Goal: Information Seeking & Learning: Learn about a topic

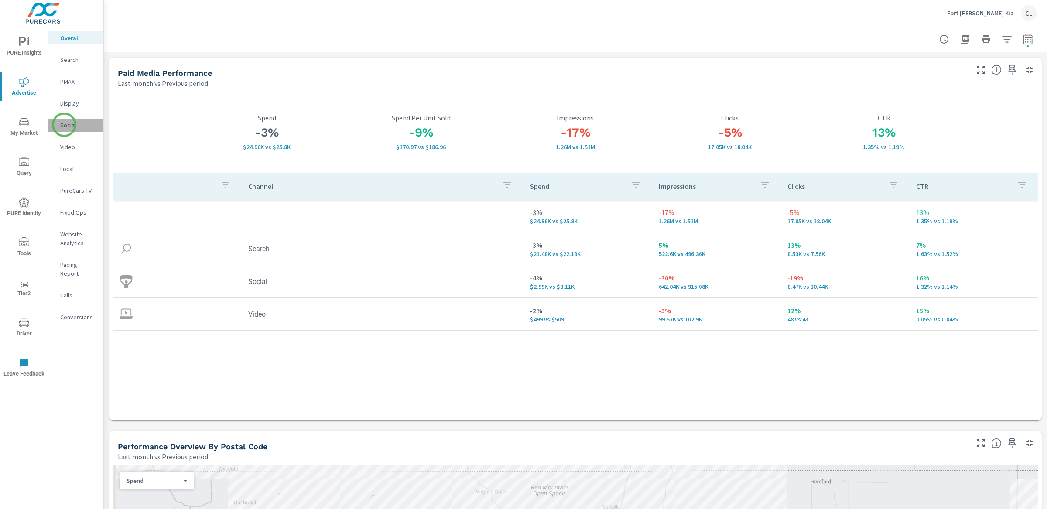
click at [64, 125] on p "Social" at bounding box center [78, 125] width 36 height 9
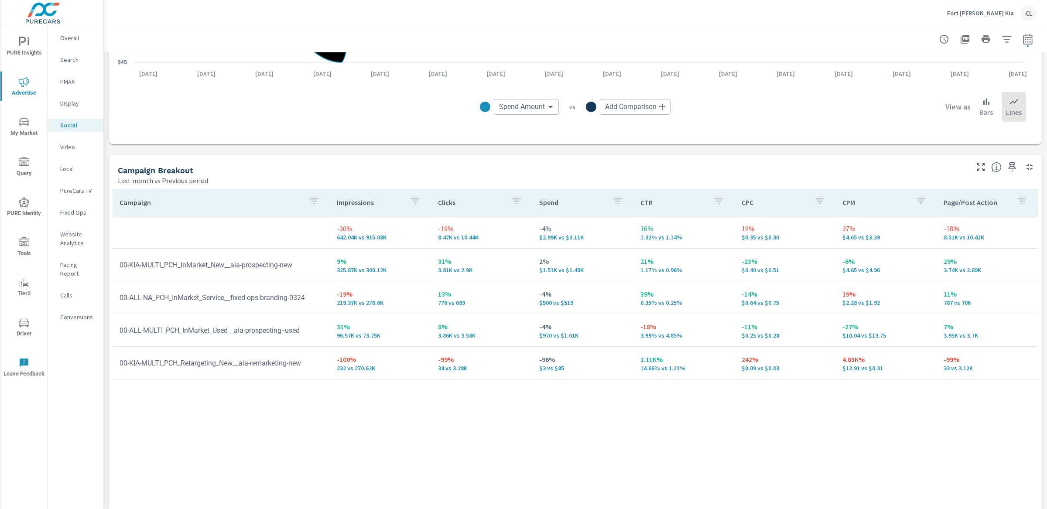
scroll to position [290, 0]
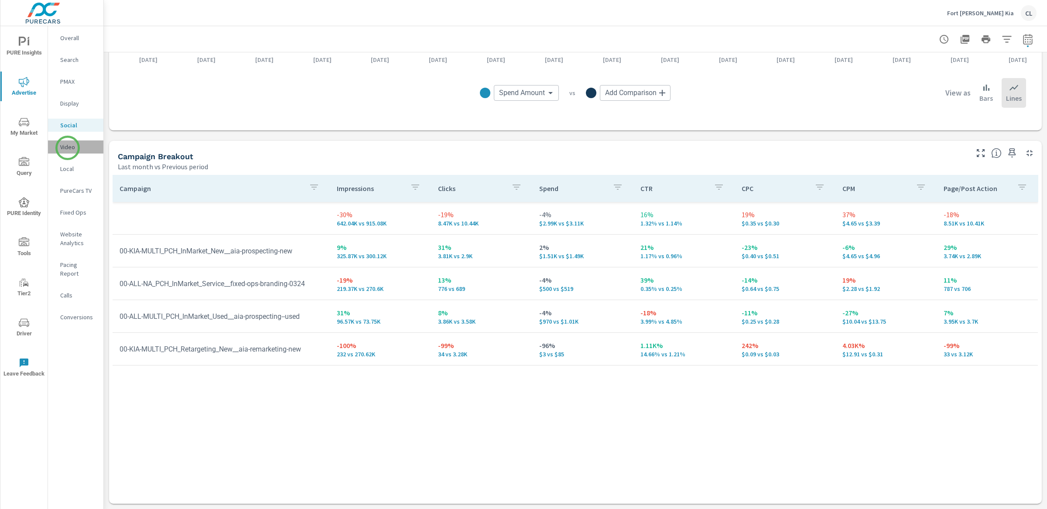
click at [68, 148] on p "Video" at bounding box center [78, 147] width 36 height 9
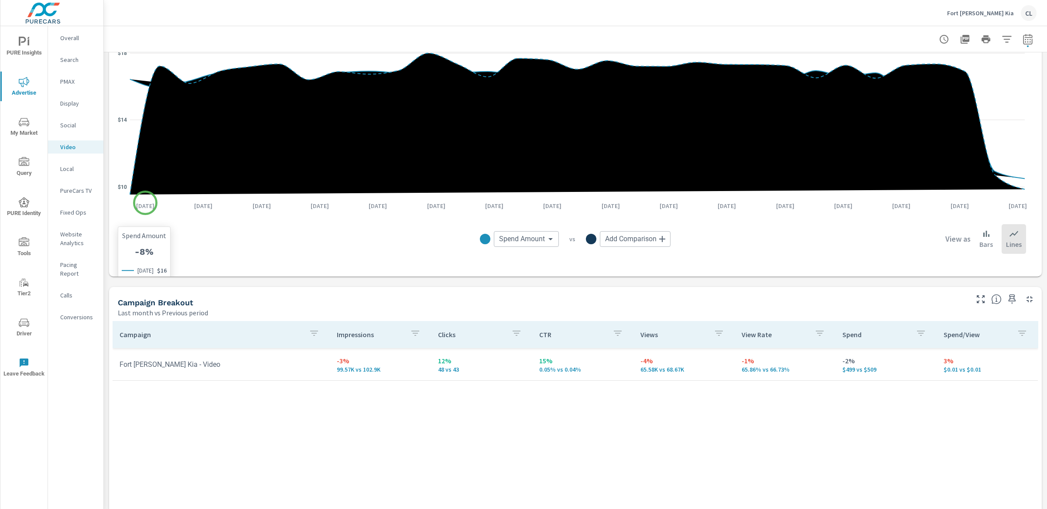
scroll to position [150, 0]
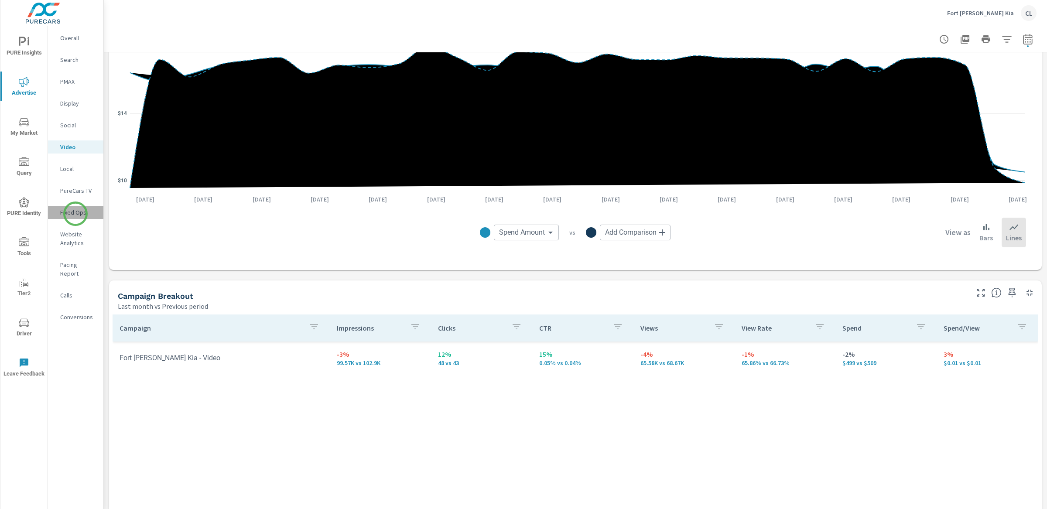
click at [75, 214] on p "Fixed Ops" at bounding box center [78, 212] width 36 height 9
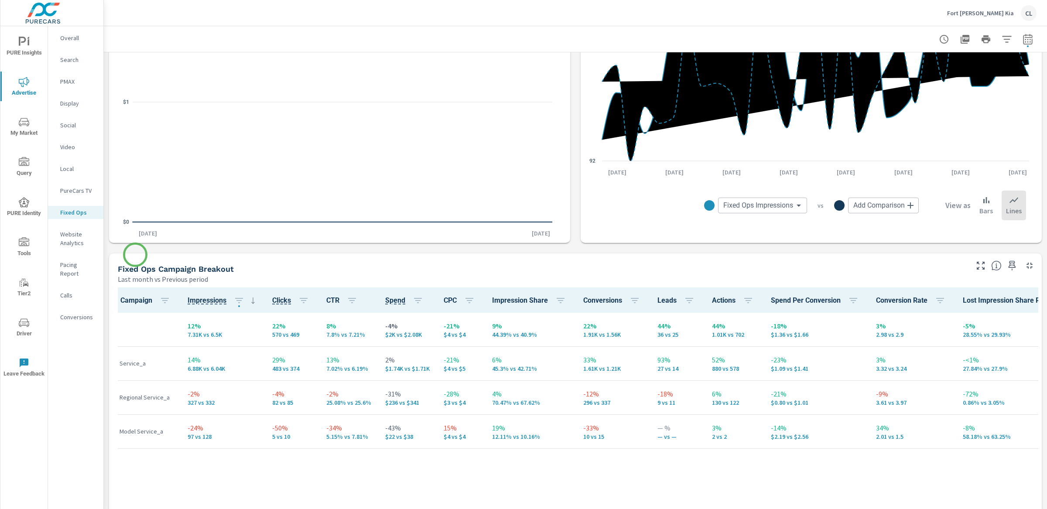
scroll to position [383, 0]
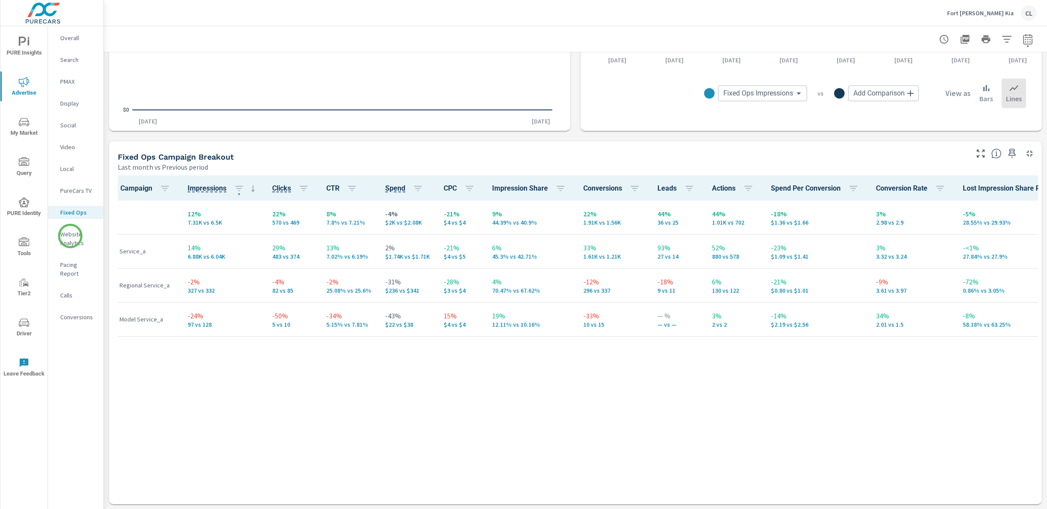
click at [70, 236] on p "Website Analytics" at bounding box center [78, 238] width 36 height 17
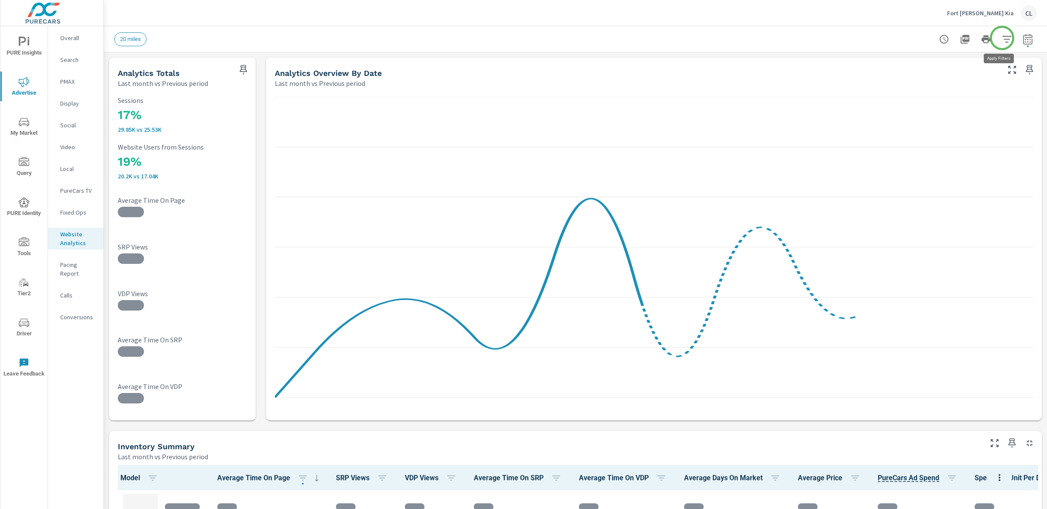
click at [905, 38] on icon "button" at bounding box center [1006, 39] width 10 height 10
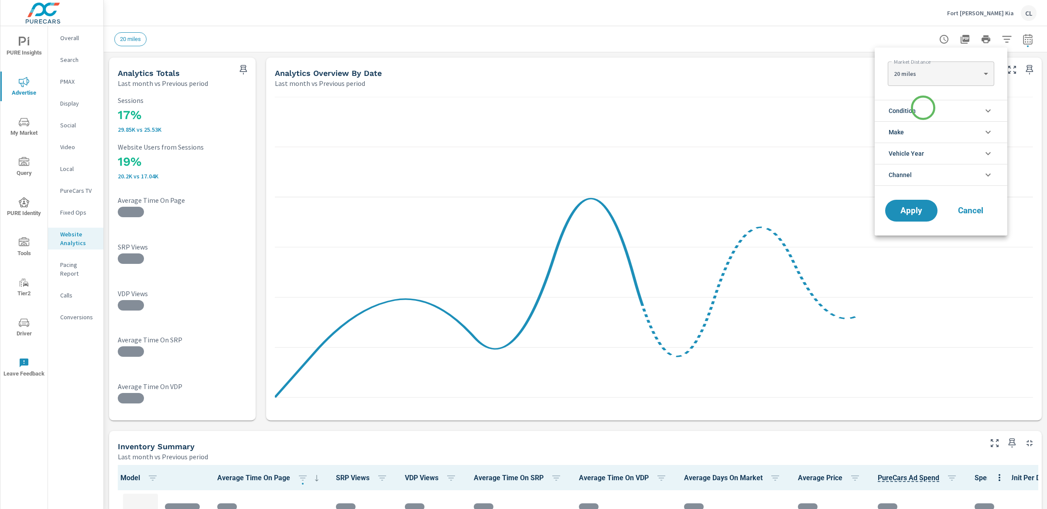
click at [905, 109] on li "Condition" at bounding box center [940, 110] width 133 height 21
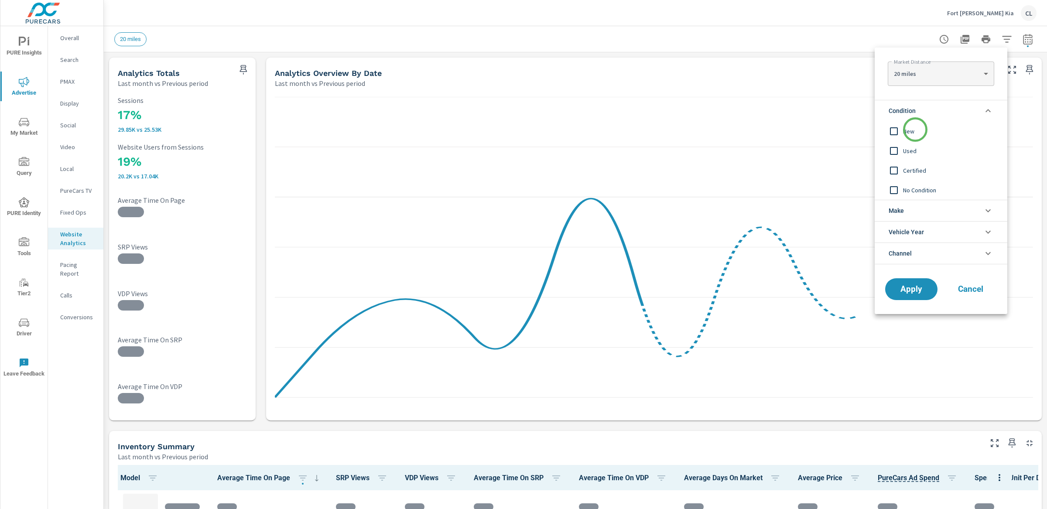
click at [905, 130] on span "New" at bounding box center [951, 131] width 96 height 10
click at [905, 212] on li "Make" at bounding box center [940, 210] width 133 height 21
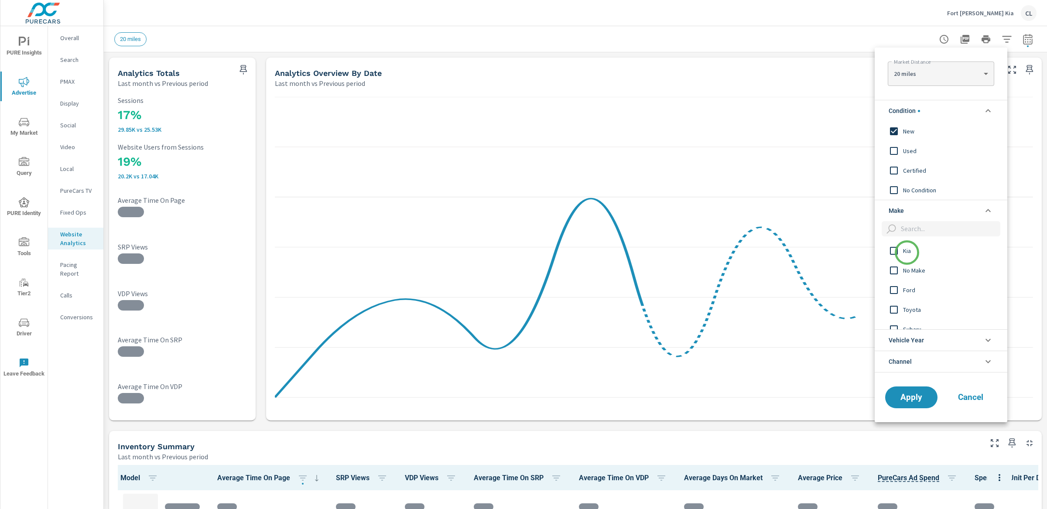
click at [905, 253] on span "Kia" at bounding box center [951, 251] width 96 height 10
click at [905, 403] on button "Apply" at bounding box center [911, 397] width 54 height 23
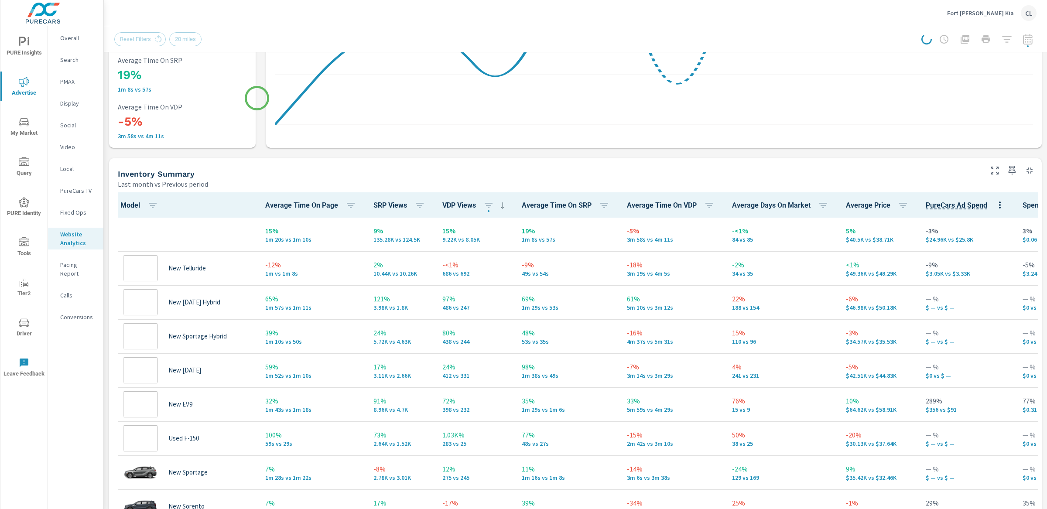
scroll to position [0, 0]
click at [714, 203] on icon "button" at bounding box center [709, 205] width 10 height 10
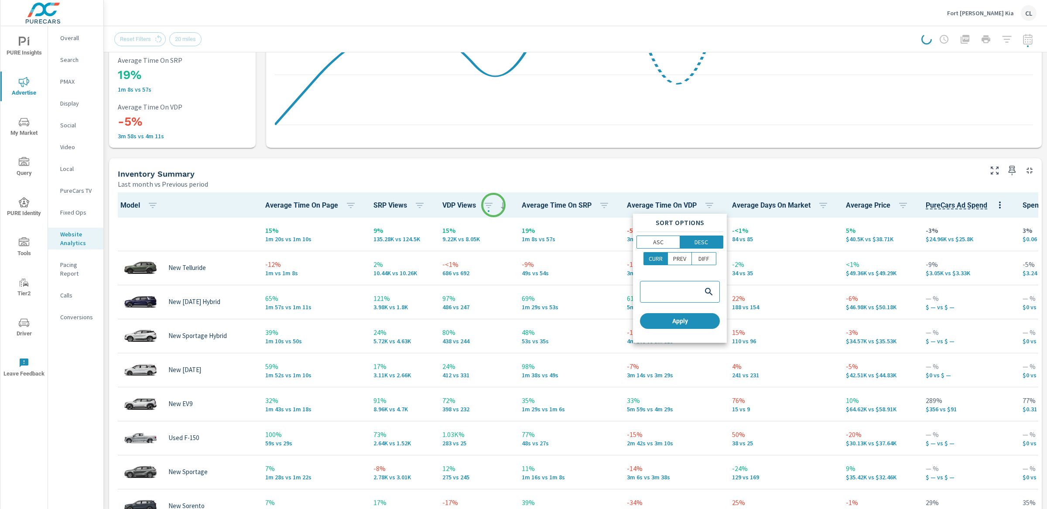
click at [493, 205] on div at bounding box center [523, 254] width 1047 height 509
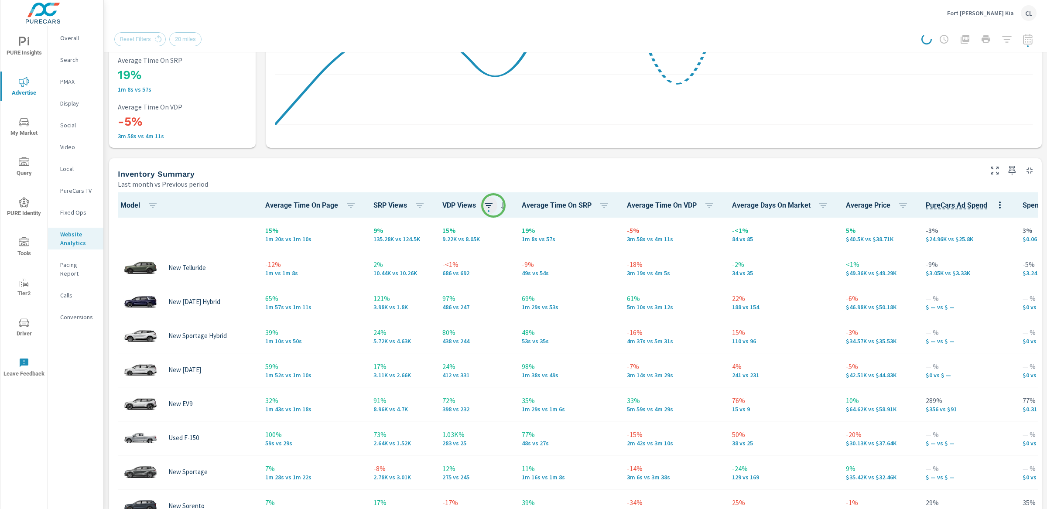
click at [493, 205] on icon "button" at bounding box center [488, 205] width 10 height 10
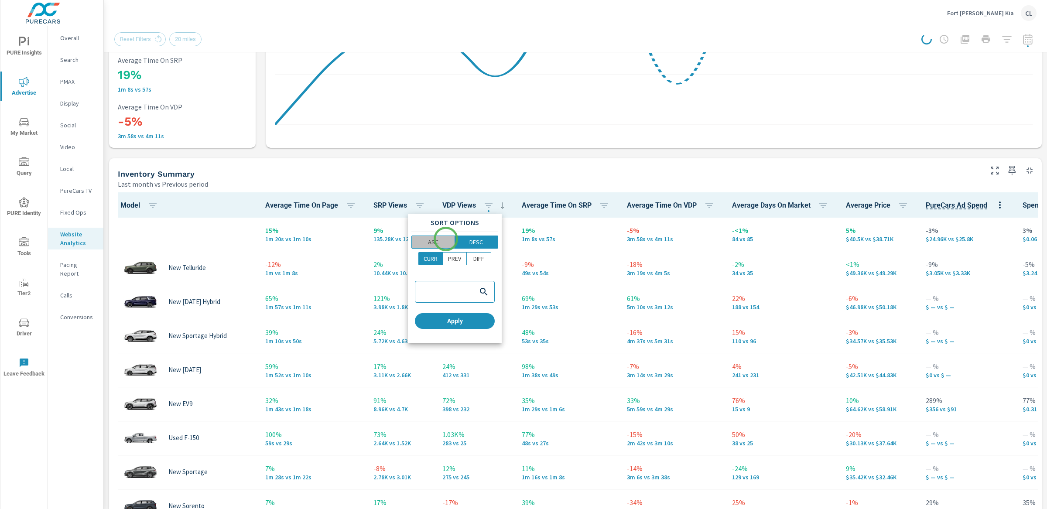
click at [446, 239] on span "ASC" at bounding box center [433, 242] width 38 height 9
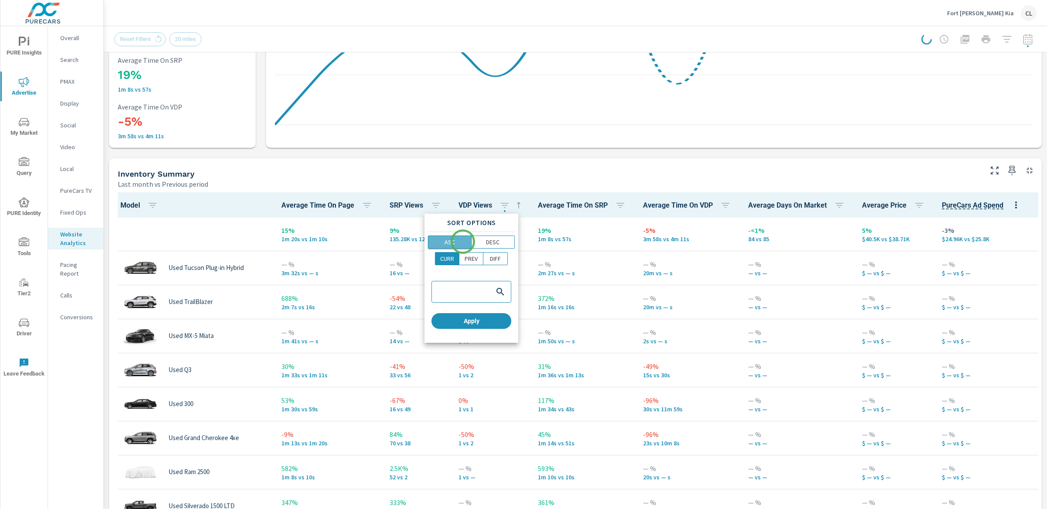
click at [463, 242] on span "ASC" at bounding box center [450, 242] width 38 height 9
click at [490, 242] on p "DESC" at bounding box center [493, 242] width 14 height 9
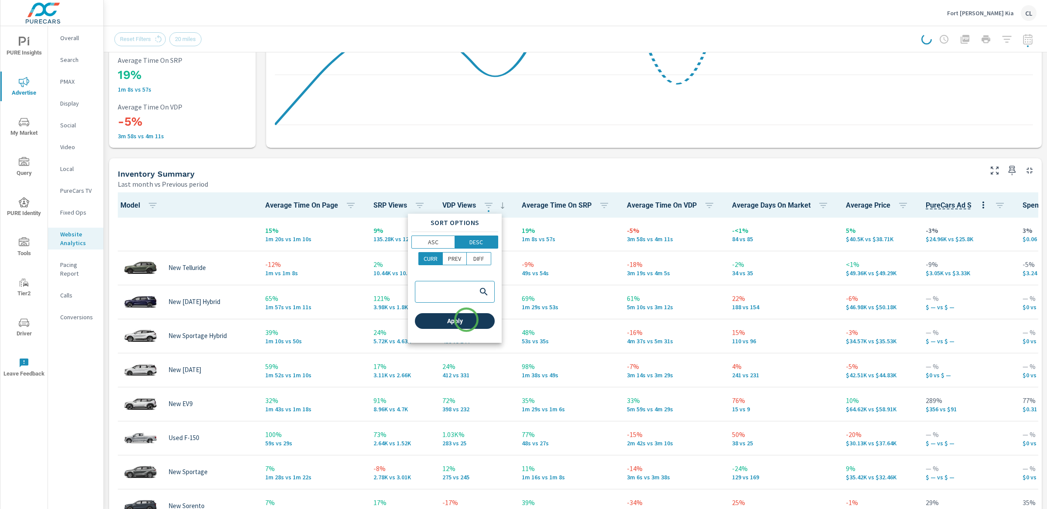
click at [466, 320] on span "Apply" at bounding box center [454, 321] width 73 height 8
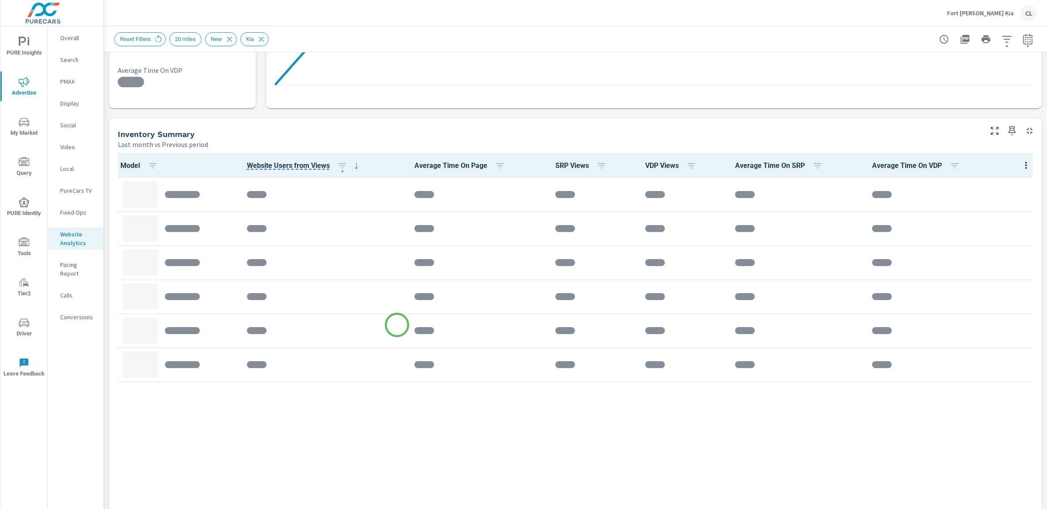
scroll to position [314, 0]
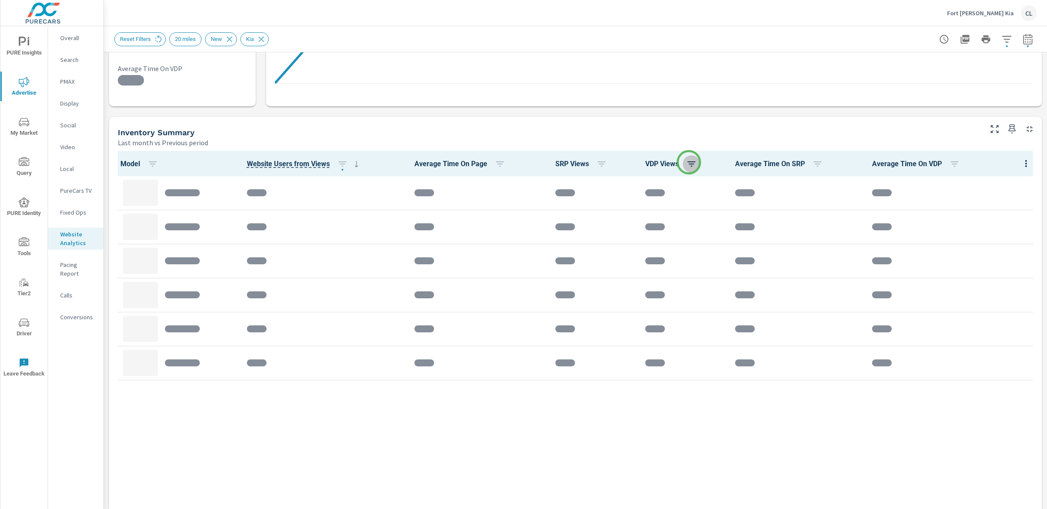
click at [689, 162] on icon "button" at bounding box center [691, 164] width 10 height 10
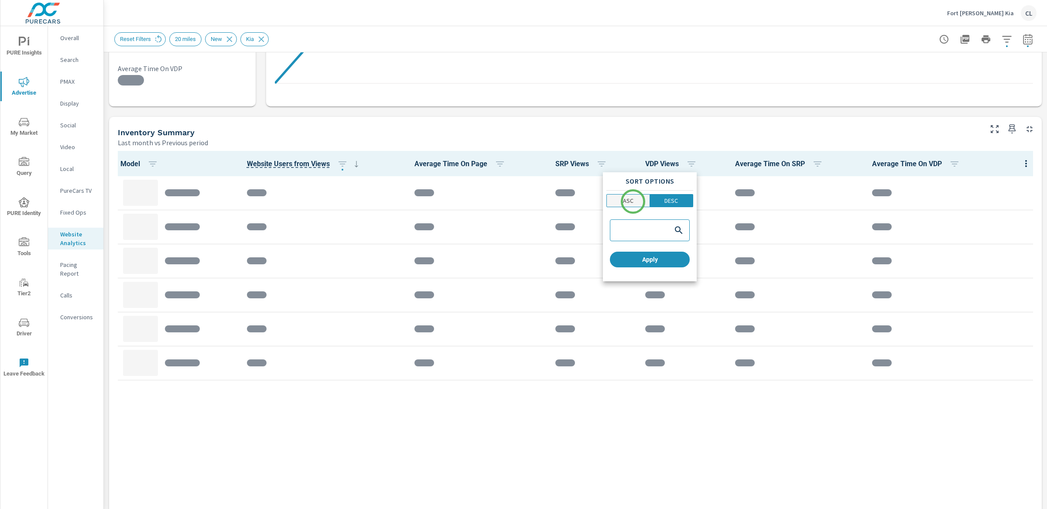
click at [632, 202] on p "ASC" at bounding box center [628, 200] width 10 height 9
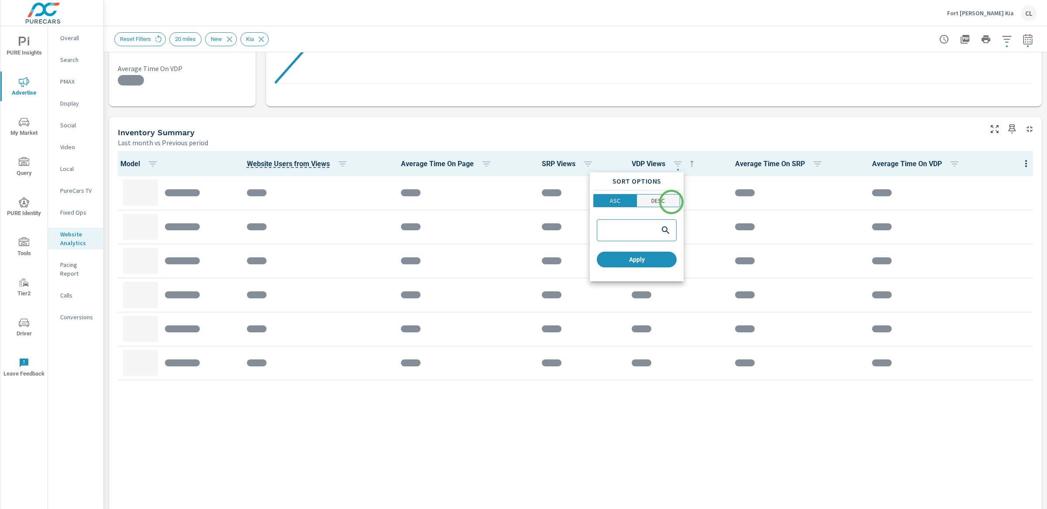
click at [666, 201] on span "DESC" at bounding box center [658, 200] width 38 height 9
click at [649, 265] on button "Apply" at bounding box center [637, 260] width 80 height 16
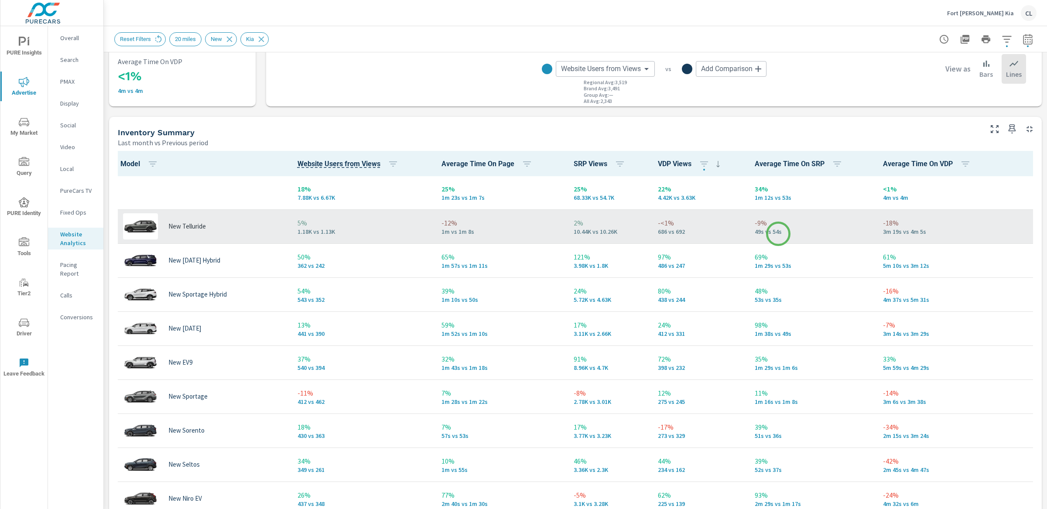
scroll to position [0, 0]
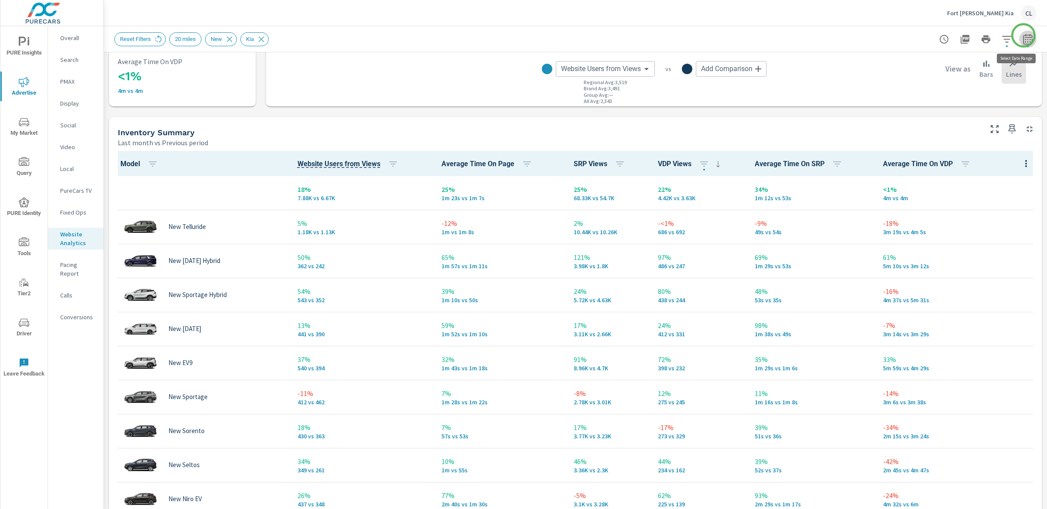
click at [905, 35] on icon "button" at bounding box center [1027, 39] width 9 height 10
select select "Last month"
select select "Previous period"
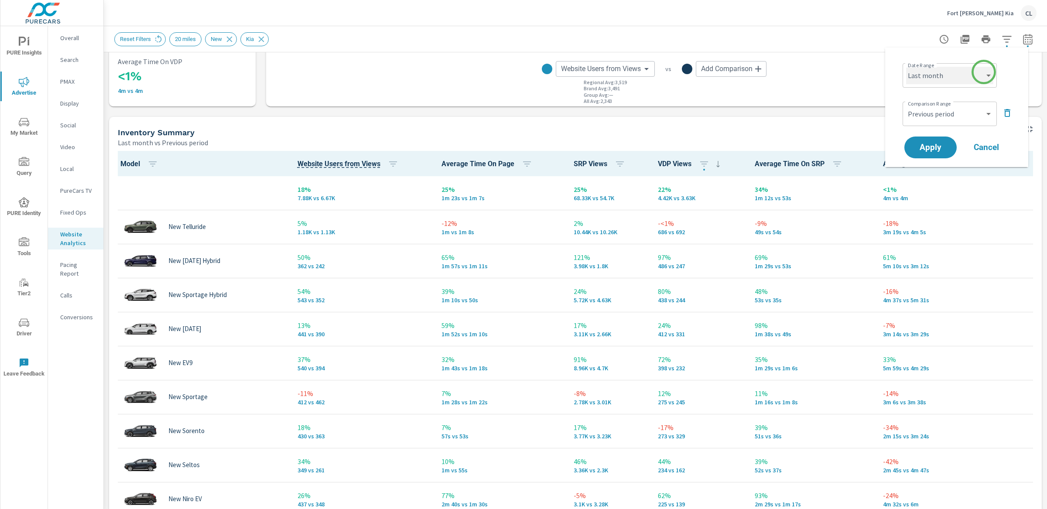
click at [905, 73] on select "Custom Yesterday Last week Last 7 days Last 14 days Last 30 days Last 45 days L…" at bounding box center [949, 75] width 87 height 17
select select "Last 30 days"
click at [905, 156] on button "Apply" at bounding box center [930, 147] width 54 height 23
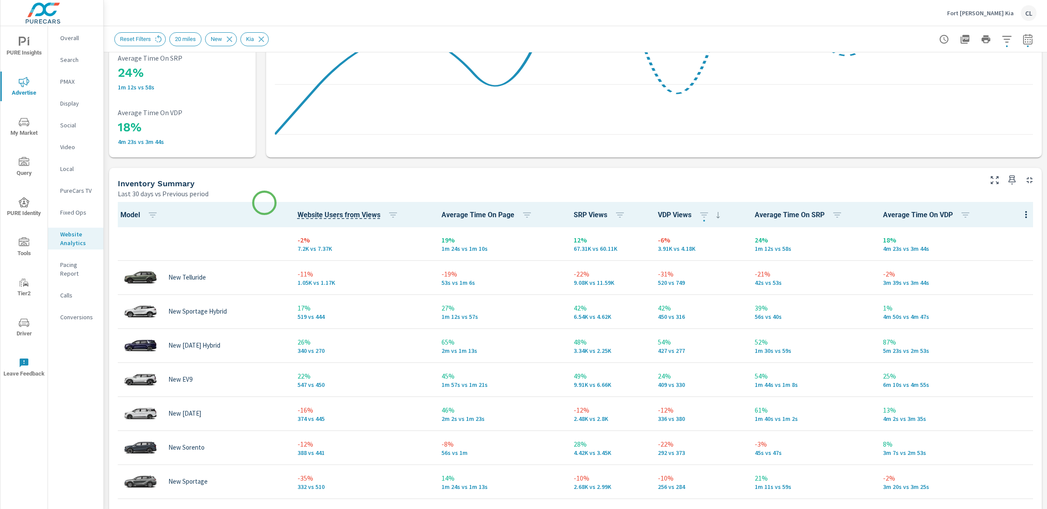
scroll to position [278, 0]
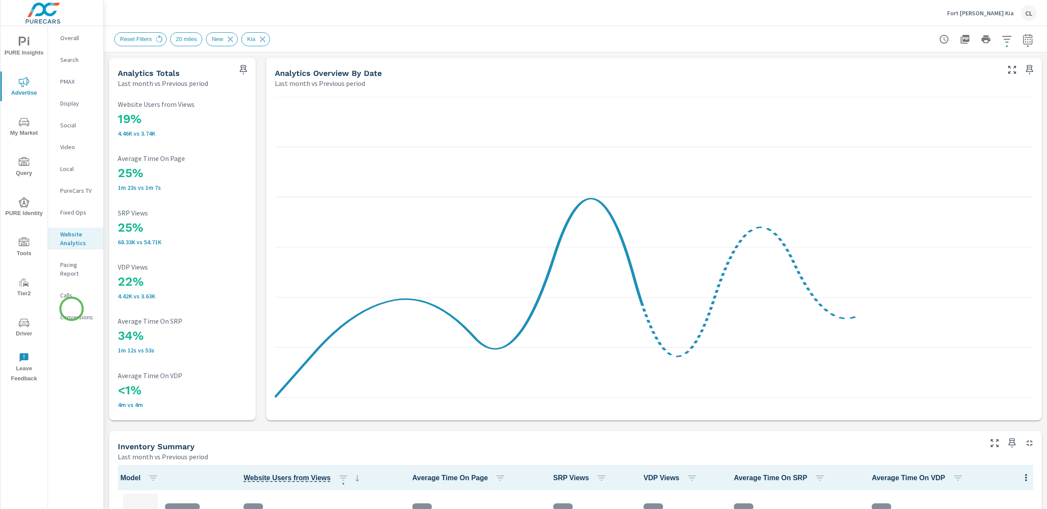
click at [72, 313] on p "Conversions" at bounding box center [78, 317] width 36 height 9
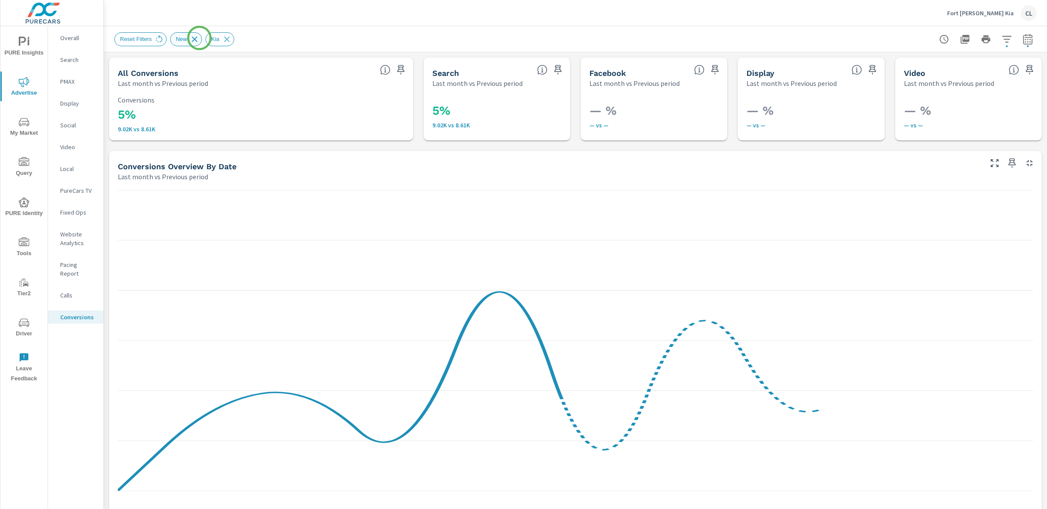
click at [199, 38] on icon at bounding box center [195, 39] width 10 height 10
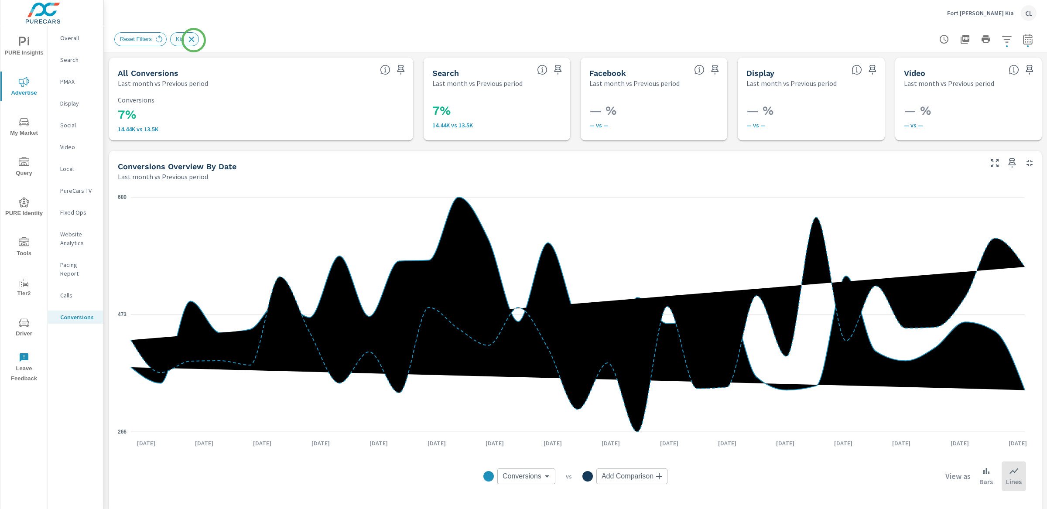
click at [194, 40] on icon at bounding box center [191, 39] width 6 height 6
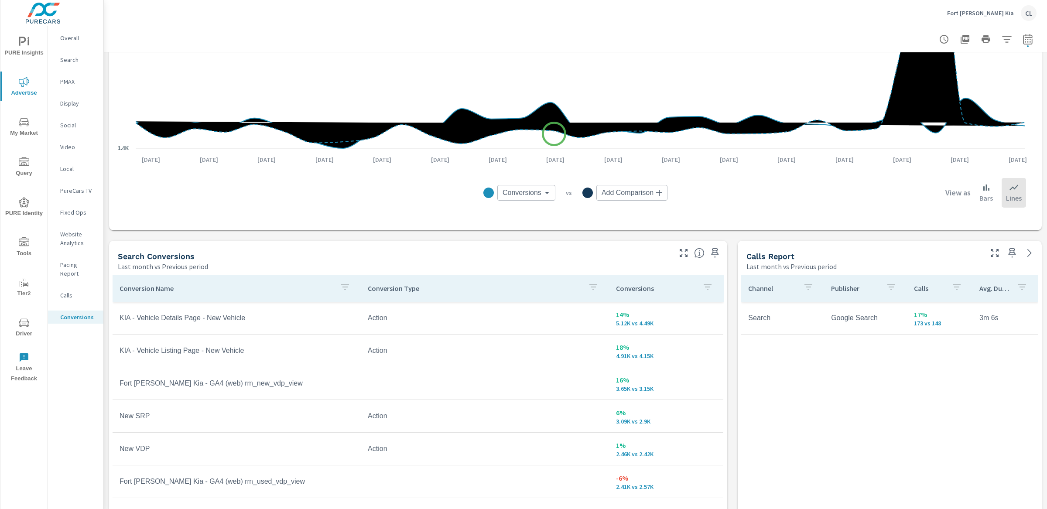
scroll to position [361, 0]
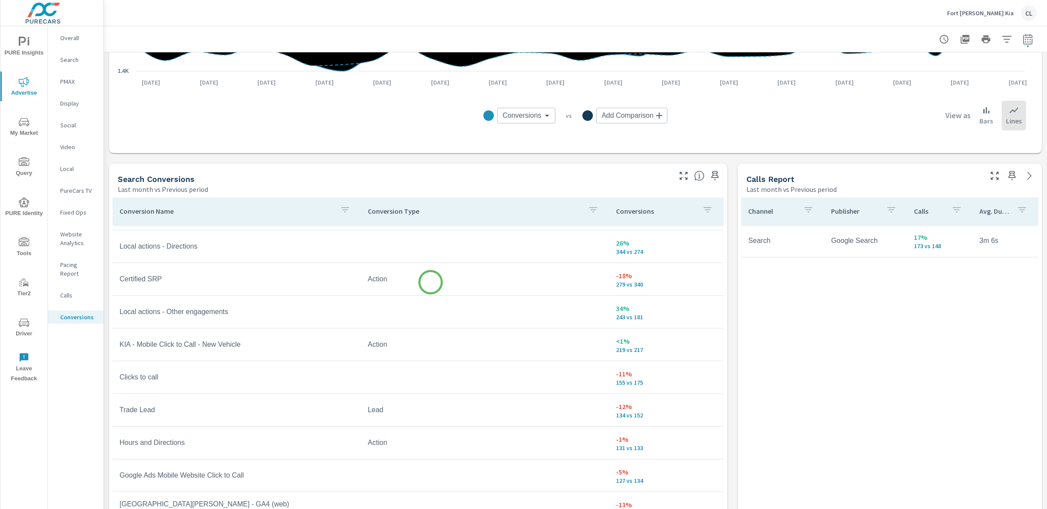
scroll to position [471, 0]
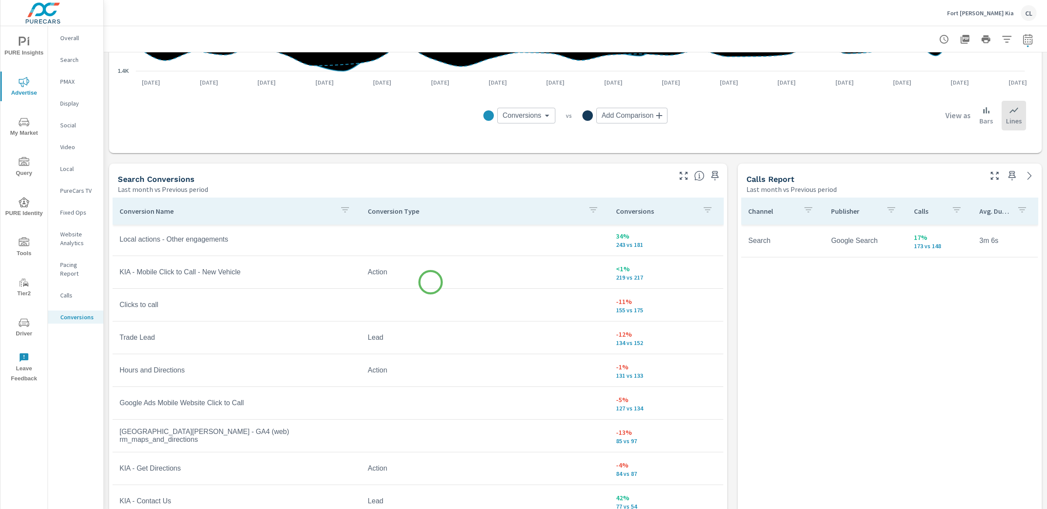
scroll to position [494, 0]
click at [588, 212] on icon "button" at bounding box center [593, 210] width 10 height 10
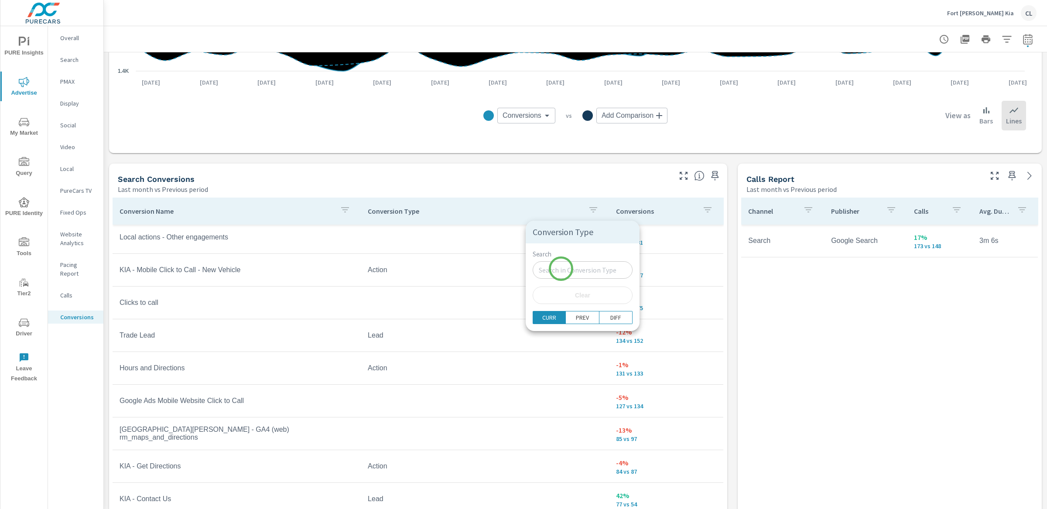
click at [561, 269] on input "Search" at bounding box center [583, 269] width 100 height 17
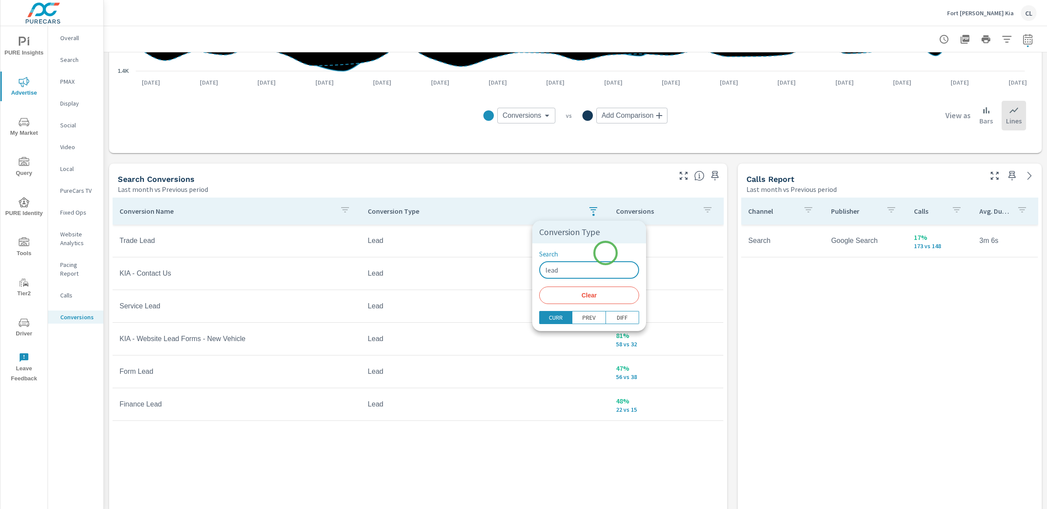
type input "lead"
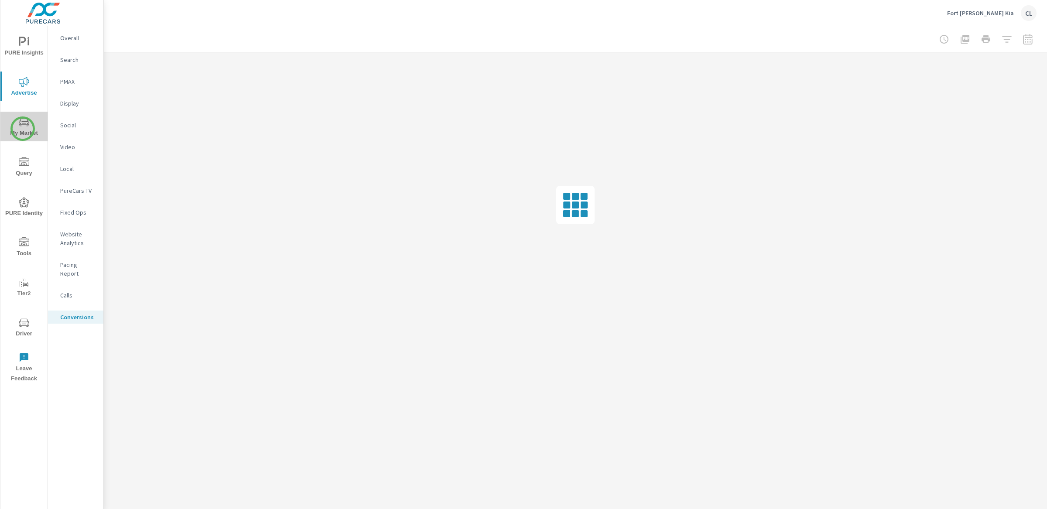
click at [23, 129] on span "My Market" at bounding box center [24, 127] width 42 height 21
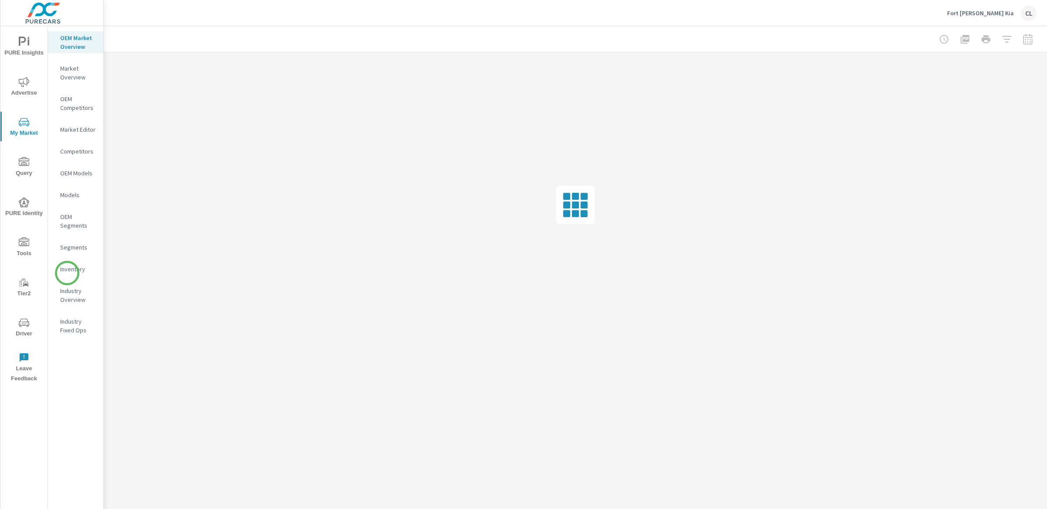
click at [77, 269] on p "Inventory" at bounding box center [78, 269] width 36 height 9
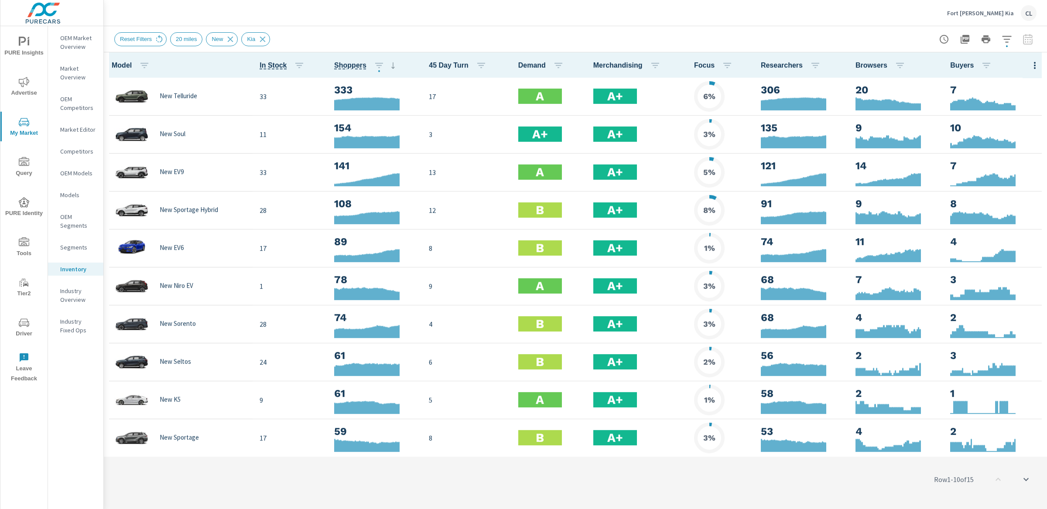
scroll to position [0, 0]
click at [376, 65] on icon "button" at bounding box center [379, 65] width 8 height 5
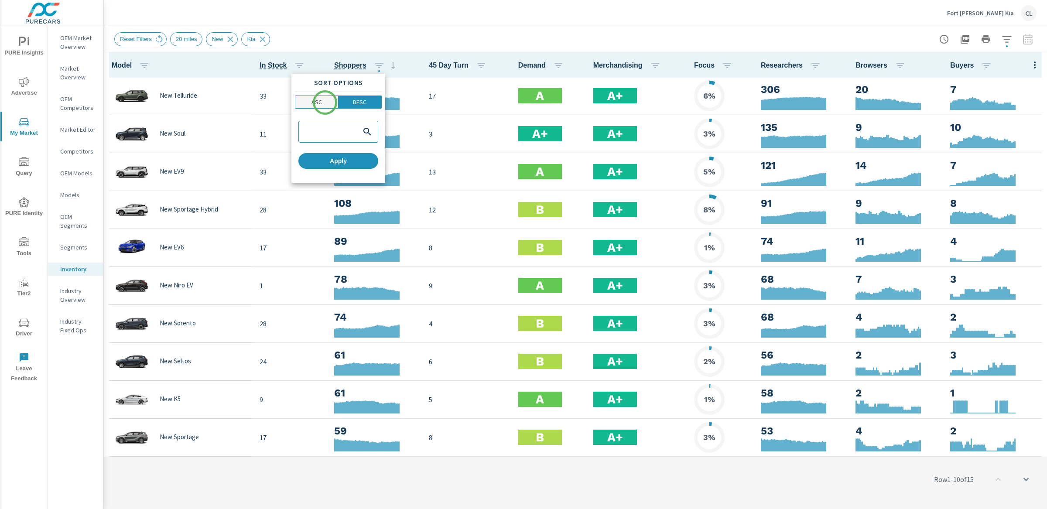
click at [325, 102] on span "ASC" at bounding box center [317, 102] width 38 height 9
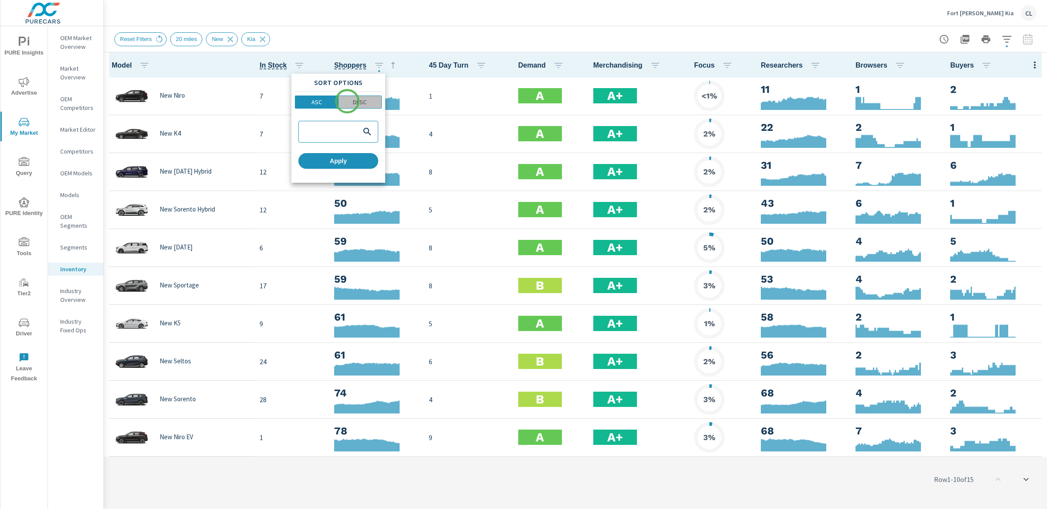
click at [347, 101] on span "DESC" at bounding box center [360, 102] width 38 height 9
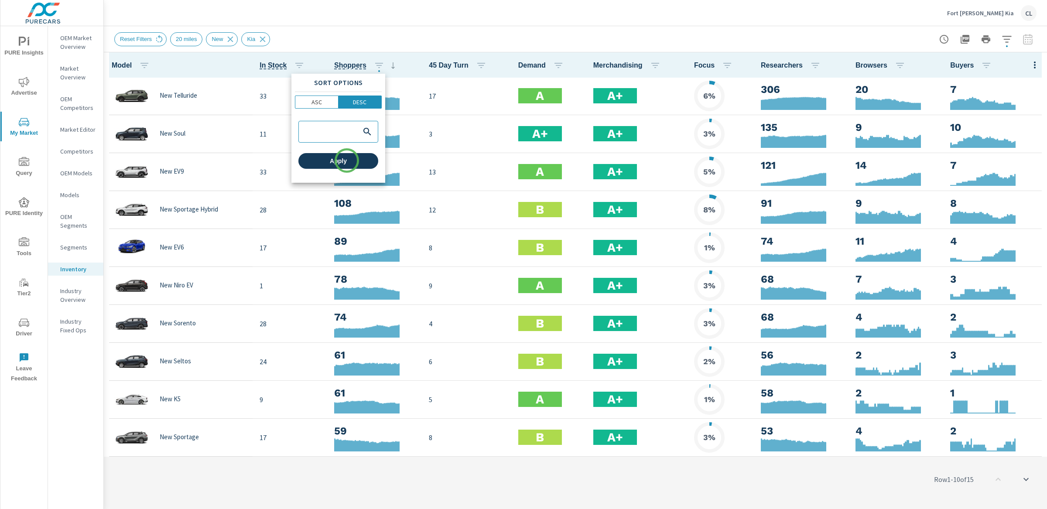
click at [347, 160] on span "Apply" at bounding box center [338, 161] width 73 height 8
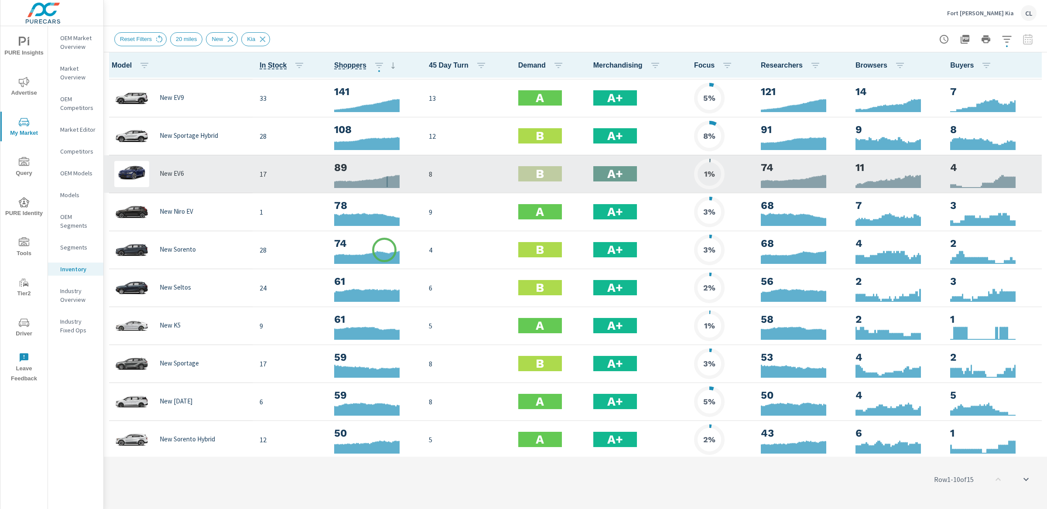
scroll to position [91, 0]
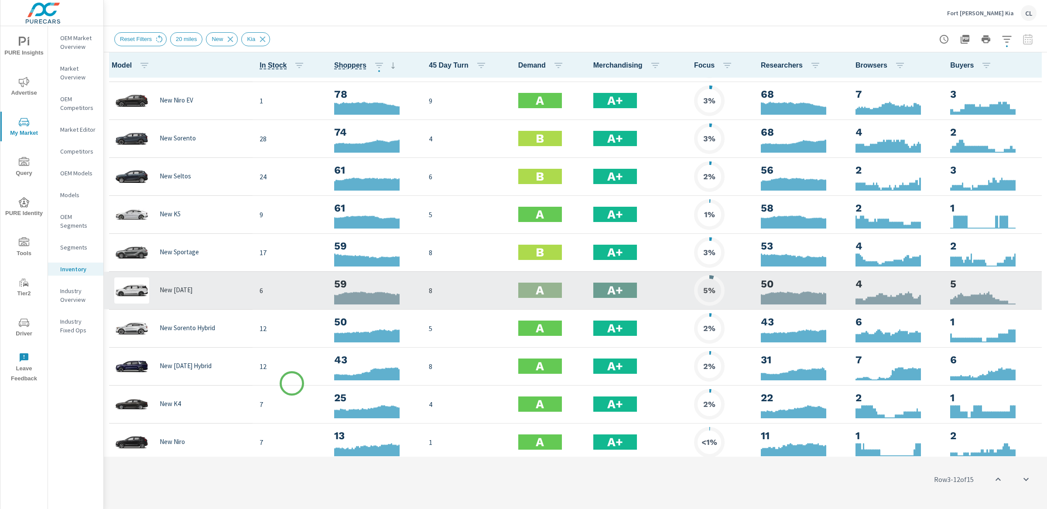
scroll to position [191, 0]
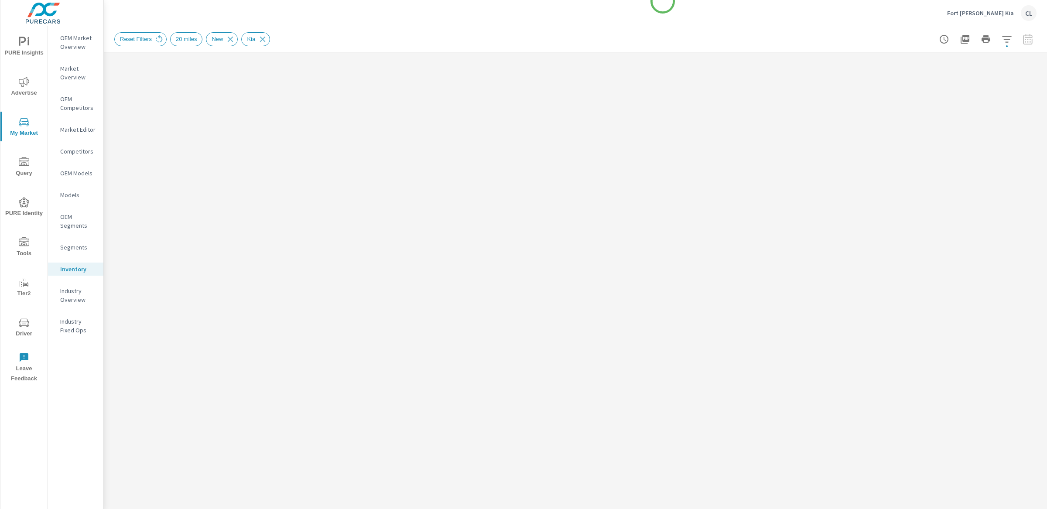
scroll to position [0, 0]
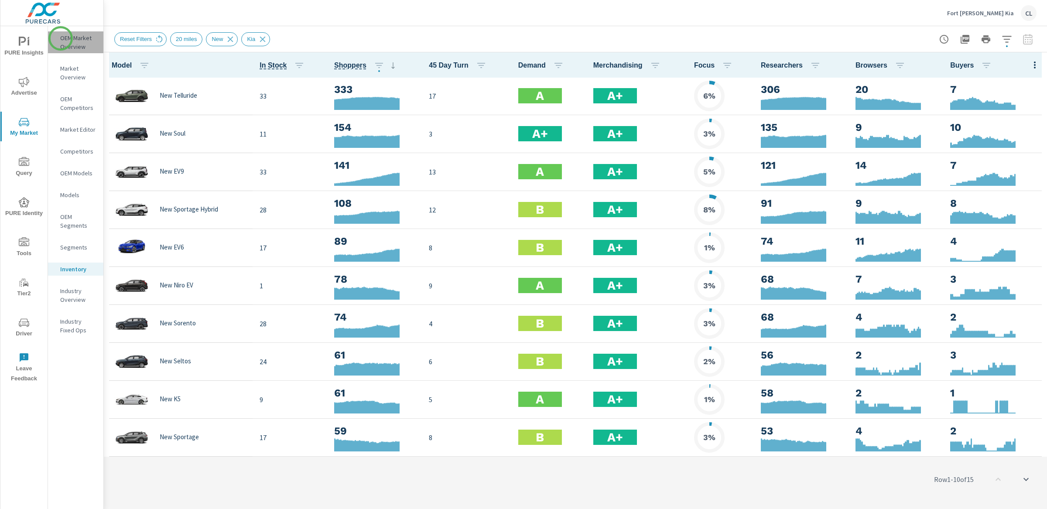
click at [61, 38] on p "OEM Market Overview" at bounding box center [78, 42] width 36 height 17
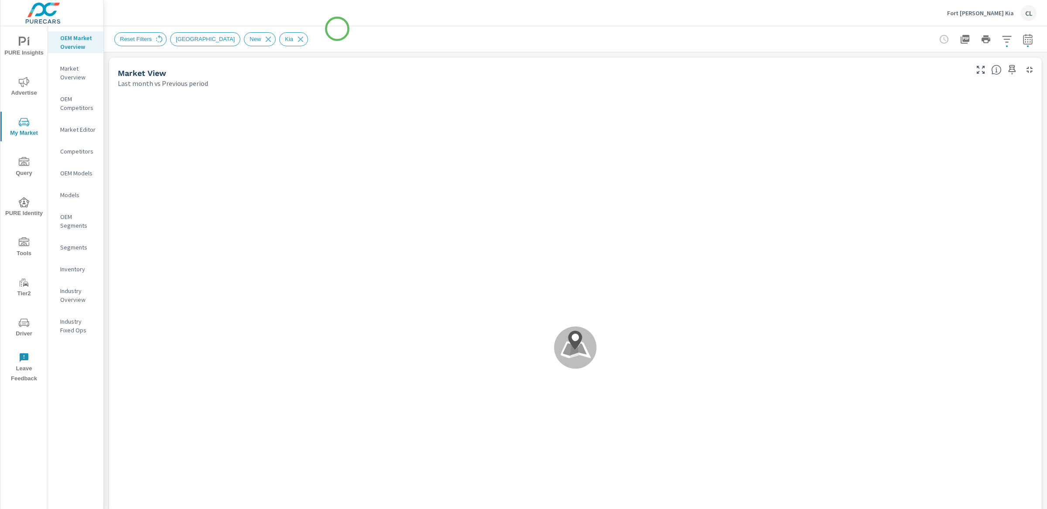
scroll to position [0, 0]
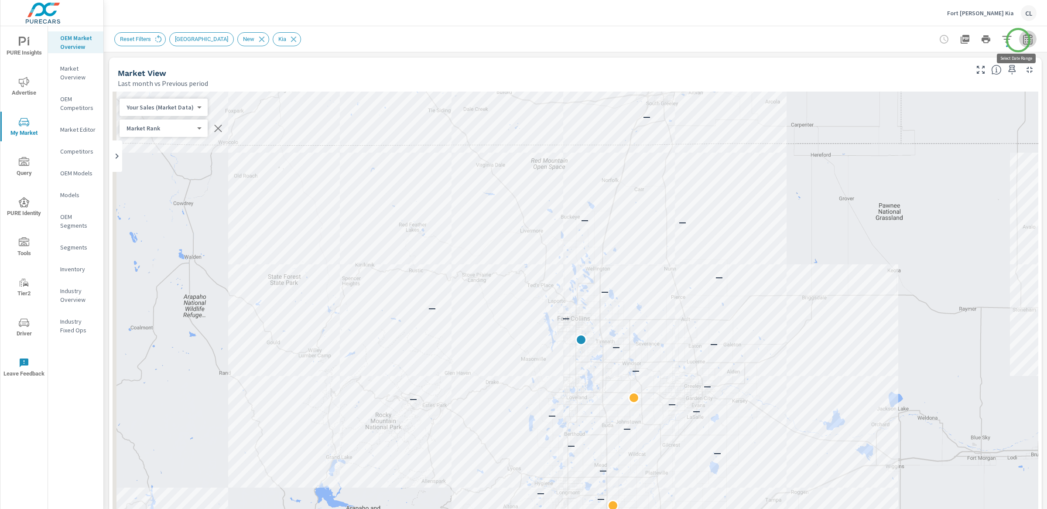
click at [1022, 40] on icon "button" at bounding box center [1027, 39] width 10 height 10
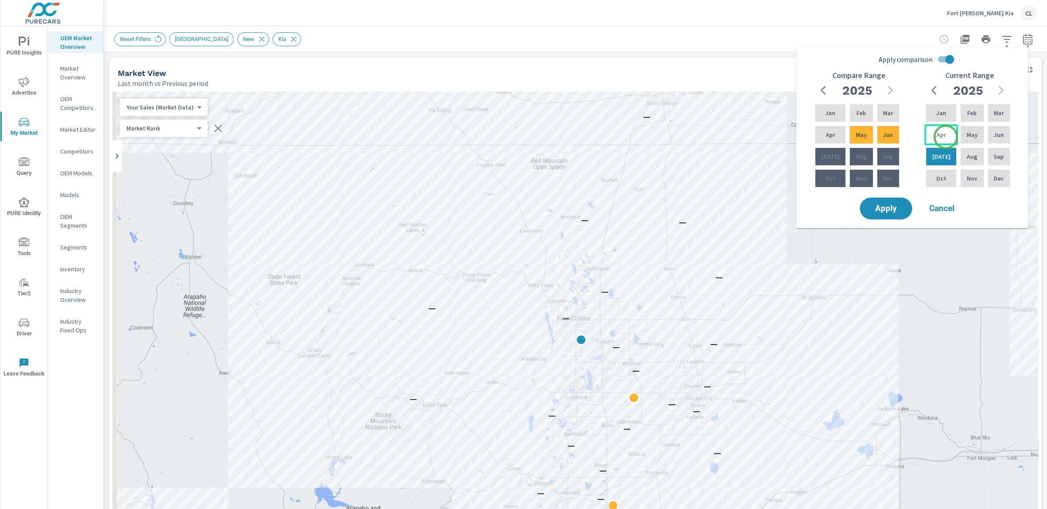
click at [942, 137] on p "Apr" at bounding box center [940, 134] width 9 height 9
click at [981, 133] on div "May" at bounding box center [972, 134] width 26 height 21
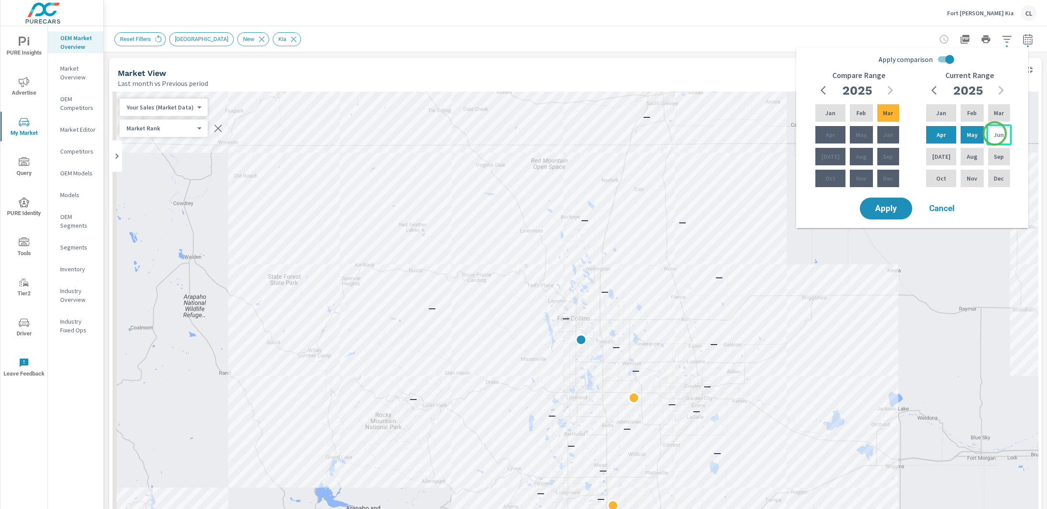
click at [994, 133] on p "Jun" at bounding box center [999, 134] width 10 height 9
click at [944, 133] on div "Apr" at bounding box center [941, 134] width 34 height 21
click at [994, 133] on p "Jun" at bounding box center [999, 134] width 10 height 9
click at [825, 111] on p "Jan" at bounding box center [830, 113] width 10 height 9
click at [888, 111] on p "Mar" at bounding box center [888, 113] width 10 height 9
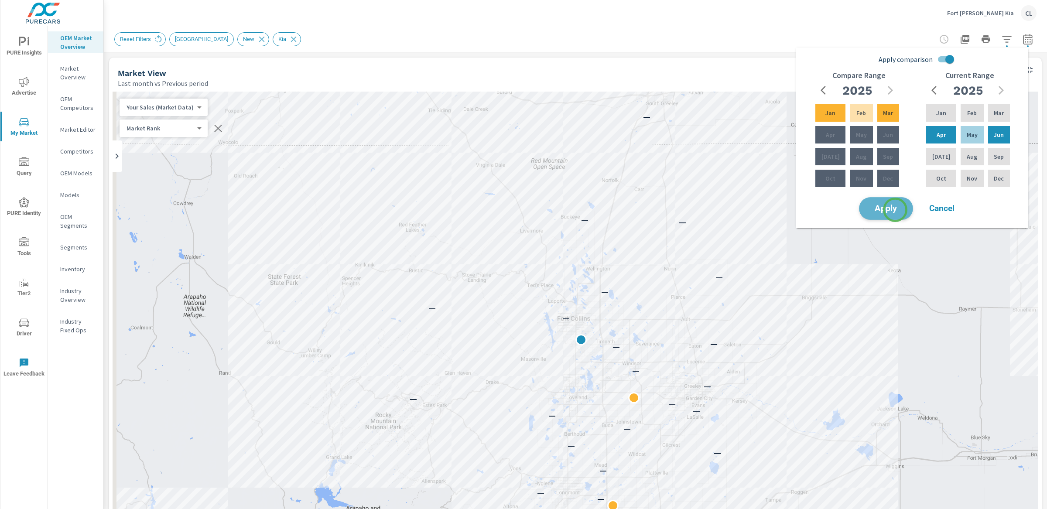
click at [895, 210] on span "Apply" at bounding box center [886, 209] width 36 height 8
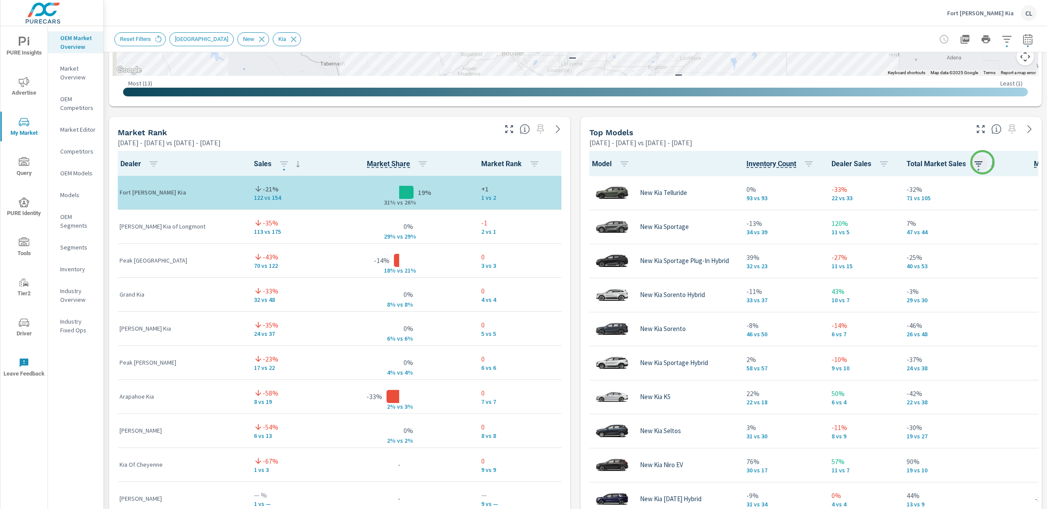
click at [981, 162] on icon "button" at bounding box center [978, 164] width 10 height 10
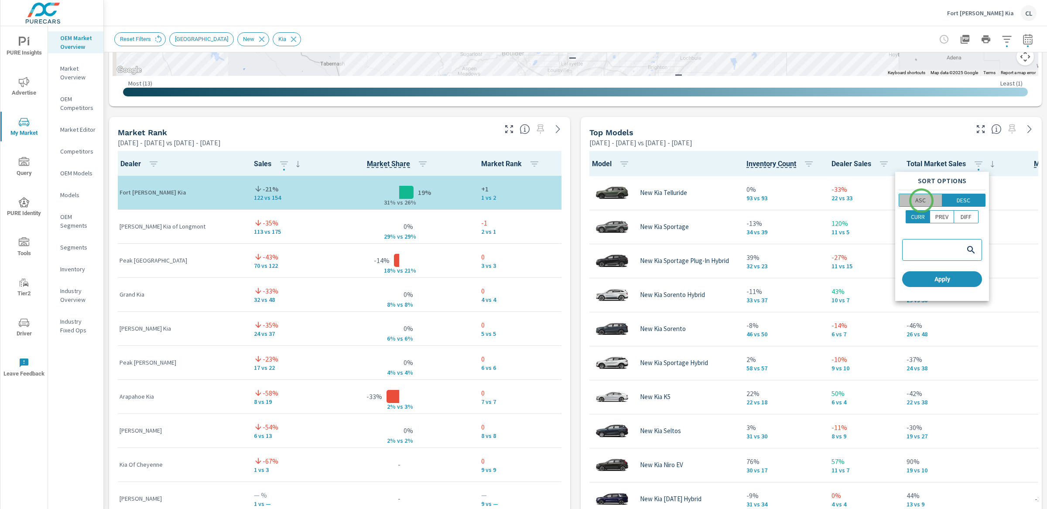
click at [921, 201] on p "ASC" at bounding box center [920, 200] width 10 height 9
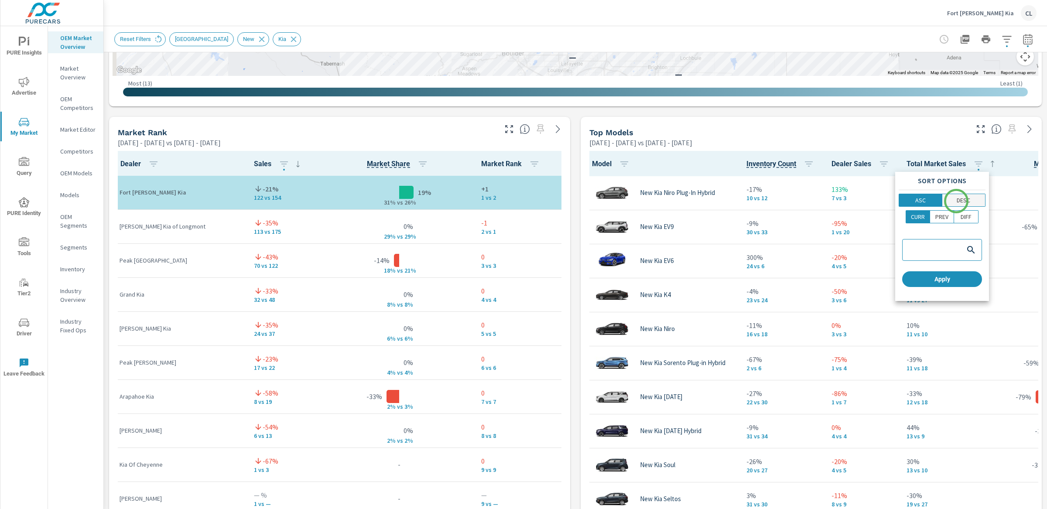
click at [956, 201] on p "DESC" at bounding box center [963, 200] width 14 height 9
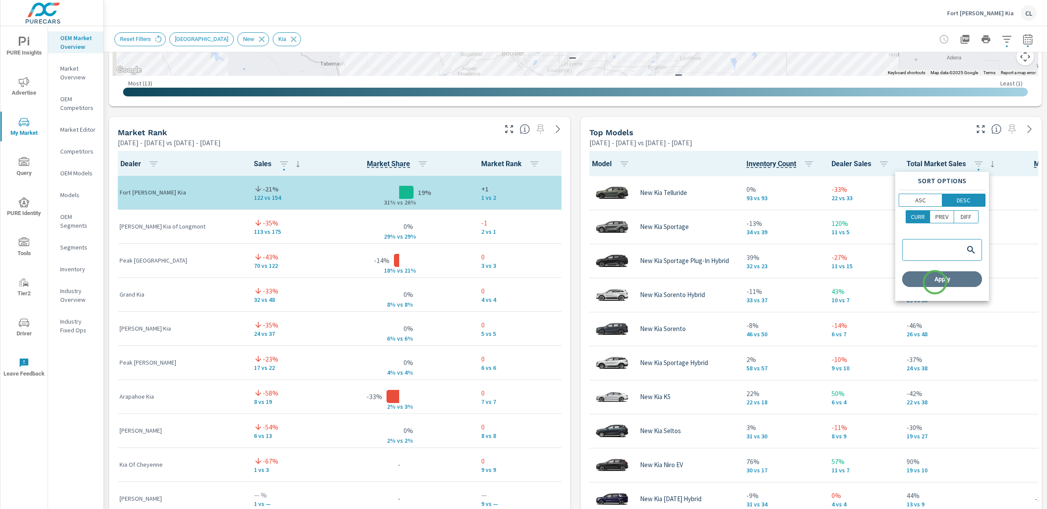
click at [935, 282] on span "Apply" at bounding box center [941, 279] width 73 height 8
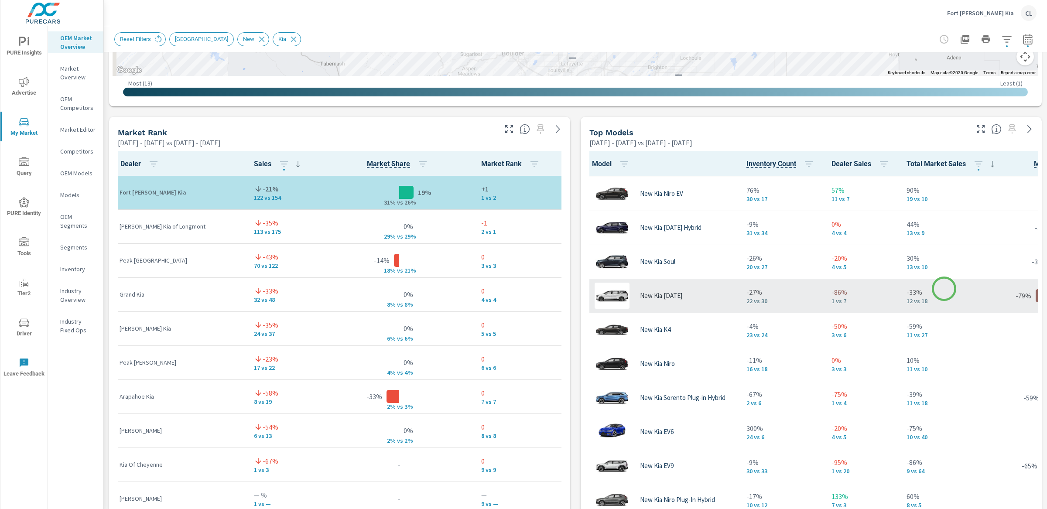
scroll to position [280, 0]
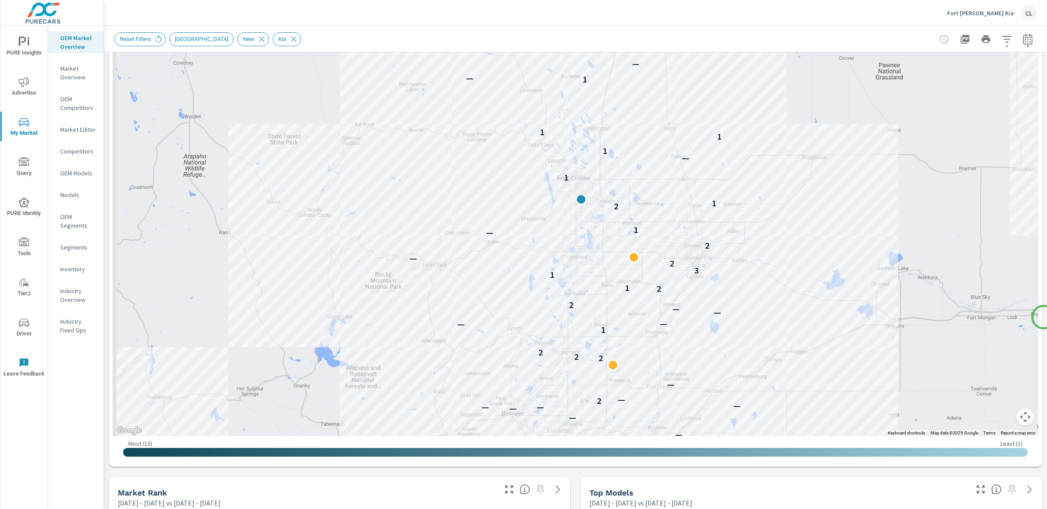
scroll to position [118, 0]
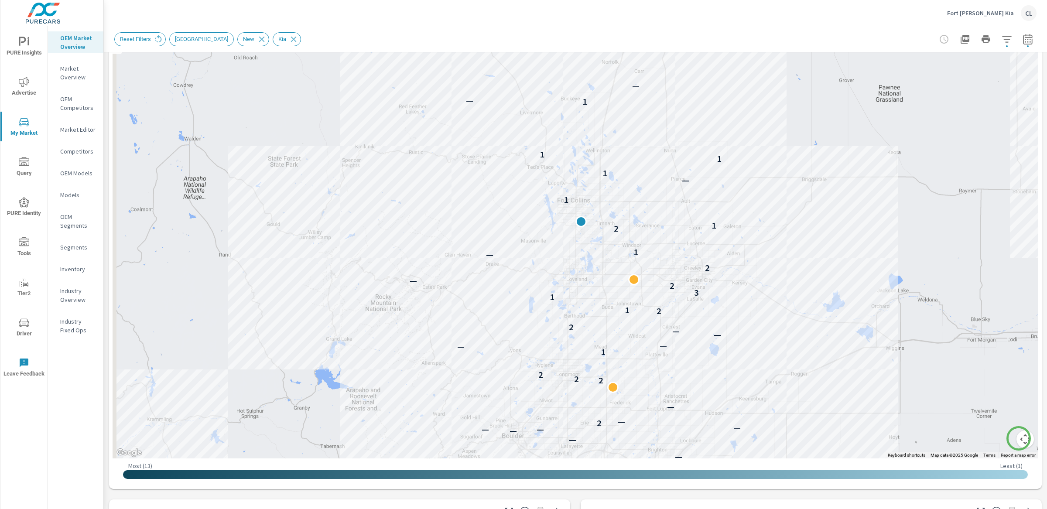
click at [1018, 438] on button "Map camera controls" at bounding box center [1024, 438] width 17 height 17
click at [994, 393] on button "Zoom in" at bounding box center [1002, 395] width 17 height 17
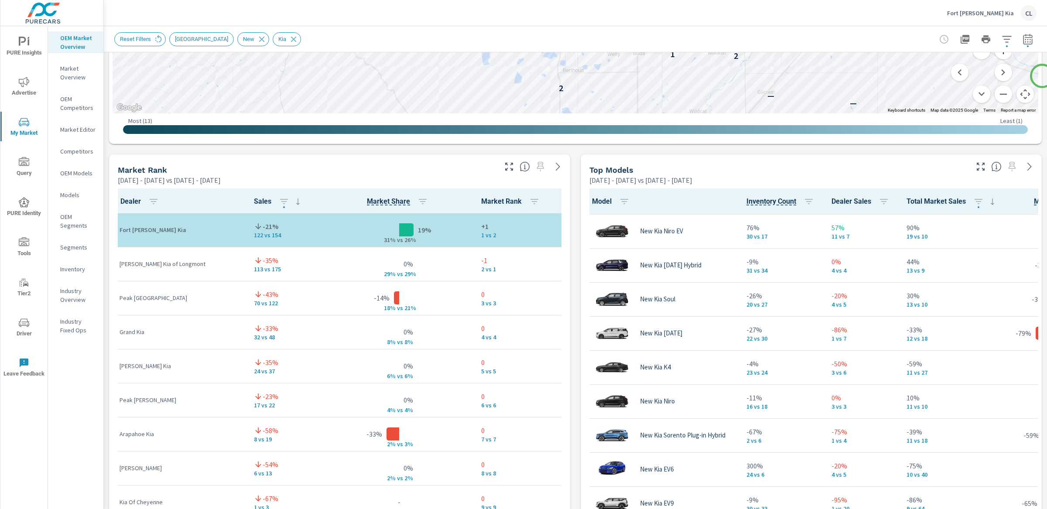
scroll to position [577, 0]
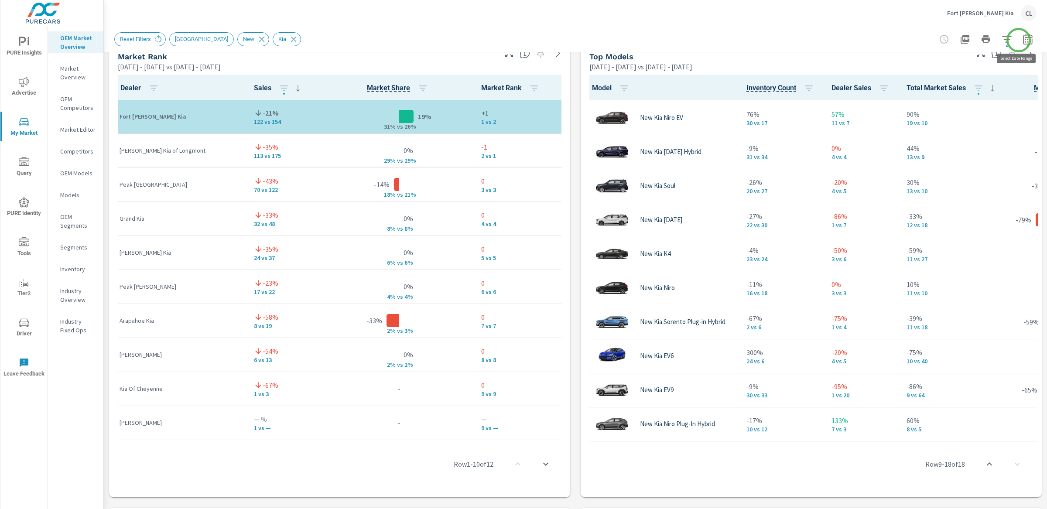
click at [1022, 40] on icon "button" at bounding box center [1027, 39] width 10 height 10
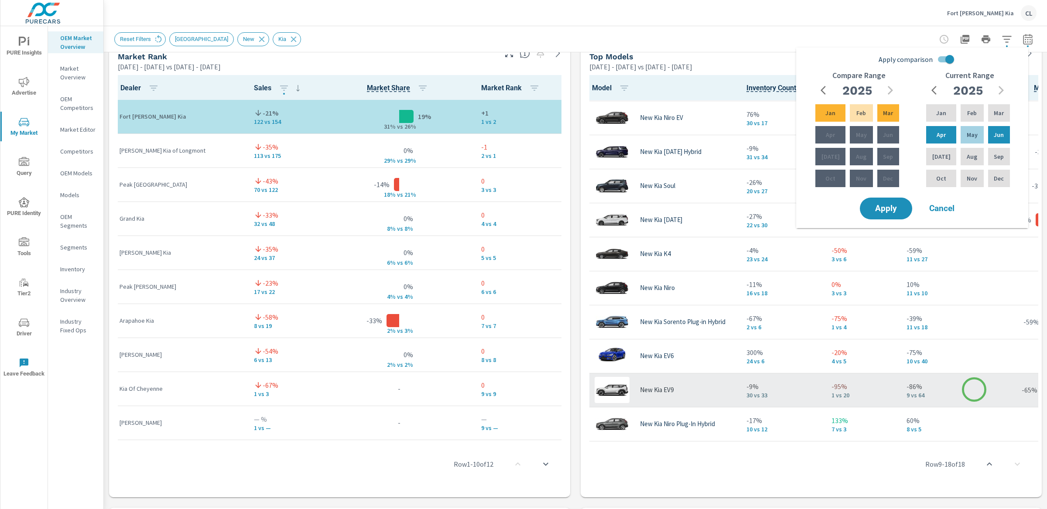
click at [974, 392] on p "9 vs 64" at bounding box center [951, 395] width 91 height 7
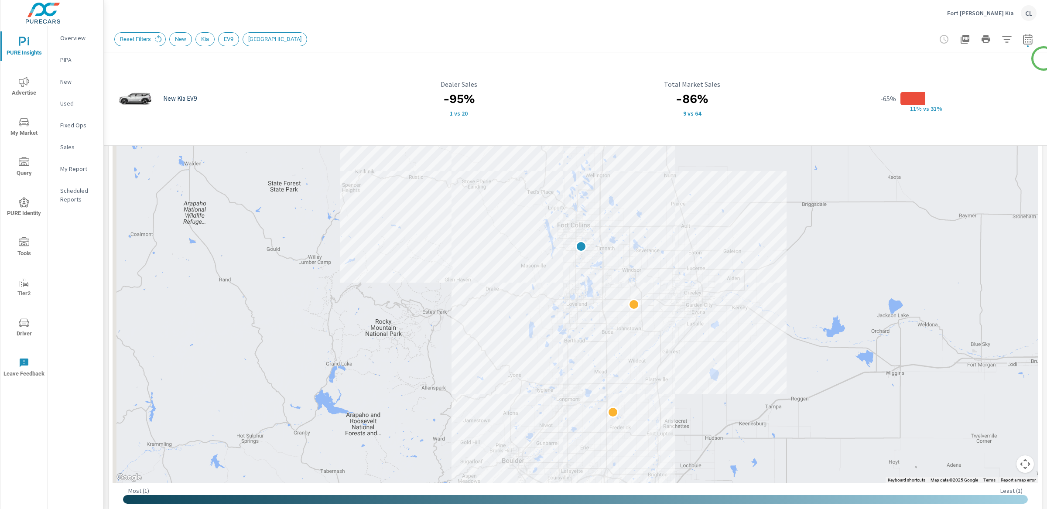
scroll to position [191, 0]
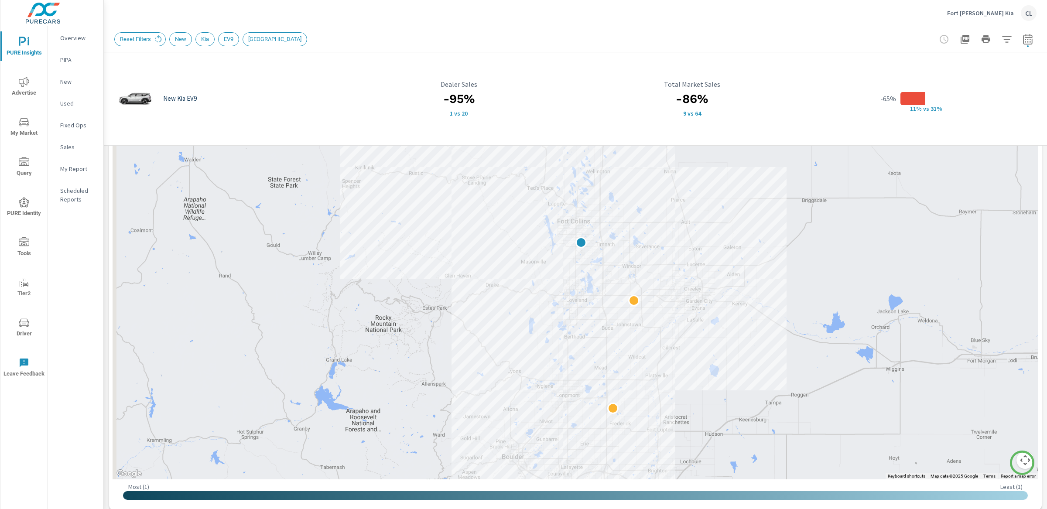
click at [1022, 463] on button "Map camera controls" at bounding box center [1024, 459] width 17 height 17
click at [996, 416] on button "Zoom in" at bounding box center [1002, 416] width 17 height 17
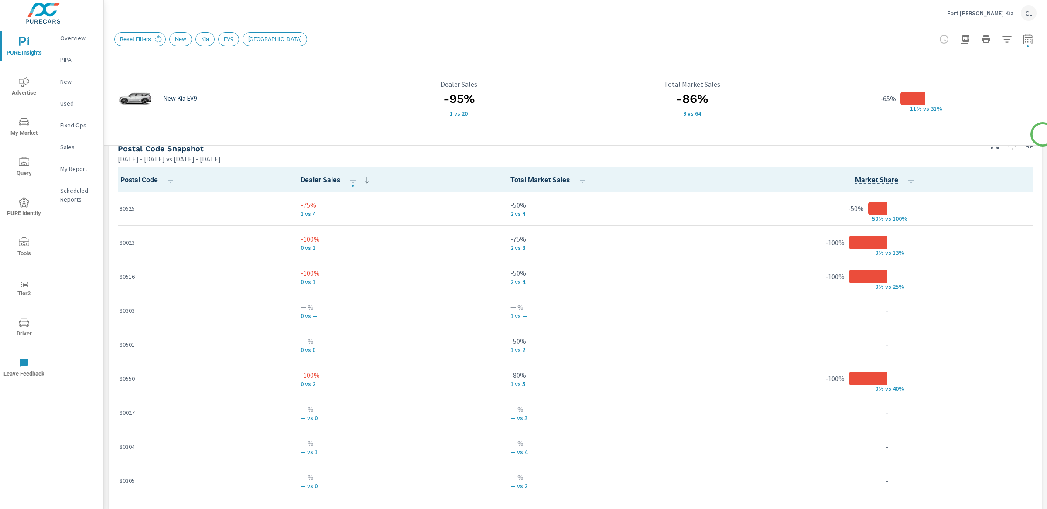
scroll to position [580, 0]
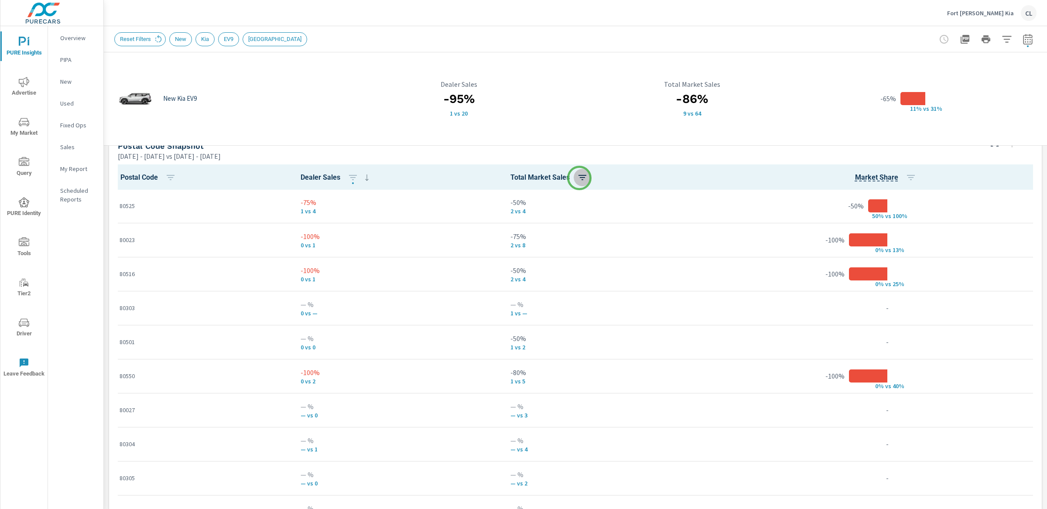
click at [579, 178] on icon "button" at bounding box center [582, 177] width 10 height 10
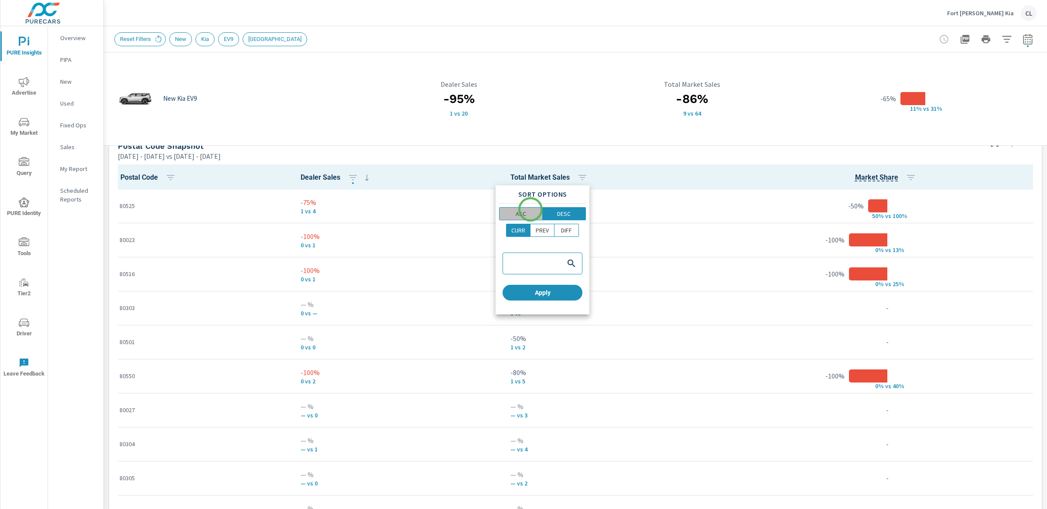
click at [530, 209] on span "ASC" at bounding box center [521, 213] width 38 height 9
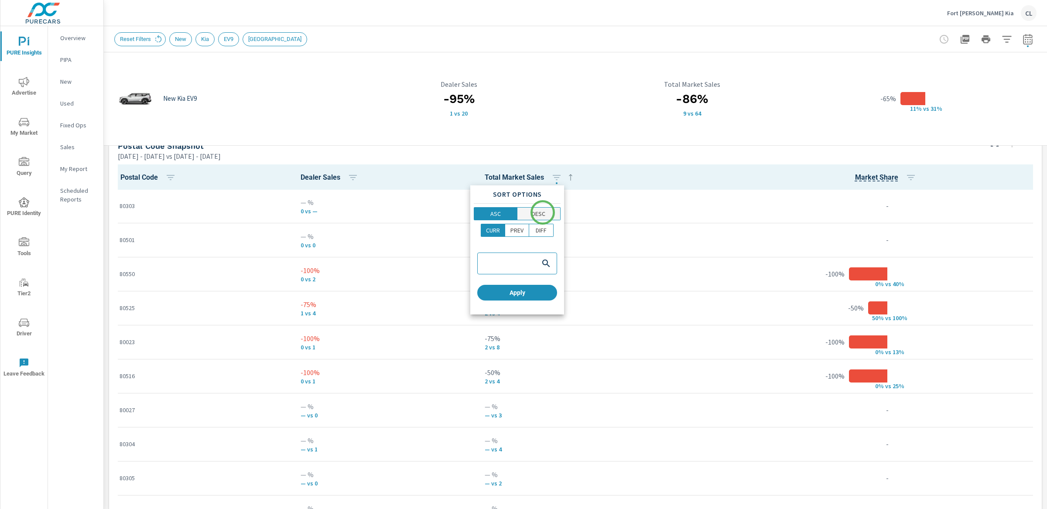
click at [543, 212] on p "DESC" at bounding box center [539, 213] width 14 height 9
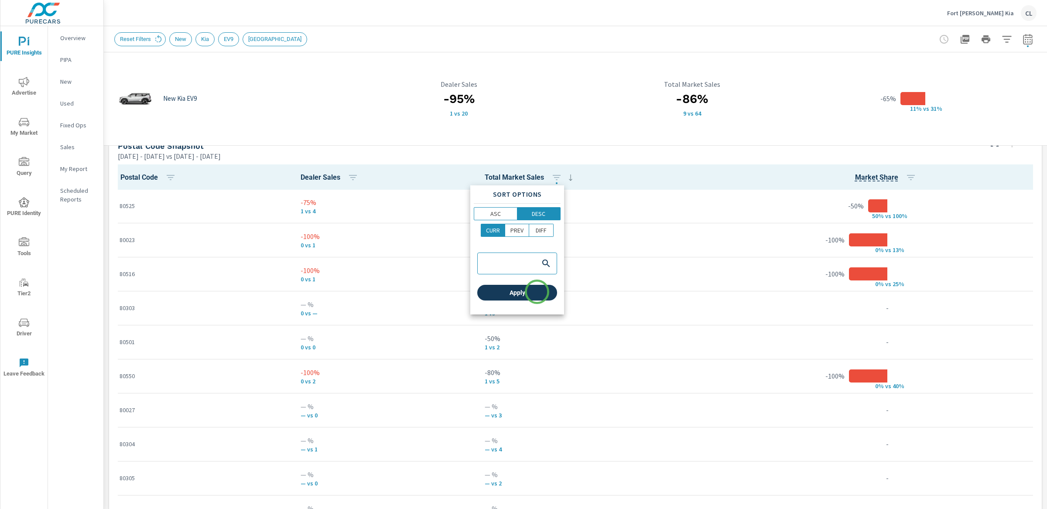
click at [537, 292] on span "Apply" at bounding box center [517, 293] width 73 height 8
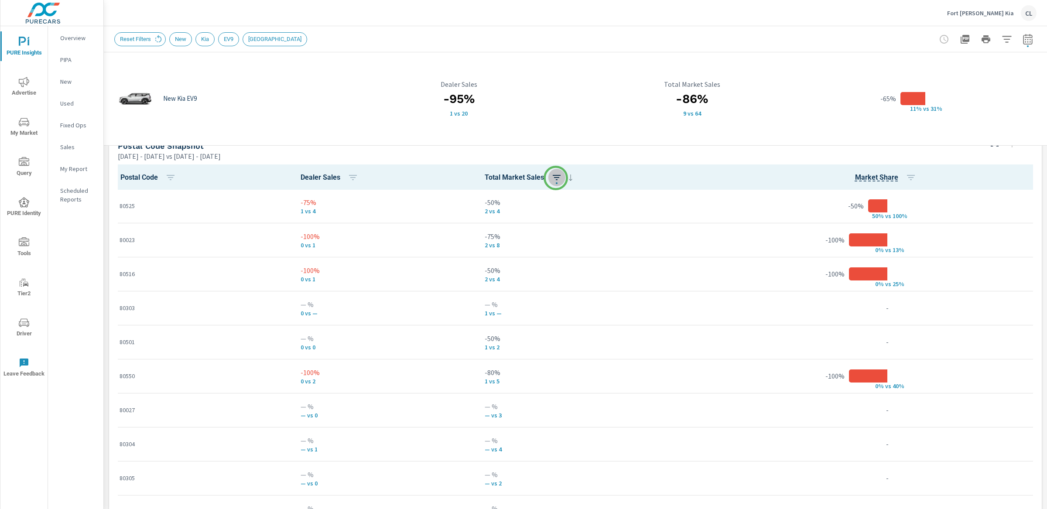
click at [556, 178] on icon "button" at bounding box center [556, 177] width 10 height 10
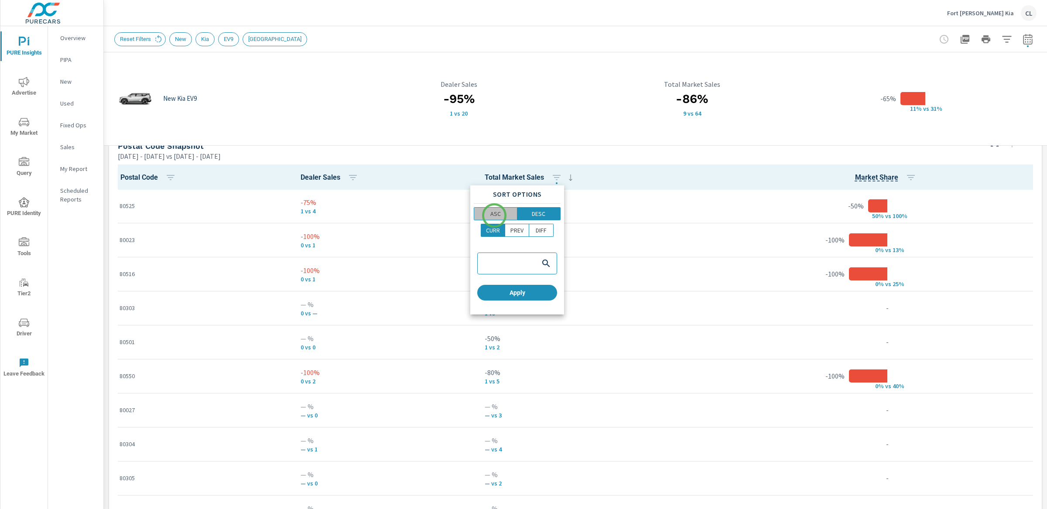
click at [494, 215] on p "ASC" at bounding box center [495, 213] width 10 height 9
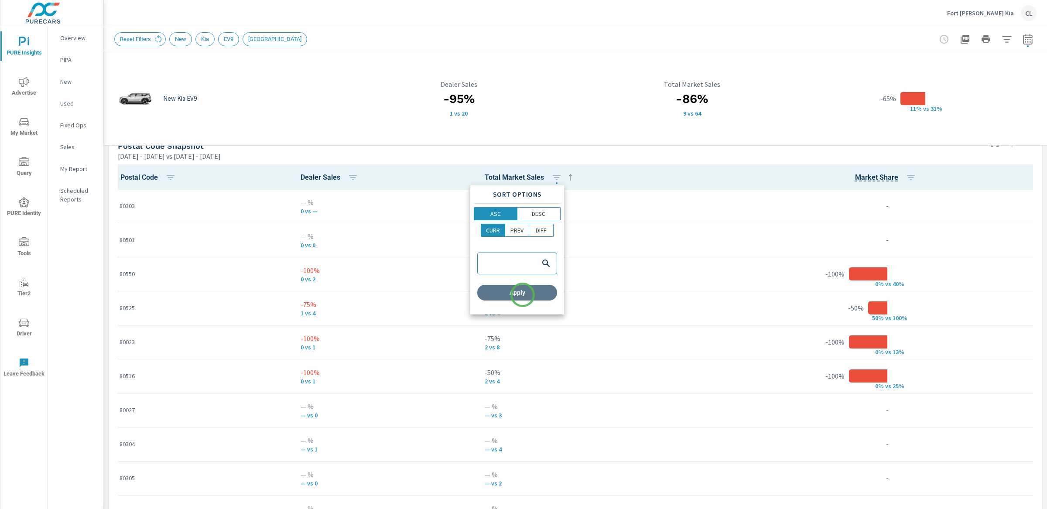
click at [522, 295] on span "Apply" at bounding box center [517, 293] width 73 height 8
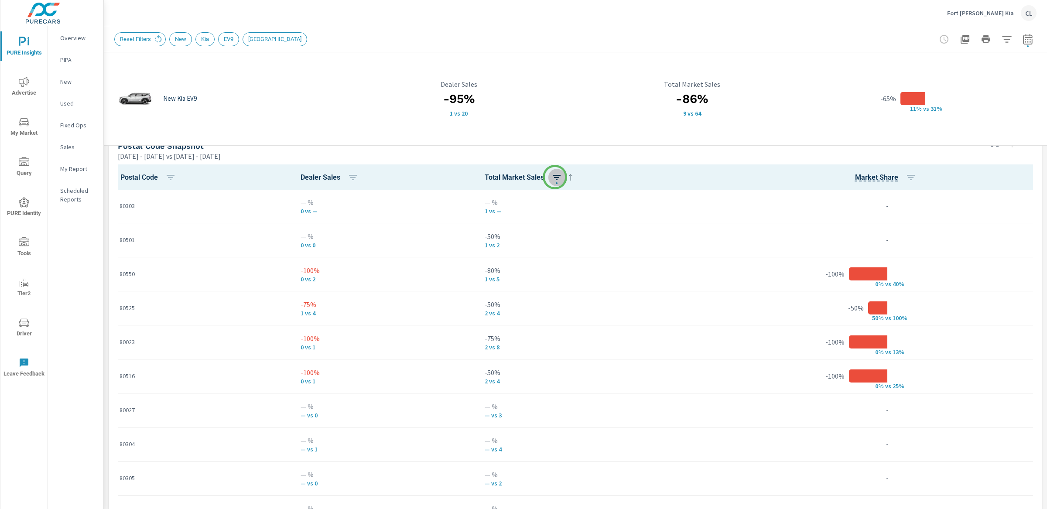
click at [555, 177] on icon "button" at bounding box center [556, 177] width 10 height 10
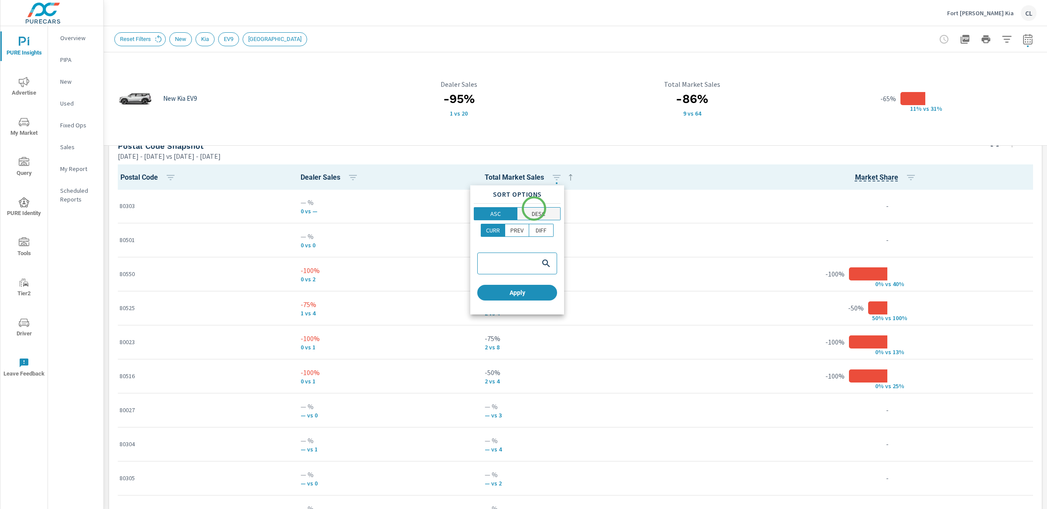
click at [534, 209] on p "DESC" at bounding box center [539, 213] width 14 height 9
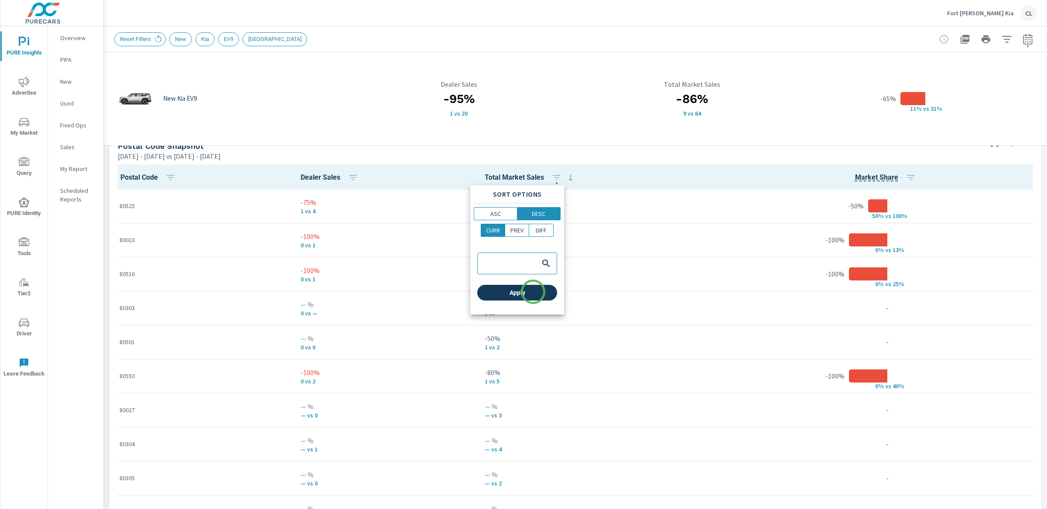
click at [533, 292] on span "Apply" at bounding box center [517, 293] width 73 height 8
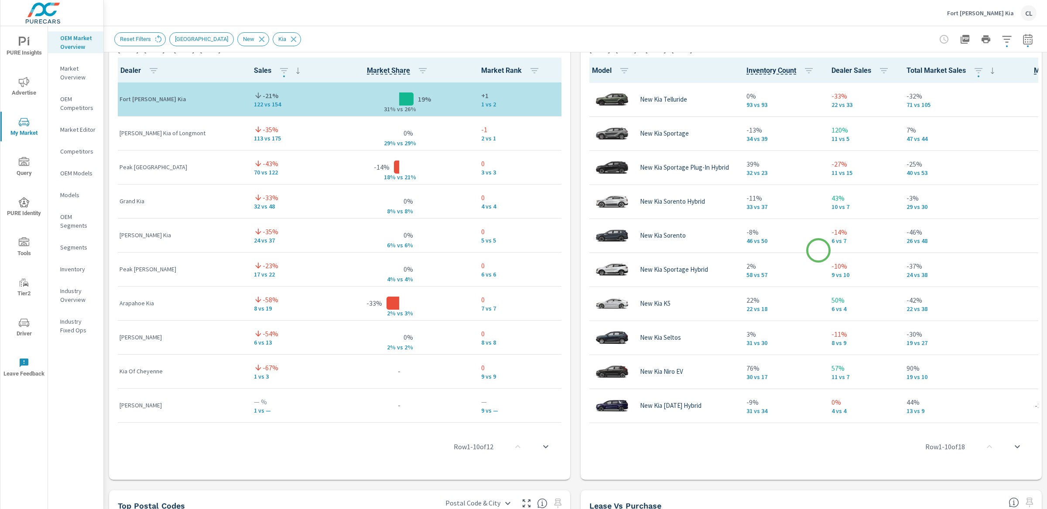
scroll to position [280, 0]
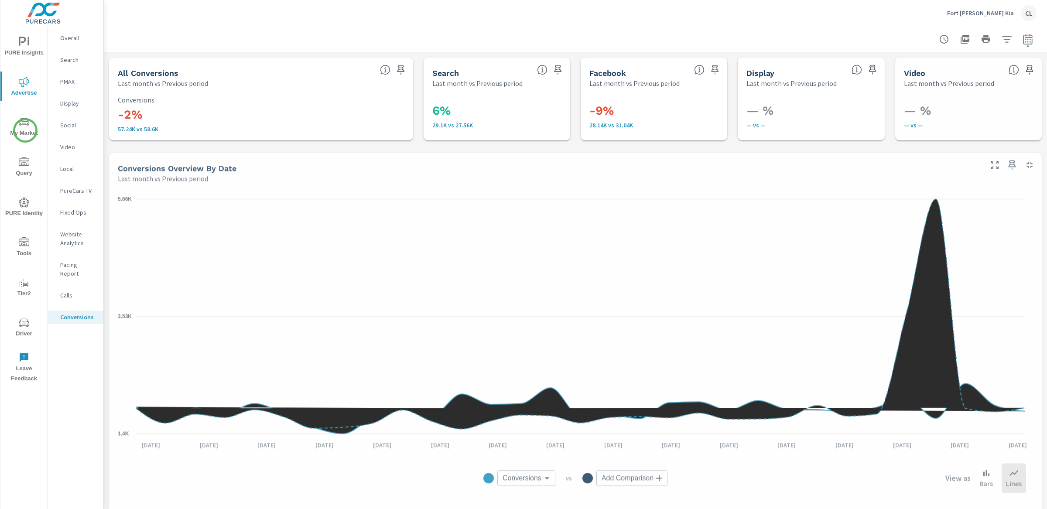
click at [24, 130] on span "My Market" at bounding box center [24, 127] width 42 height 21
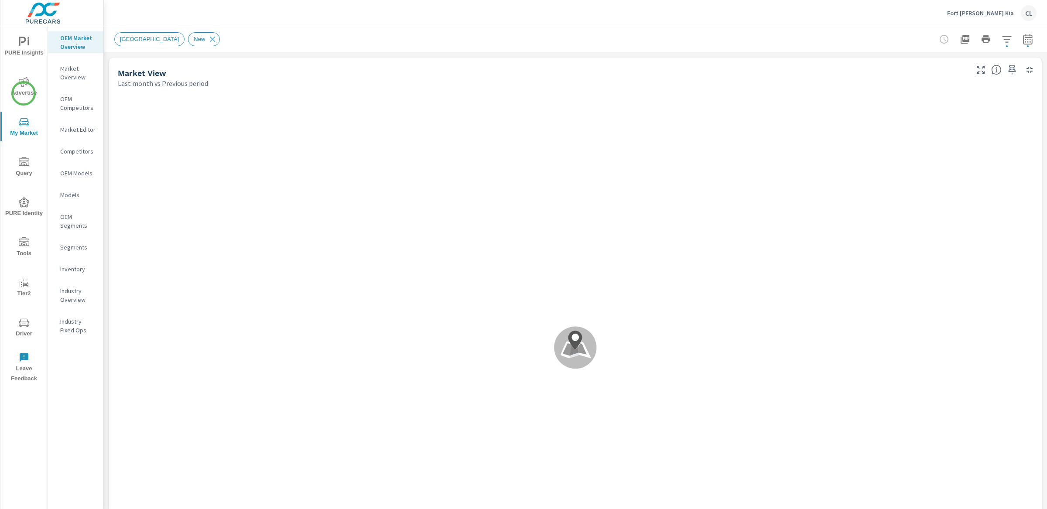
click at [24, 92] on span "Advertise" at bounding box center [24, 87] width 42 height 21
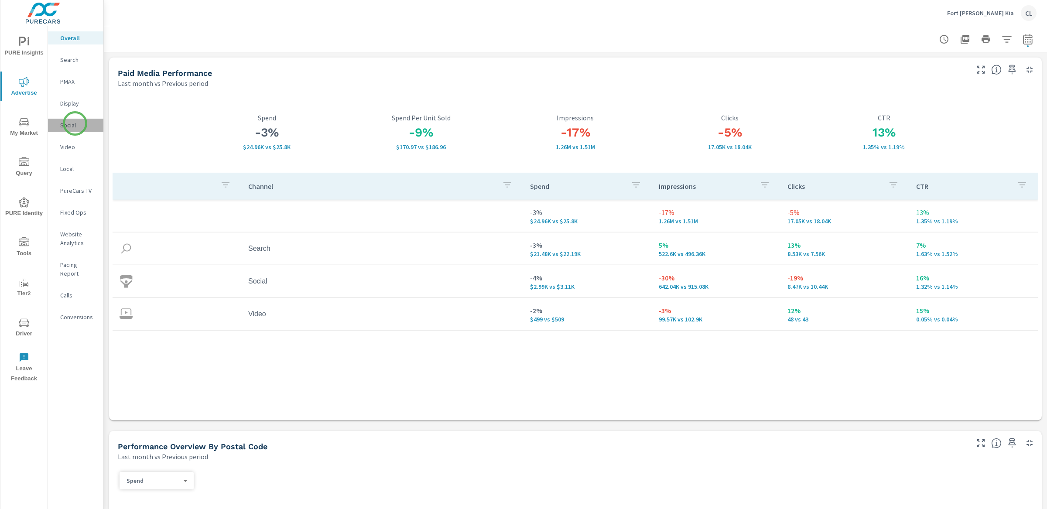
click at [75, 123] on p "Social" at bounding box center [78, 125] width 36 height 9
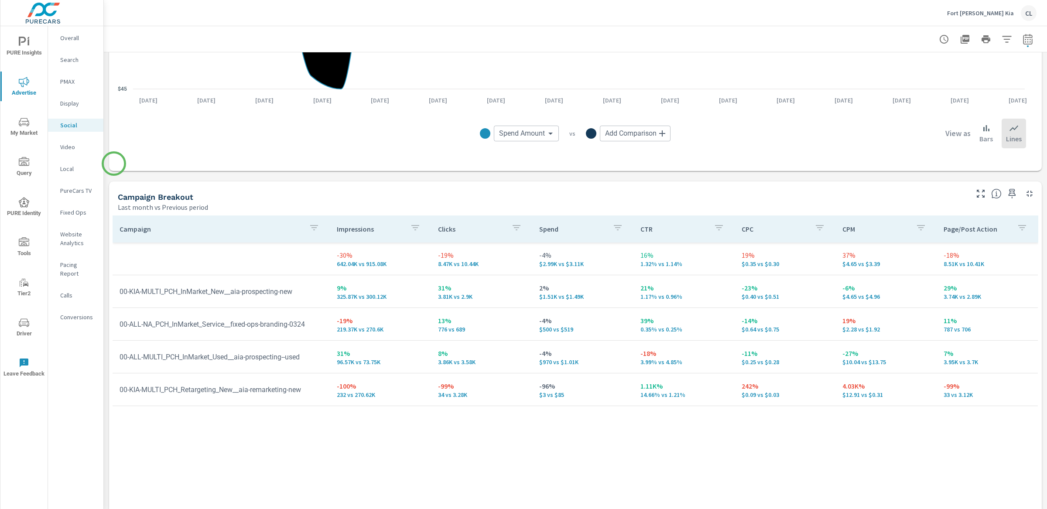
scroll to position [290, 0]
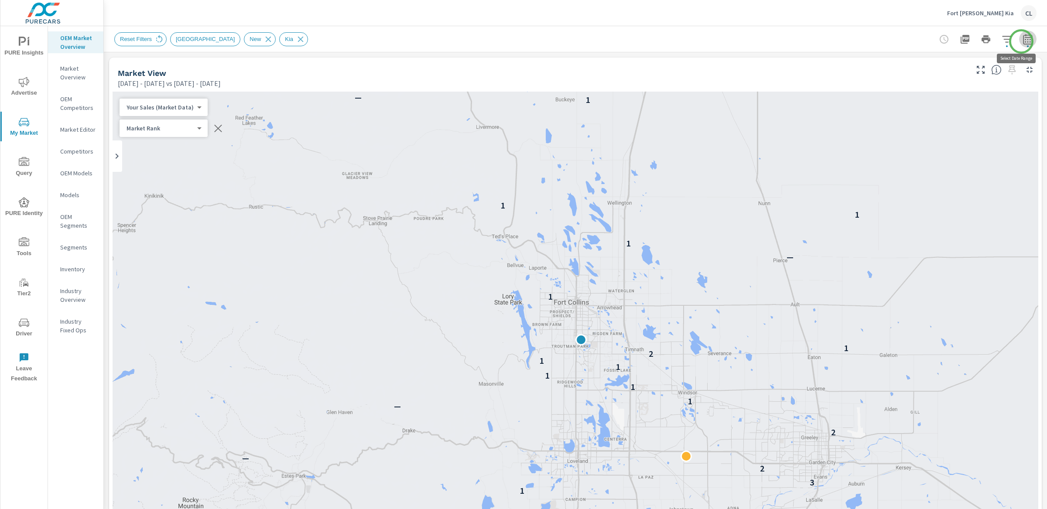
click at [1024, 41] on icon "button" at bounding box center [1027, 40] width 6 height 3
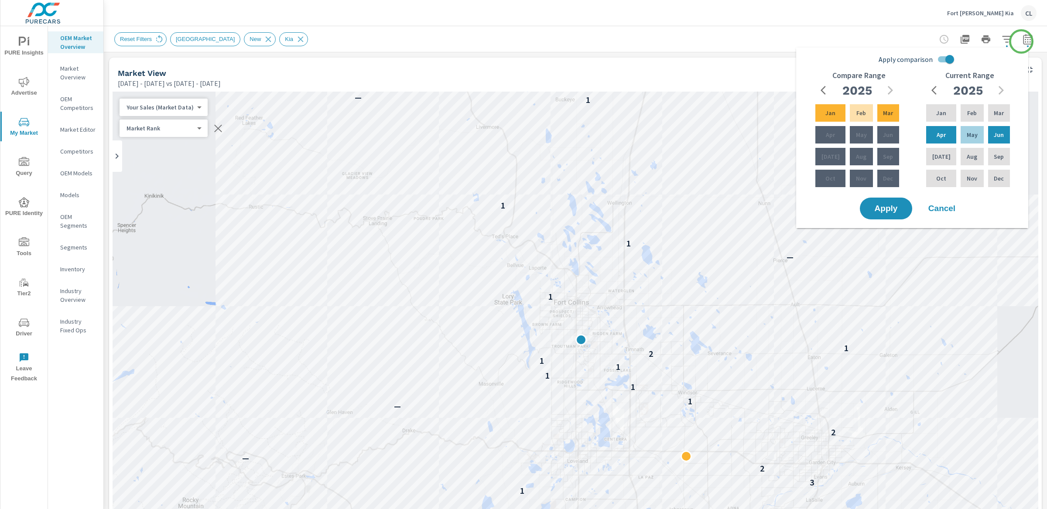
scroll to position [273, 0]
click at [944, 113] on div "Jan" at bounding box center [941, 112] width 34 height 21
click at [998, 129] on div "Jun" at bounding box center [998, 134] width 25 height 21
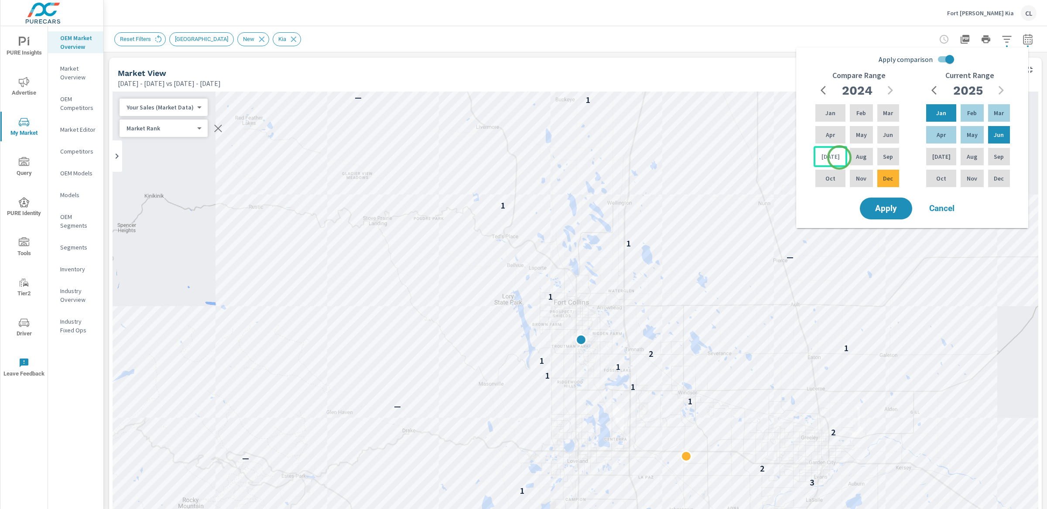
click at [839, 157] on div "[DATE]" at bounding box center [830, 156] width 34 height 21
click at [896, 173] on div "Dec" at bounding box center [887, 178] width 25 height 21
click at [893, 206] on span "Apply" at bounding box center [886, 209] width 36 height 8
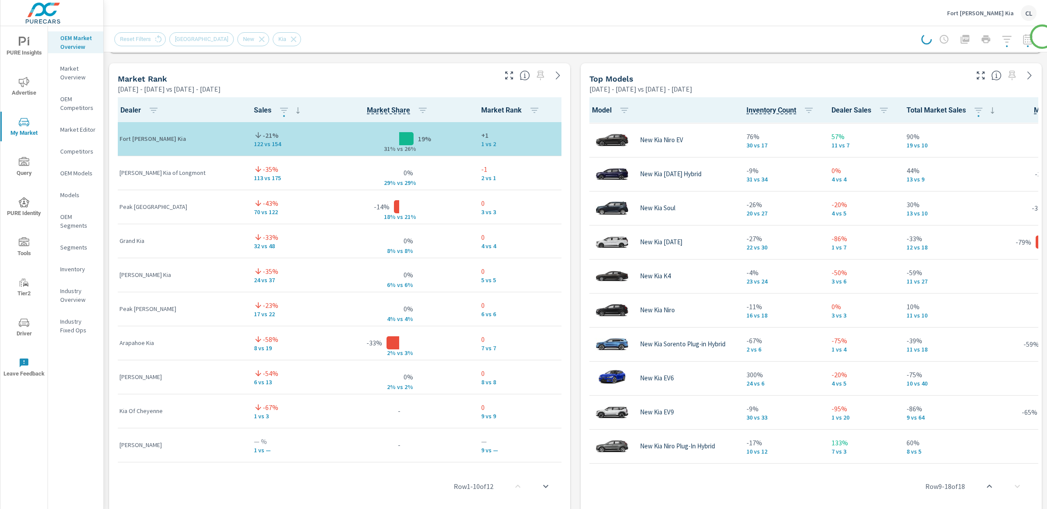
scroll to position [561, 0]
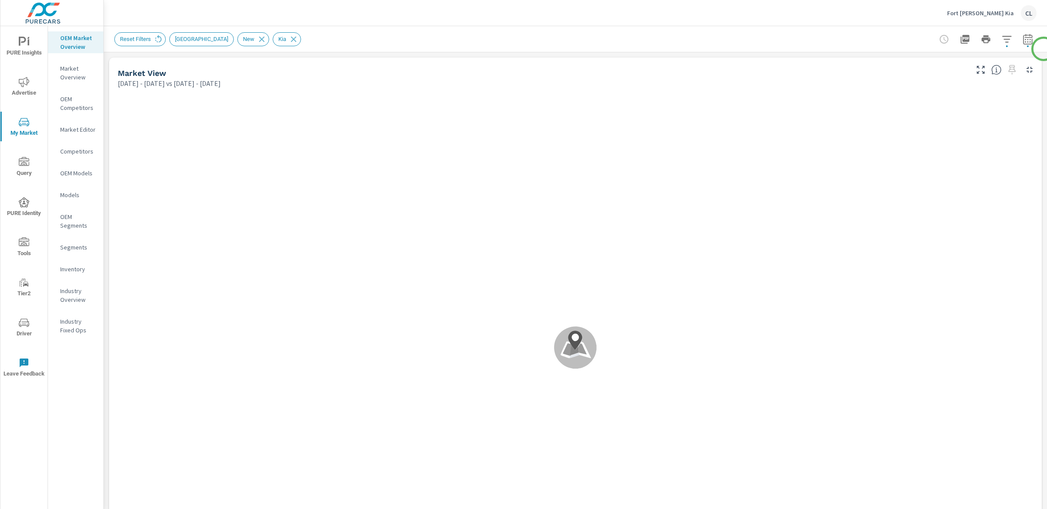
scroll to position [0, 0]
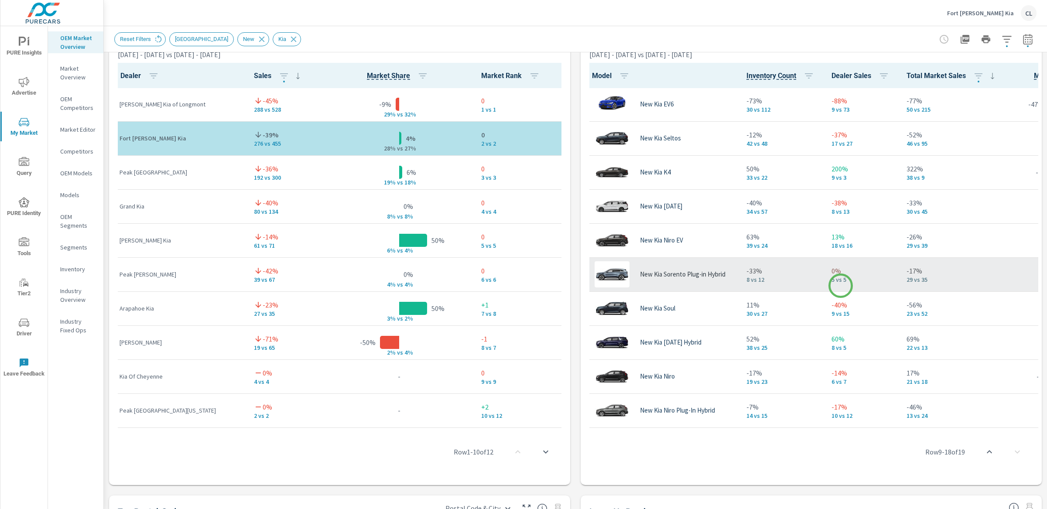
scroll to position [314, 0]
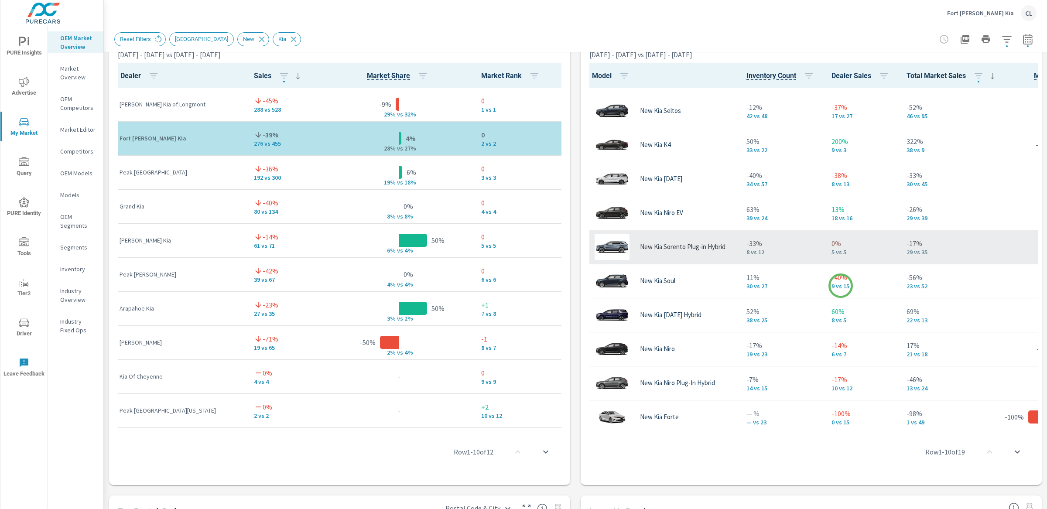
scroll to position [314, 0]
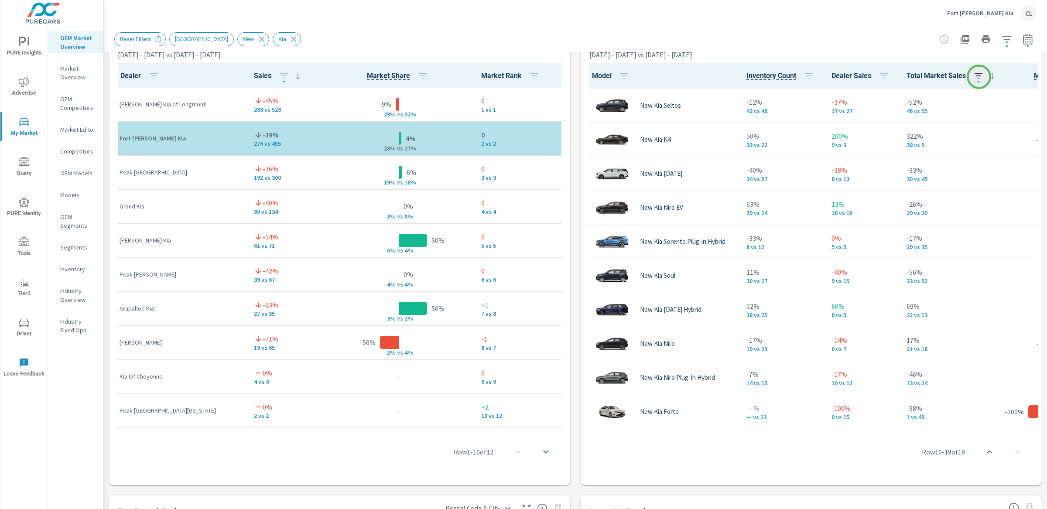
click at [979, 76] on icon "button" at bounding box center [978, 76] width 10 height 10
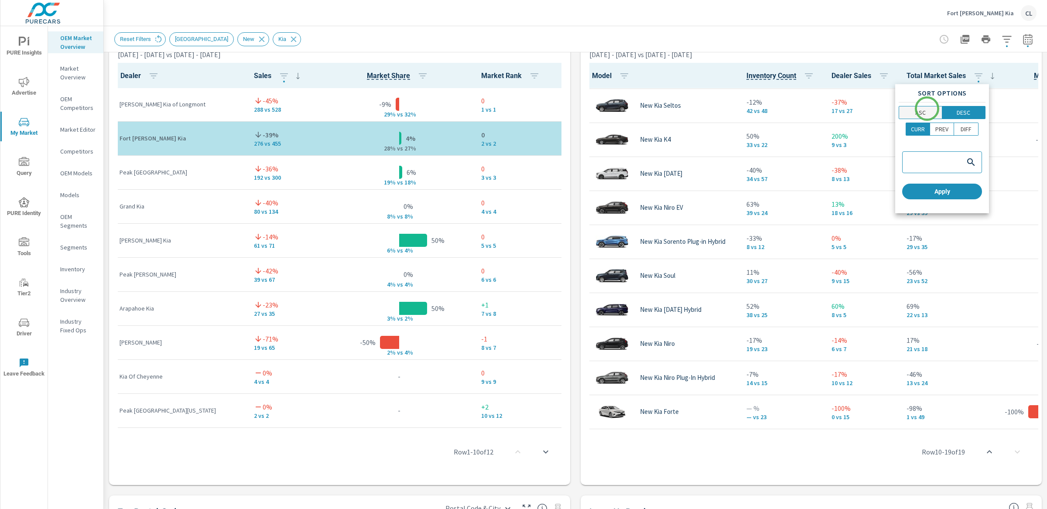
click at [926, 109] on span "ASC" at bounding box center [920, 112] width 38 height 9
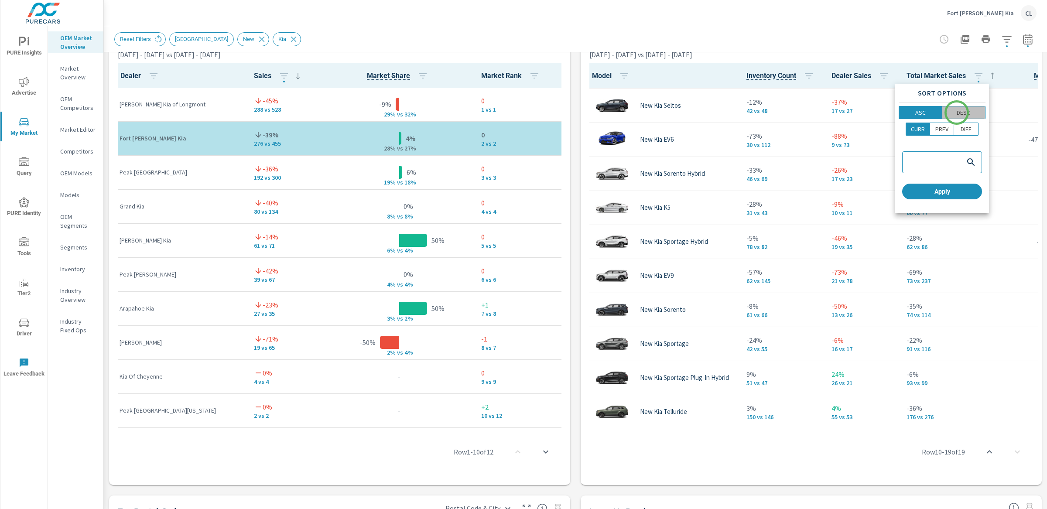
click at [956, 113] on p "DESC" at bounding box center [963, 112] width 14 height 9
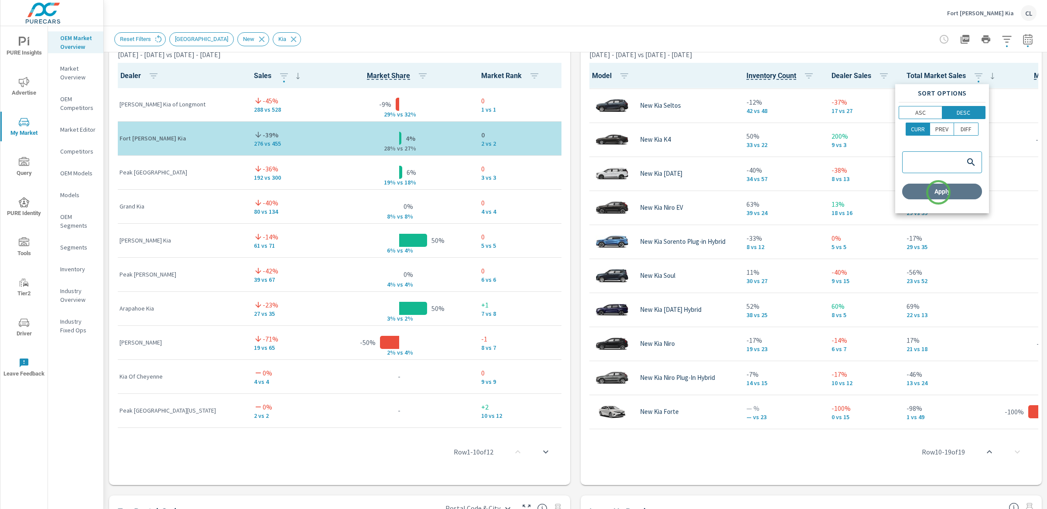
click at [938, 192] on span "Apply" at bounding box center [941, 192] width 73 height 8
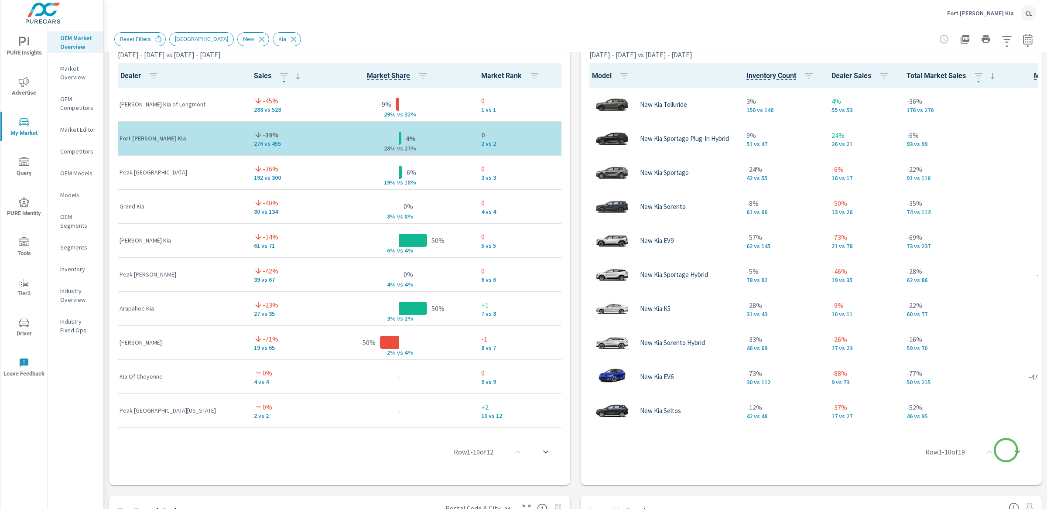
click at [1012, 451] on icon "scroll to bottom" at bounding box center [1017, 452] width 10 height 10
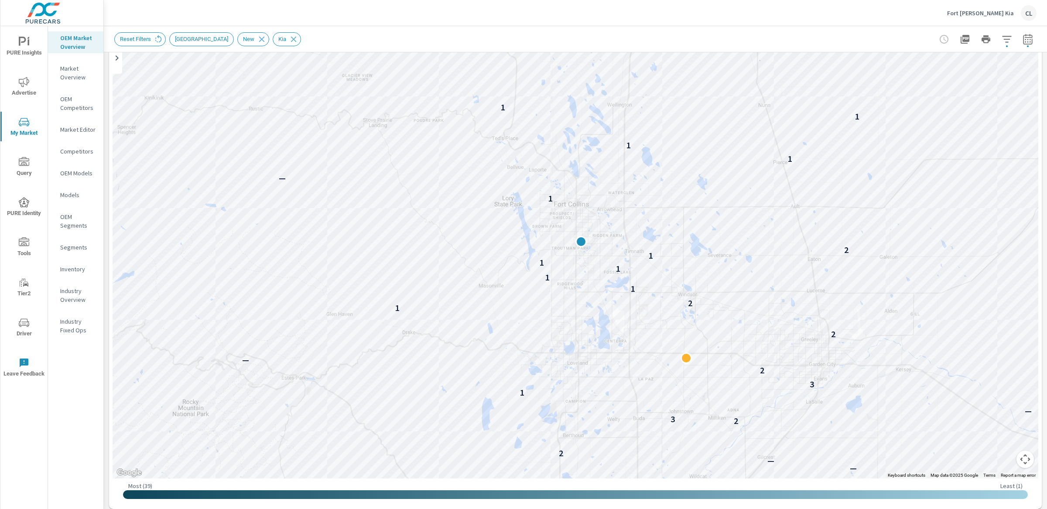
scroll to position [97, 0]
click at [1001, 38] on icon "button" at bounding box center [1006, 39] width 10 height 10
click at [1000, 38] on body "PURE Insights Advertise My Market Query PURE Identity Tools Tier2 Driver Leave …" at bounding box center [523, 254] width 1047 height 509
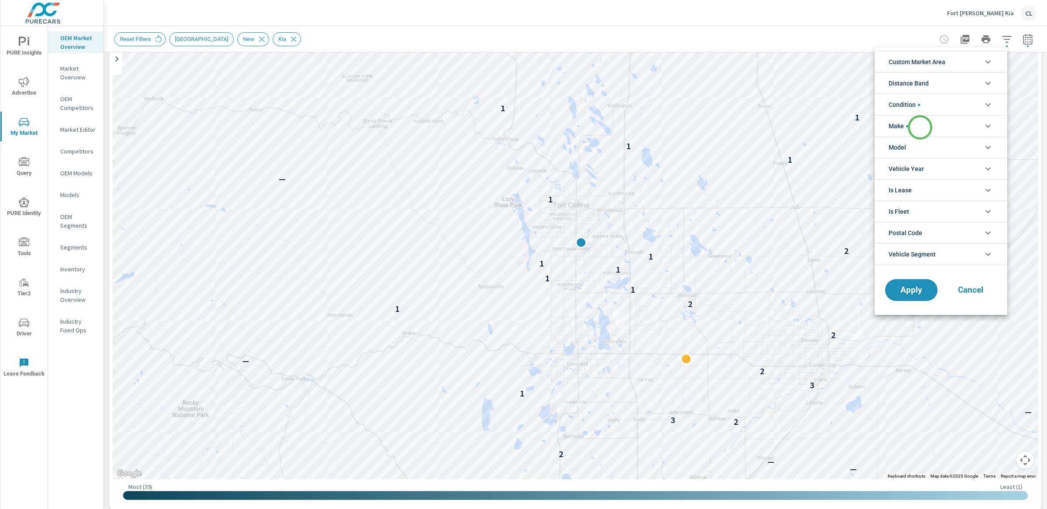
click at [920, 124] on li "Make" at bounding box center [940, 125] width 133 height 21
click at [921, 146] on li "Model" at bounding box center [940, 147] width 133 height 21
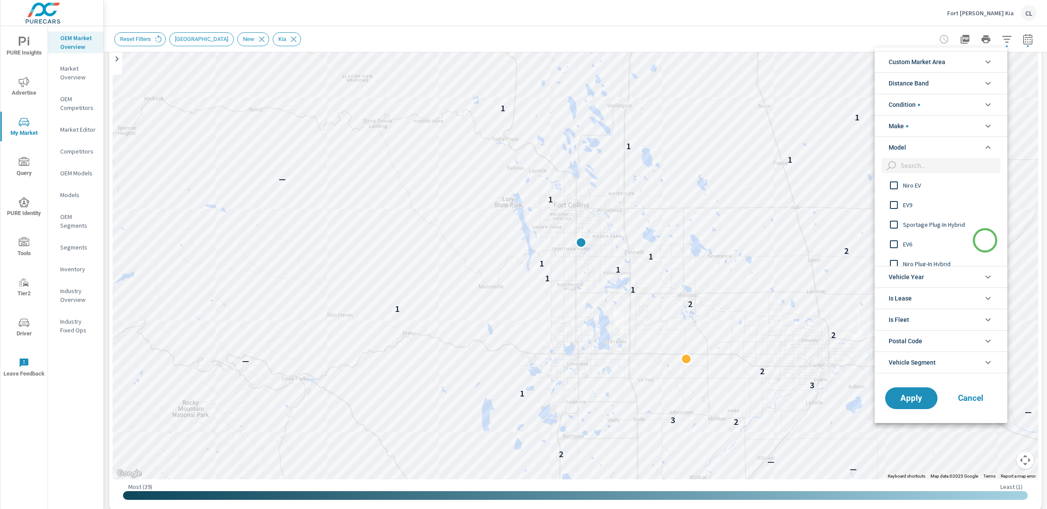
scroll to position [243, 0]
click at [897, 197] on input "filter options" at bounding box center [893, 200] width 18 height 18
click at [910, 398] on span "Apply" at bounding box center [911, 398] width 36 height 8
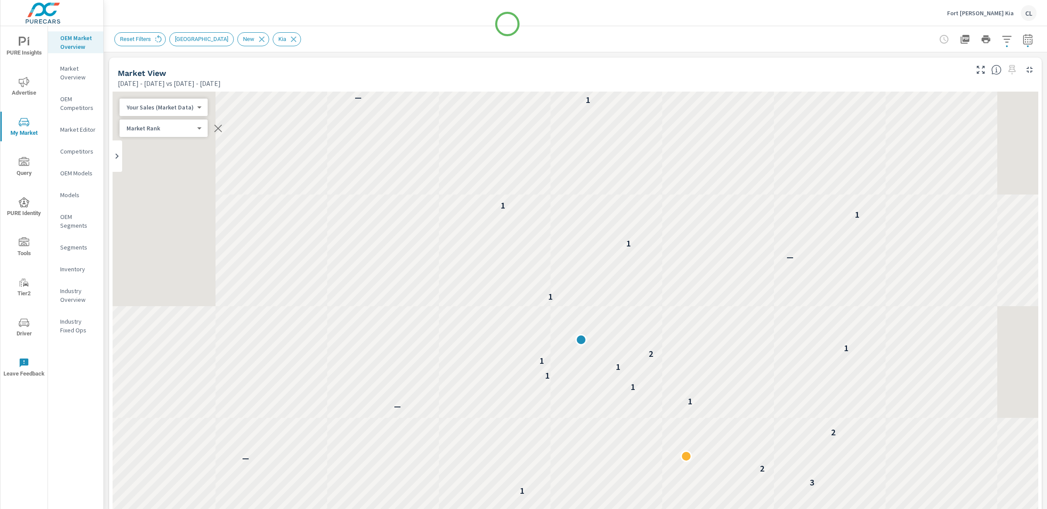
scroll to position [273, 0]
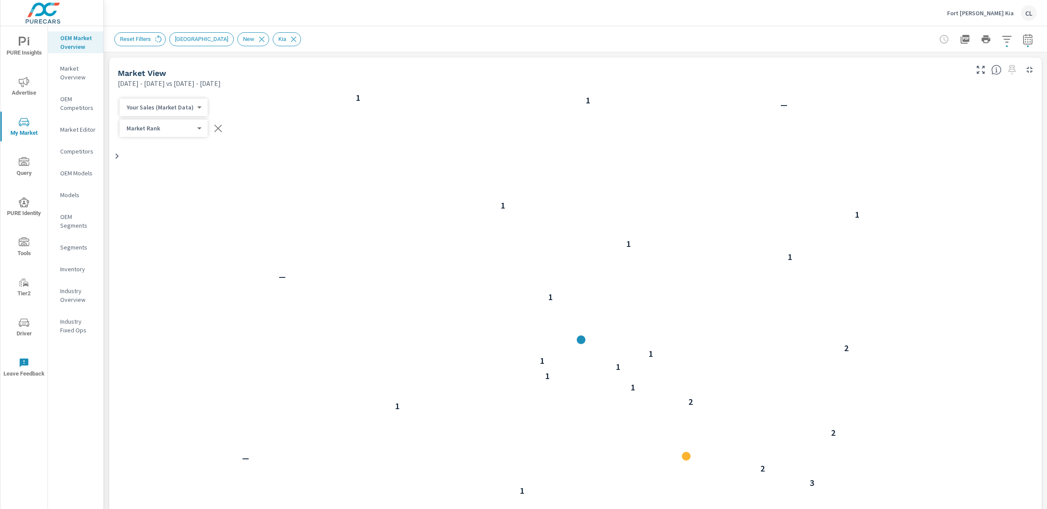
scroll to position [273, 0]
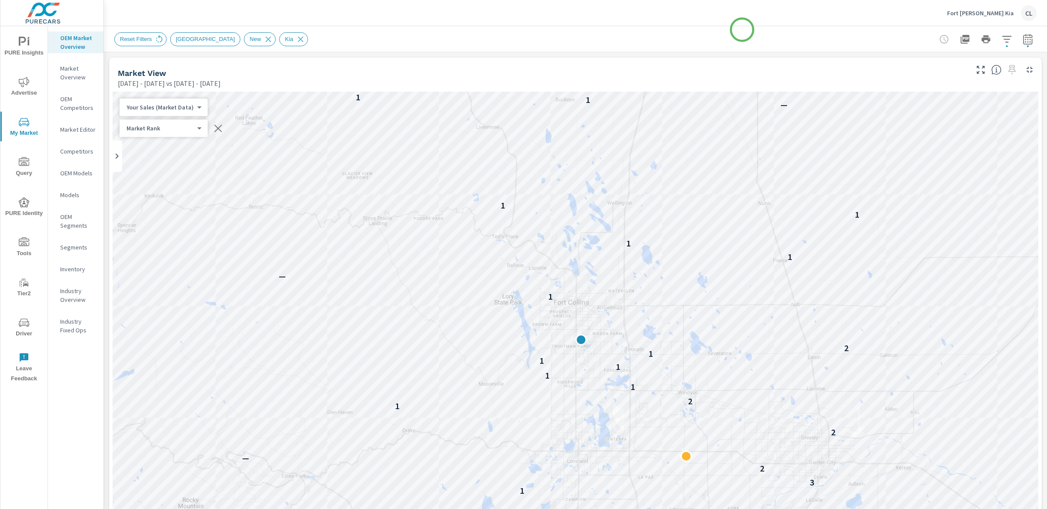
scroll to position [0, 0]
click at [1002, 39] on icon "button" at bounding box center [1006, 39] width 9 height 7
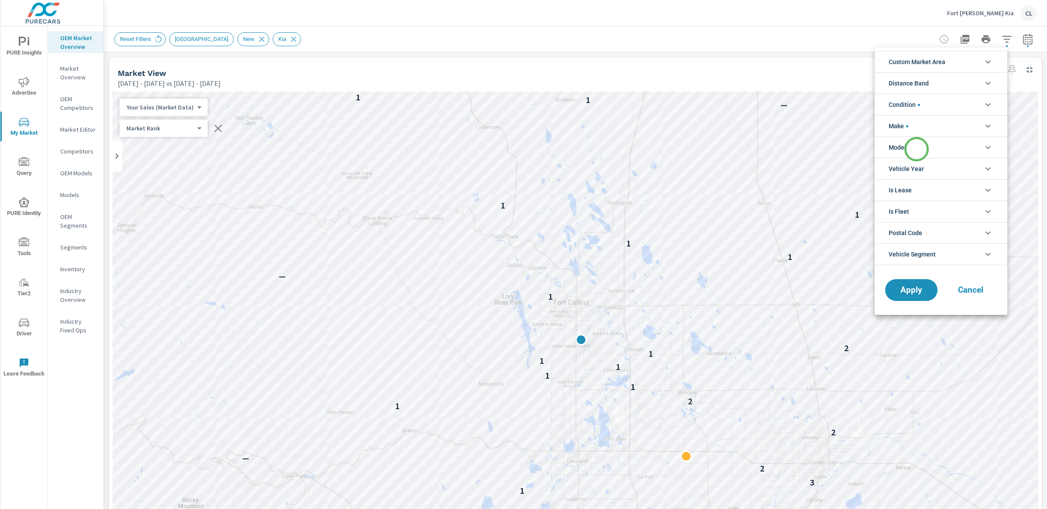
click at [916, 150] on li "Model" at bounding box center [940, 147] width 133 height 21
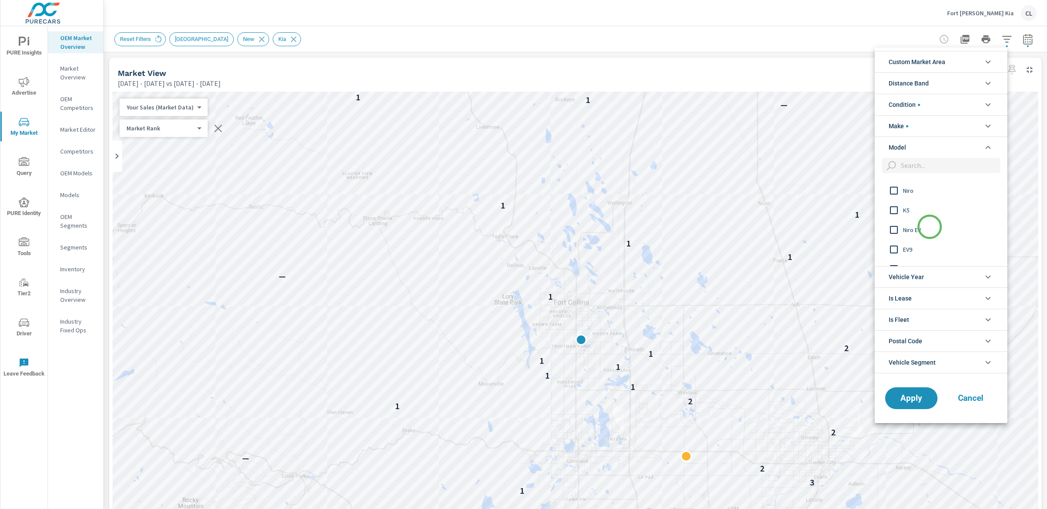
scroll to position [199, 0]
click at [905, 246] on span "EV9" at bounding box center [951, 244] width 96 height 10
click at [909, 398] on span "Apply" at bounding box center [911, 398] width 36 height 8
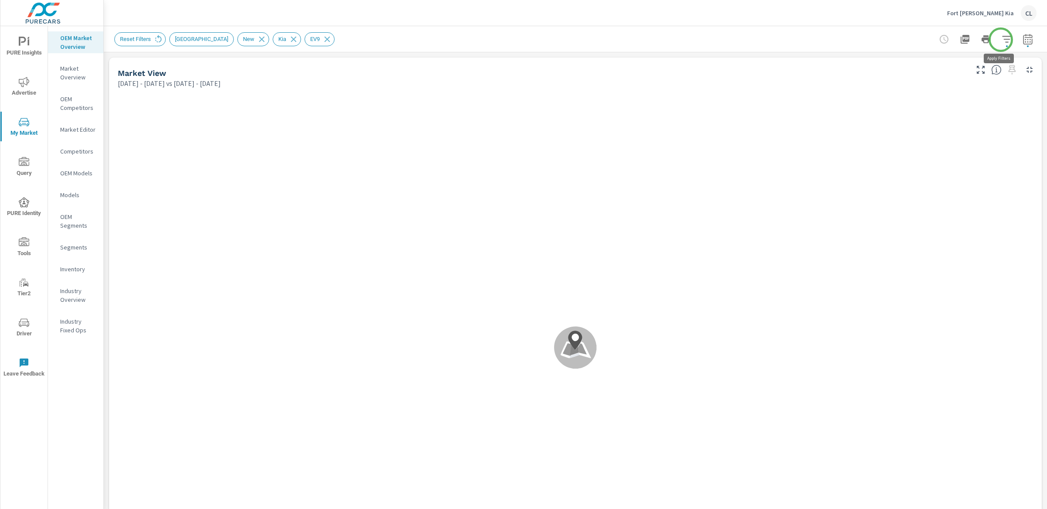
click at [1001, 40] on icon "button" at bounding box center [1006, 39] width 10 height 10
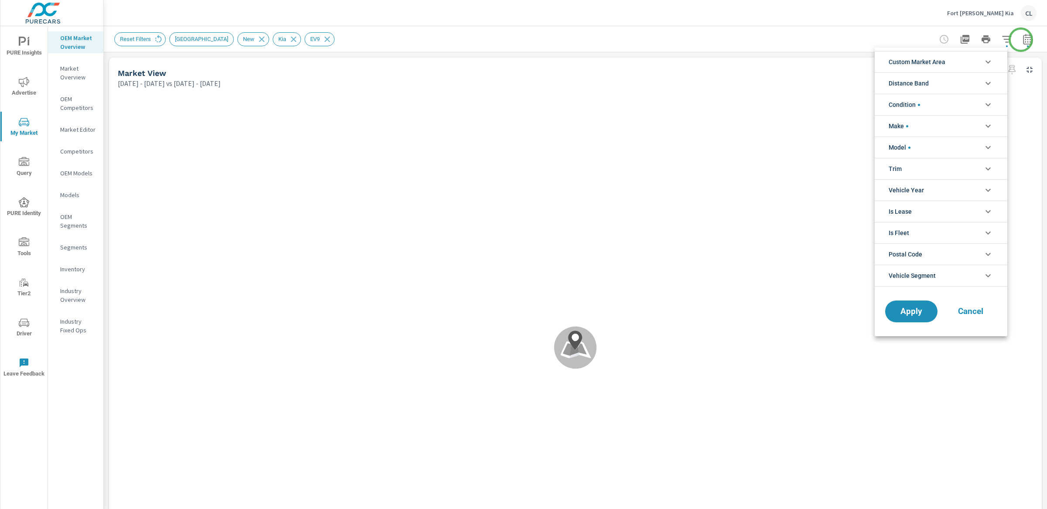
click at [1021, 40] on div at bounding box center [523, 254] width 1047 height 509
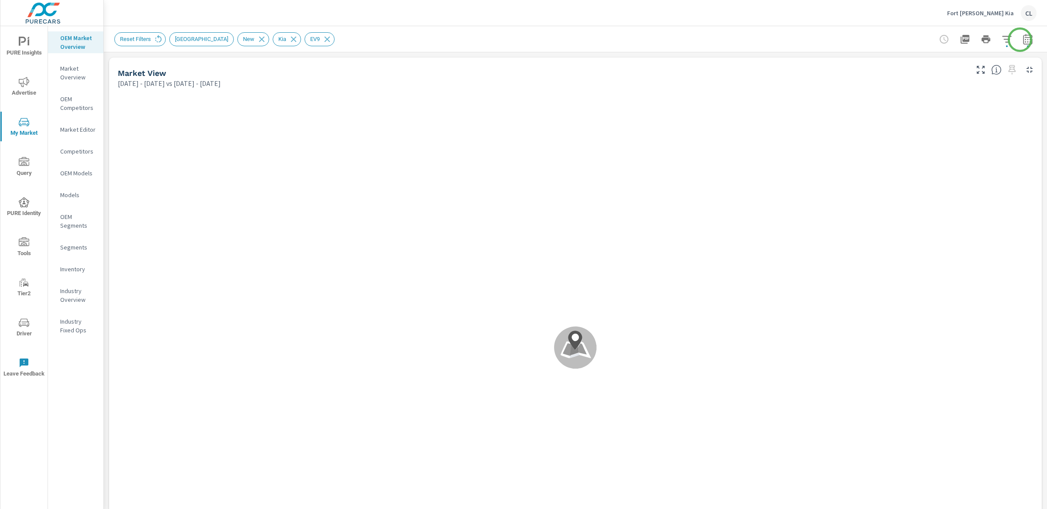
click at [1020, 40] on div "Custom Market Area (none) New Market Area Distance Band 0-10 10-20 [PHONE_NUMBE…" at bounding box center [523, 254] width 1047 height 509
click at [1022, 40] on icon "button" at bounding box center [1027, 39] width 10 height 10
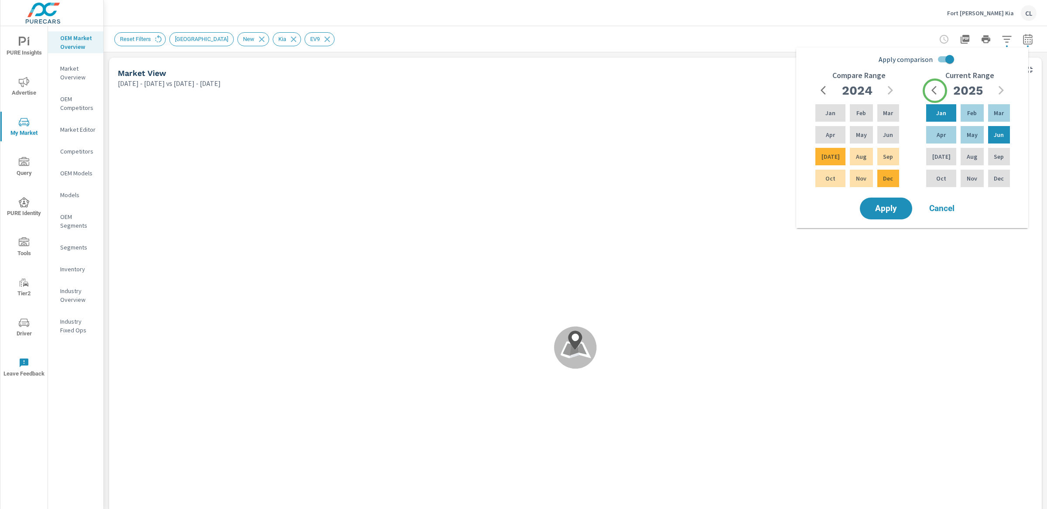
click at [935, 91] on icon "button" at bounding box center [936, 90] width 10 height 10
click at [936, 117] on p "Jan" at bounding box center [941, 113] width 10 height 9
click at [994, 180] on p "Dec" at bounding box center [999, 178] width 10 height 9
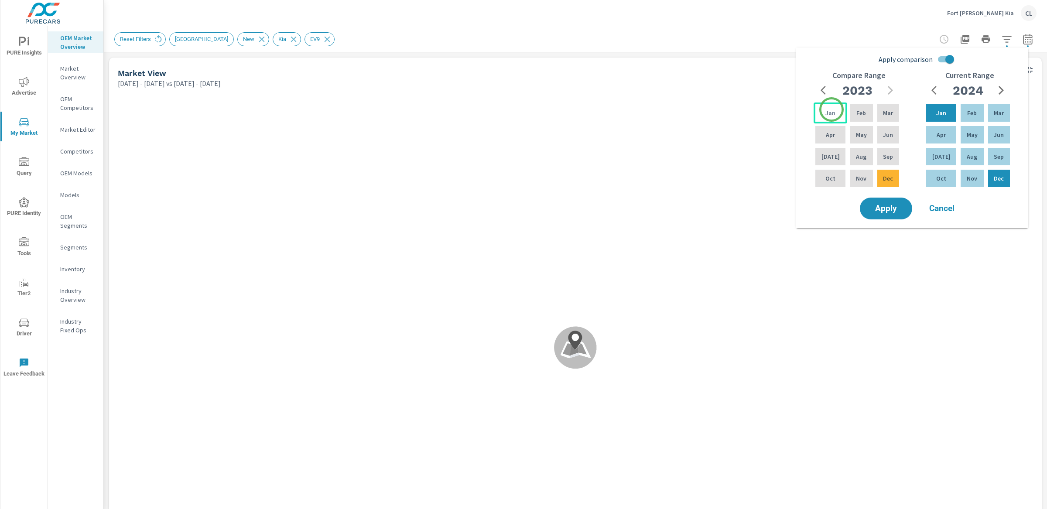
click at [831, 110] on p "Jan" at bounding box center [830, 113] width 10 height 9
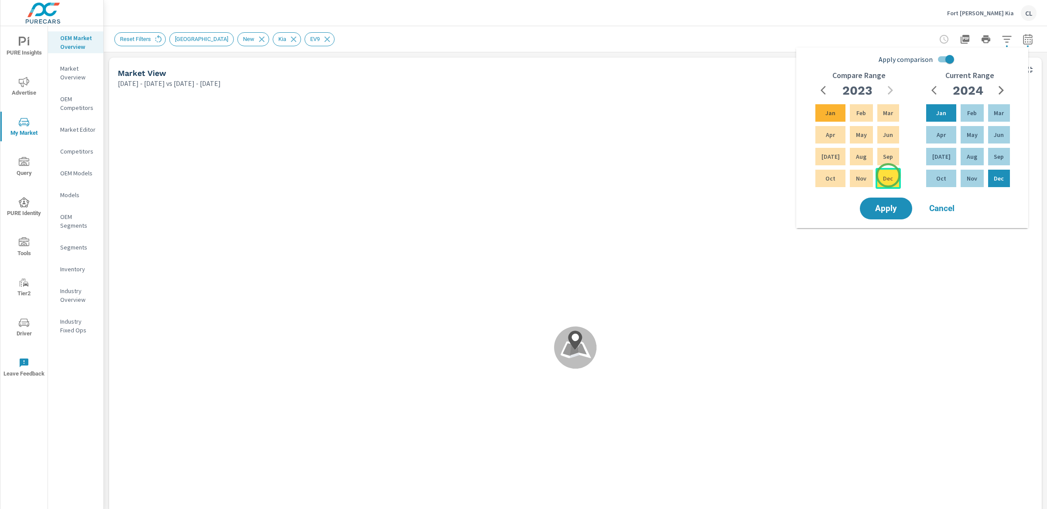
click at [888, 175] on p "Dec" at bounding box center [888, 178] width 10 height 9
click at [891, 211] on span "Apply" at bounding box center [886, 209] width 36 height 8
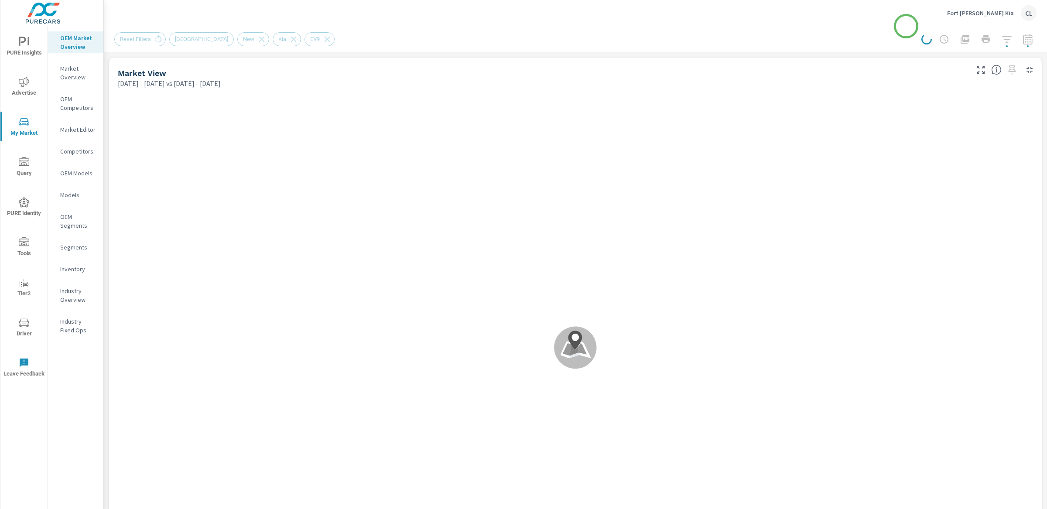
scroll to position [0, 0]
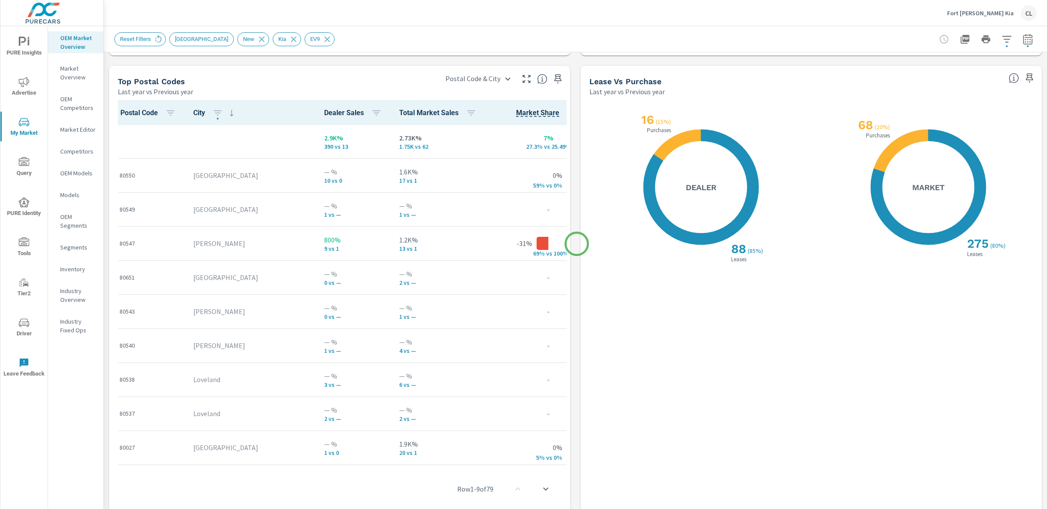
scroll to position [1036, 0]
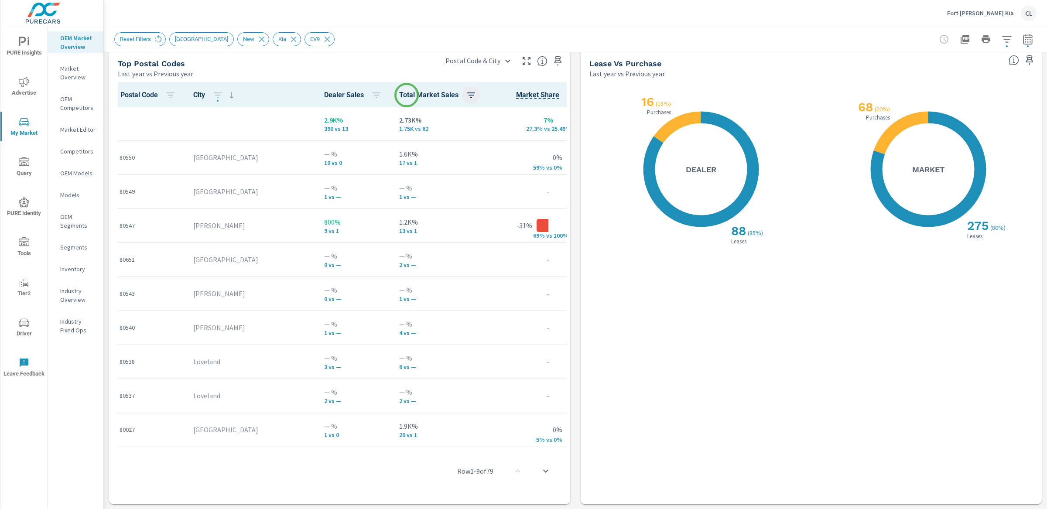
click at [466, 93] on icon "button" at bounding box center [471, 95] width 10 height 10
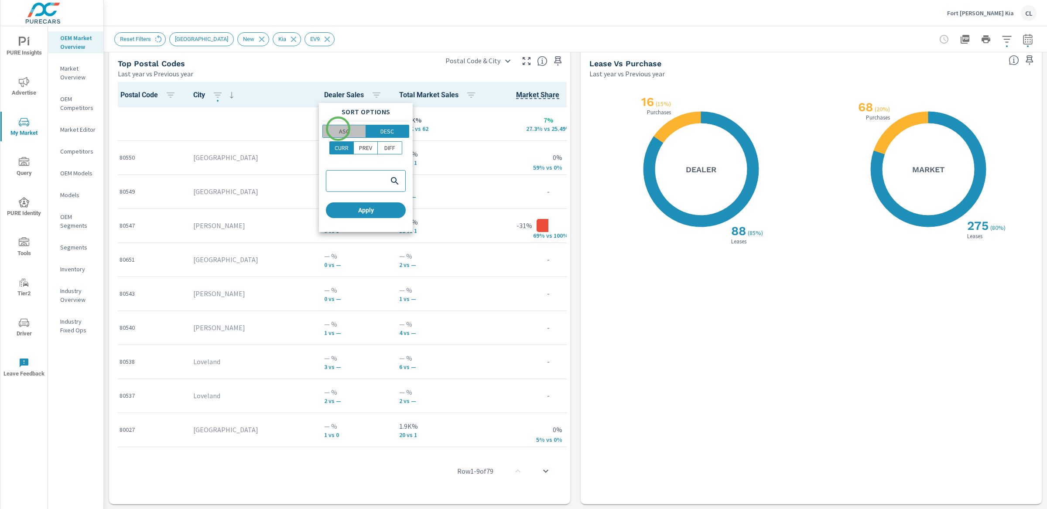
click at [338, 129] on span "ASC" at bounding box center [344, 131] width 38 height 9
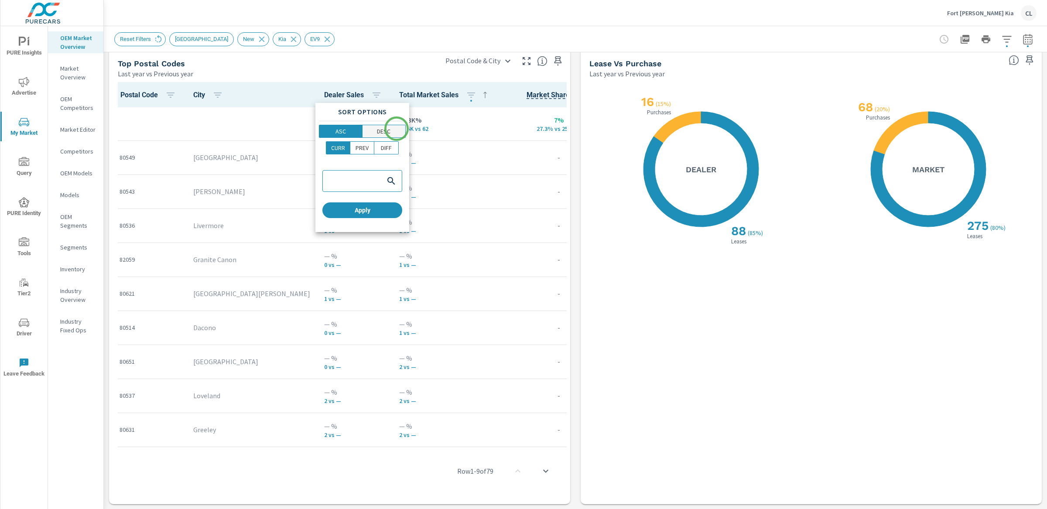
click at [390, 129] on span "DESC" at bounding box center [384, 131] width 38 height 9
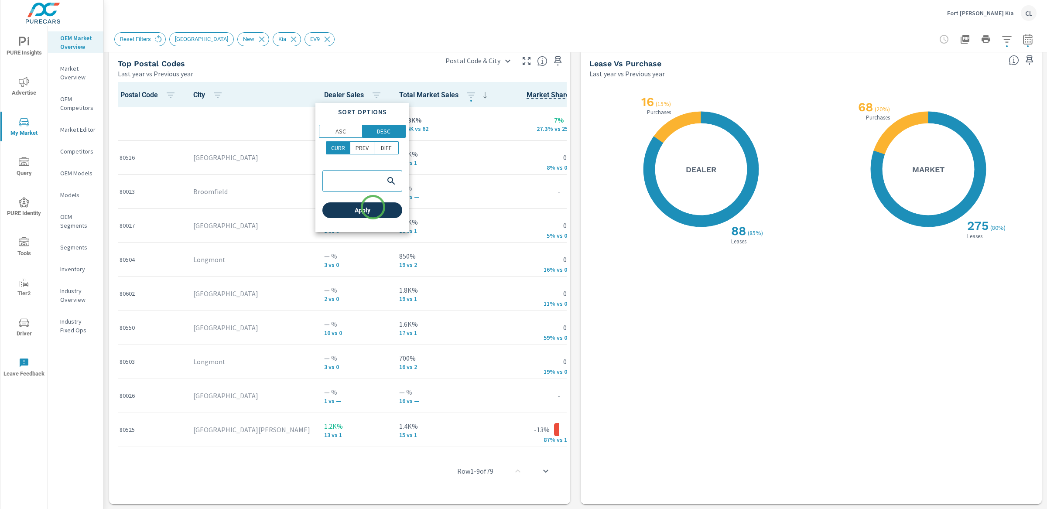
click at [373, 207] on span "Apply" at bounding box center [362, 210] width 73 height 8
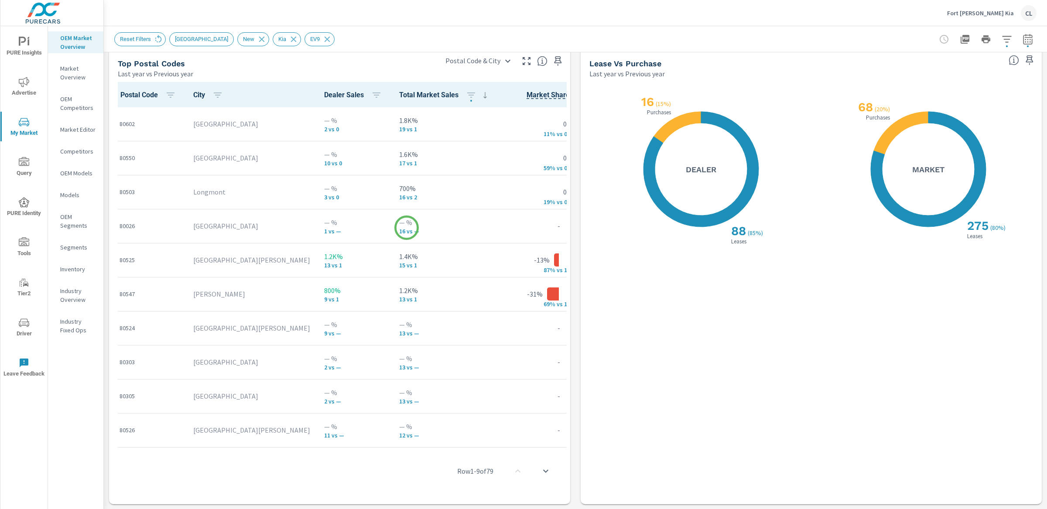
scroll to position [172, 0]
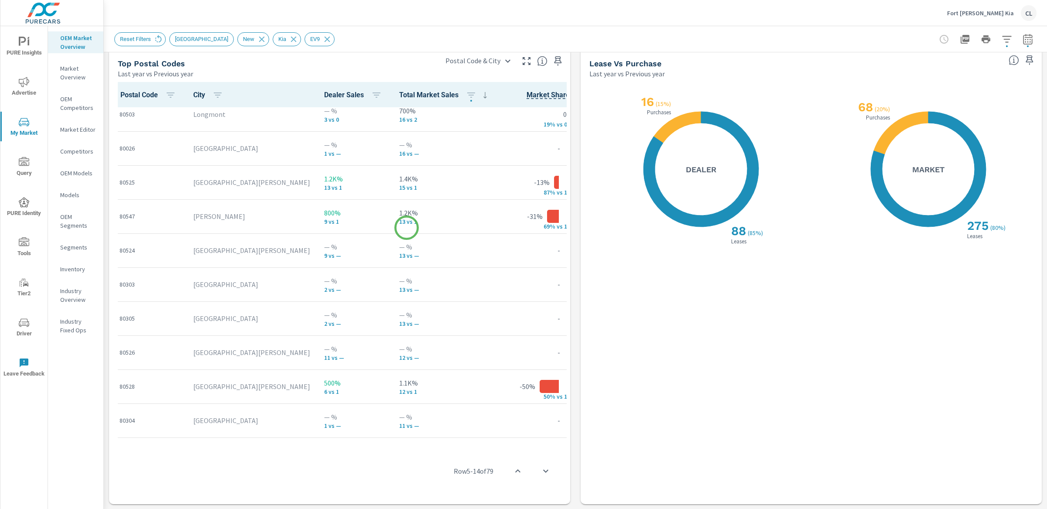
scroll to position [250, 0]
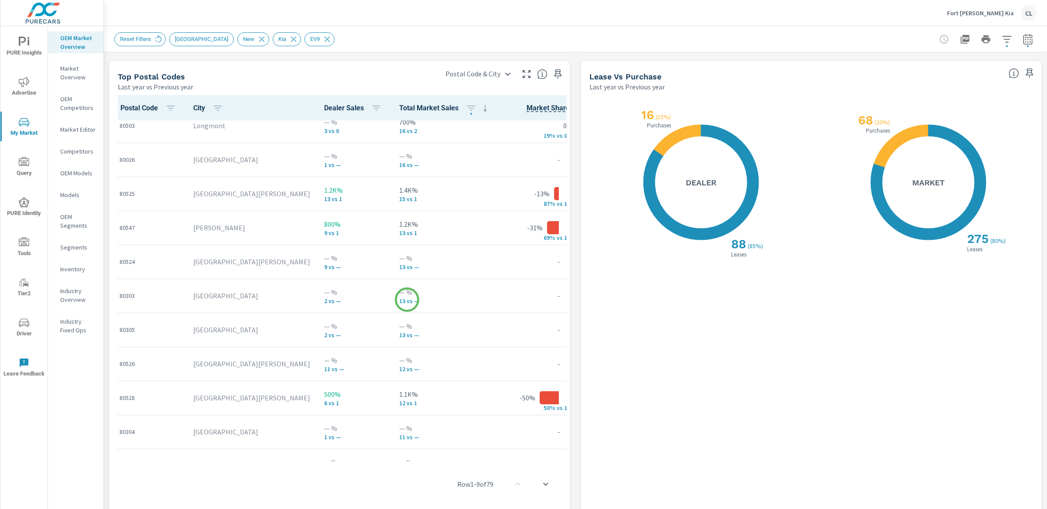
scroll to position [250, 0]
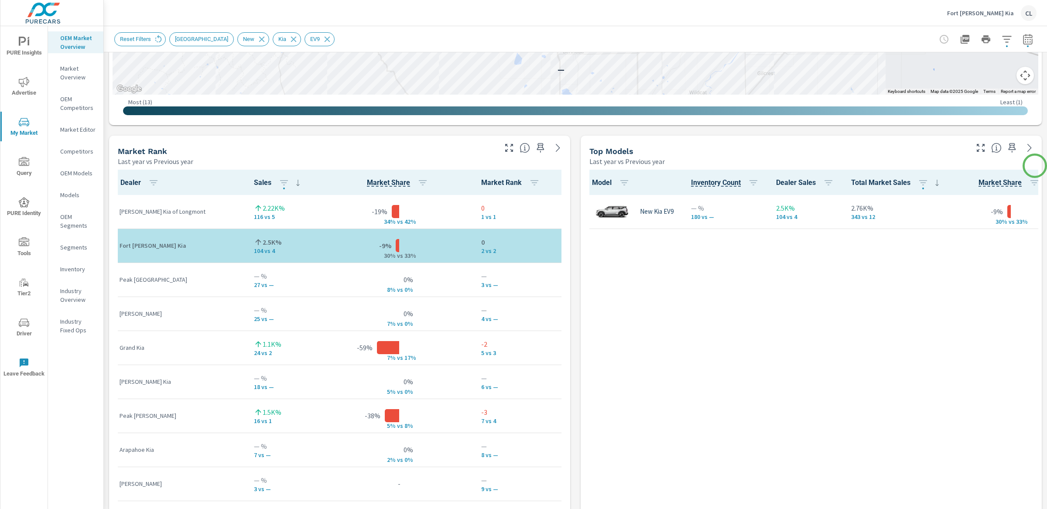
scroll to position [196, 0]
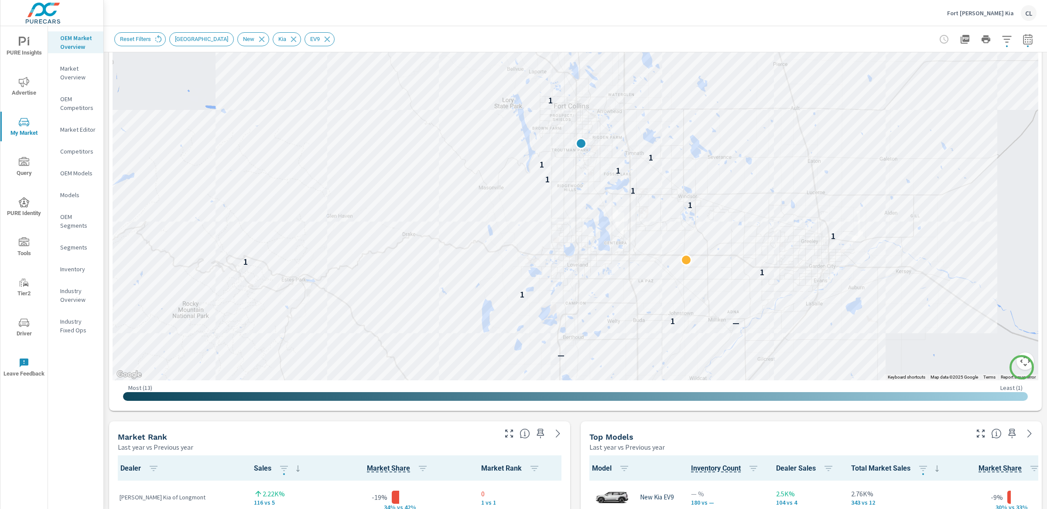
click at [1021, 367] on button "Map camera controls" at bounding box center [1024, 360] width 17 height 17
click at [999, 316] on button "Zoom in" at bounding box center [1002, 317] width 17 height 17
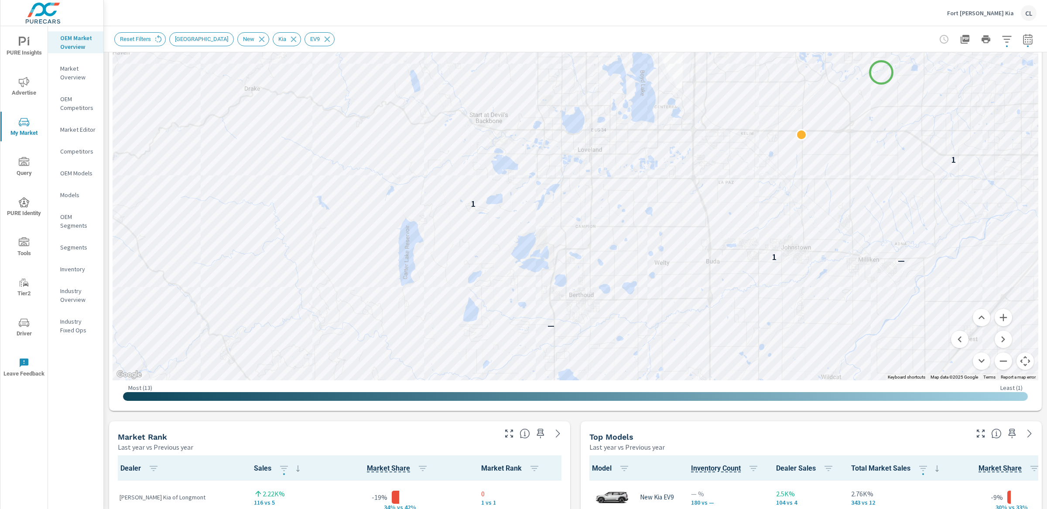
drag, startPoint x: 878, startPoint y: 222, endPoint x: 881, endPoint y: 72, distance: 149.2
click at [881, 72] on div "4 — — 1 2 2 2 2 — — — 1 1 1 1 1 1 1 1 1 1 1 1 1 —" at bounding box center [1003, 131] width 837 height 471
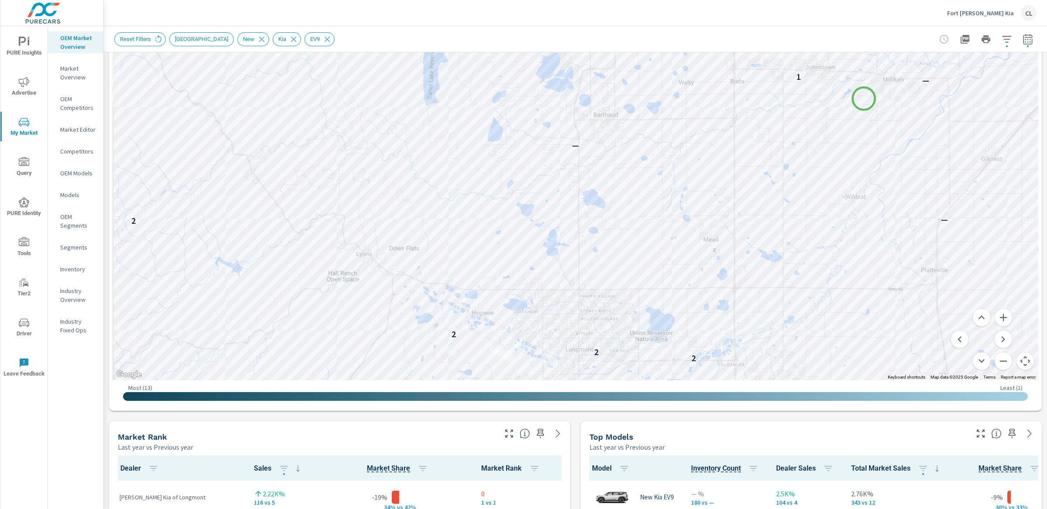
drag, startPoint x: 839, startPoint y: 279, endPoint x: 864, endPoint y: 99, distance: 181.8
click at [864, 99] on div "4 — — 1 2 2 2 2 — — — 1 1 1 1 1 1 1 1 1 1 1 1 1 —" at bounding box center [1018, 193] width 837 height 471
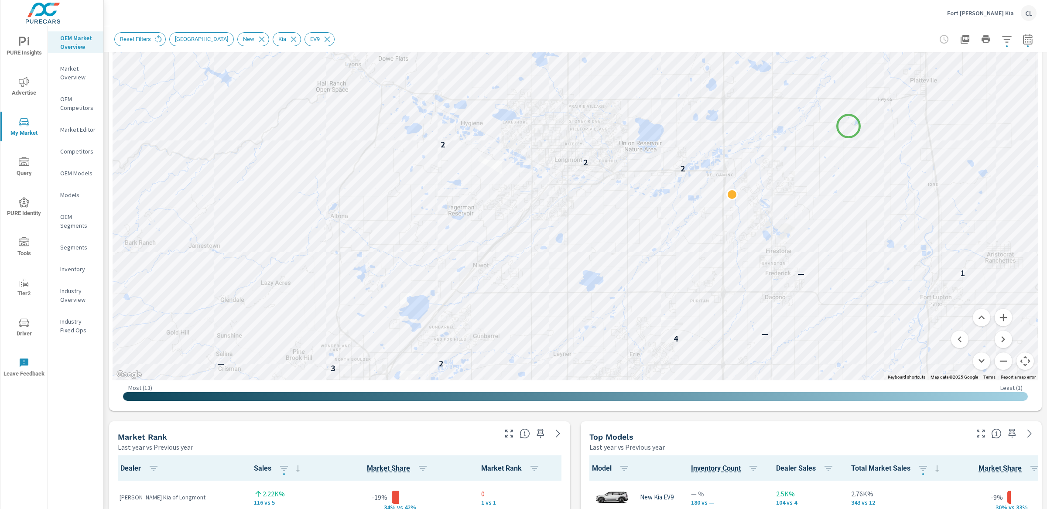
drag, startPoint x: 859, startPoint y: 317, endPoint x: 848, endPoint y: 126, distance: 190.9
click at [848, 126] on div "— — — — 2 4 4 3 3 — 5 3 2 — 4 — — 1 2 2 2 2 — — — 1 1 1 1 1 1 1 1 1 1" at bounding box center [982, 183] width 837 height 471
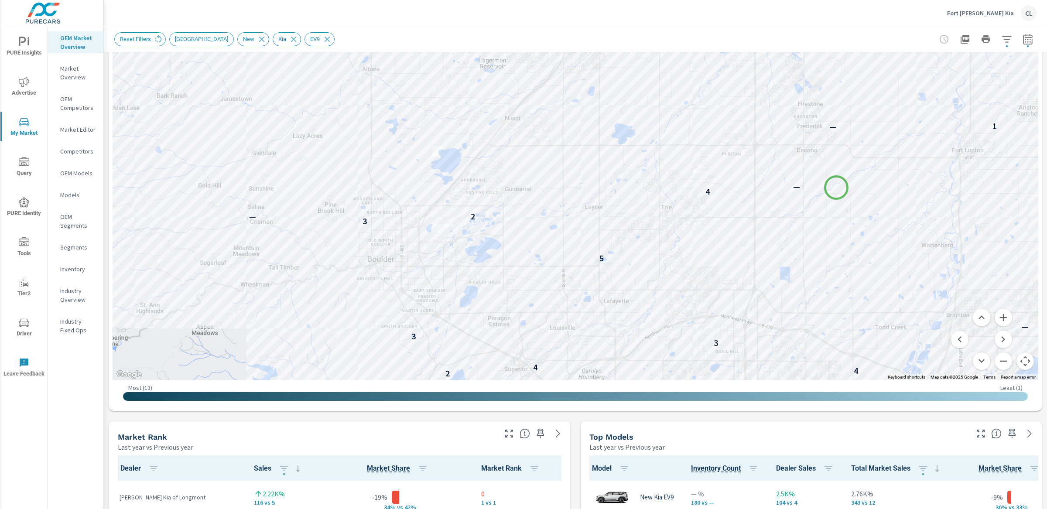
drag, startPoint x: 804, startPoint y: 337, endPoint x: 836, endPoint y: 188, distance: 152.9
click at [836, 188] on div "— — — — — — — — — 2 4 4 3 3 — 5 3 2 — 4 — — 1 2 2 2 2 — — — 1 1 1 1 1" at bounding box center [1025, 226] width 837 height 471
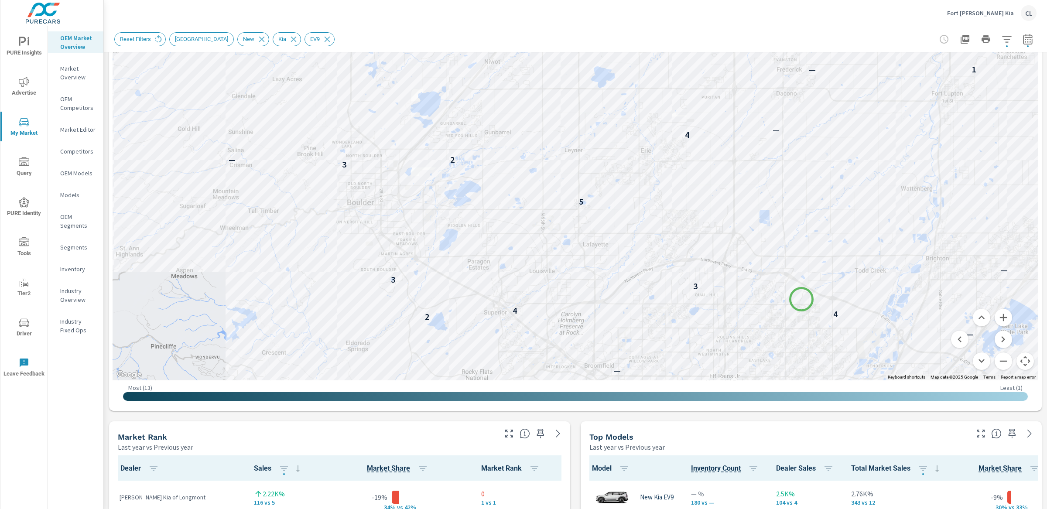
drag, startPoint x: 822, startPoint y: 356, endPoint x: 799, endPoint y: 314, distance: 48.0
click at [799, 314] on div "— — — — — — — — — — — — — — 2 4 4 3 3 — 5 3 2 — 4 — — 1 2 2 2 2 — — — 1" at bounding box center [973, 316] width 837 height 471
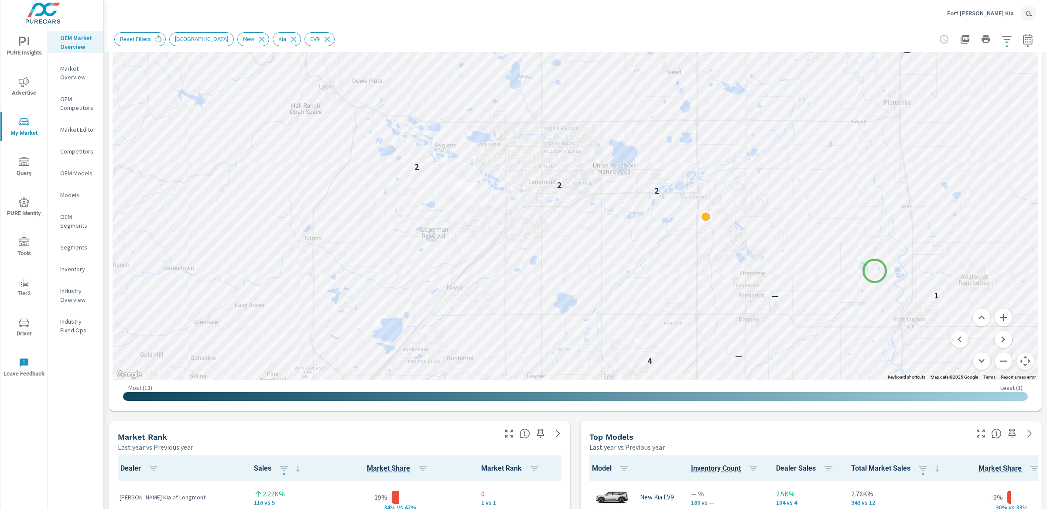
drag, startPoint x: 910, startPoint y: 58, endPoint x: 874, endPoint y: 271, distance: 215.3
click at [874, 271] on div "— — — — 2 4 4 3 3 — 5 3 2 — 4 — — 1 2 2 2 2 — — — 1 1 1 1 1 1 1 1 1 1 1" at bounding box center [575, 137] width 925 height 485
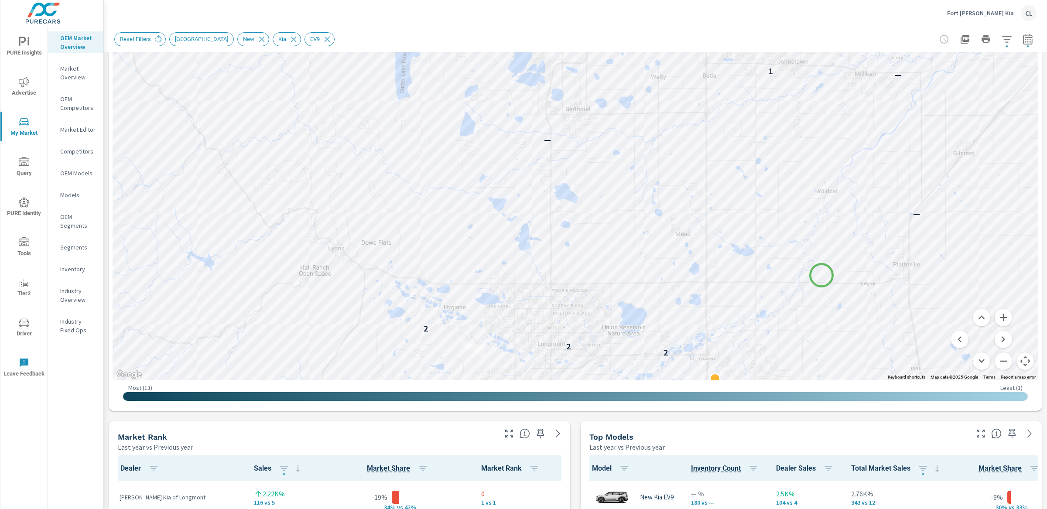
drag, startPoint x: 819, startPoint y: 158, endPoint x: 821, endPoint y: 275, distance: 116.9
click at [821, 275] on div "— — — — 2 4 4 3 3 — 5 3 2 — 4 — — 1 2 2 2 2 — — — 1 1 1 1 1 1 1 1 1 1 1" at bounding box center [575, 137] width 925 height 485
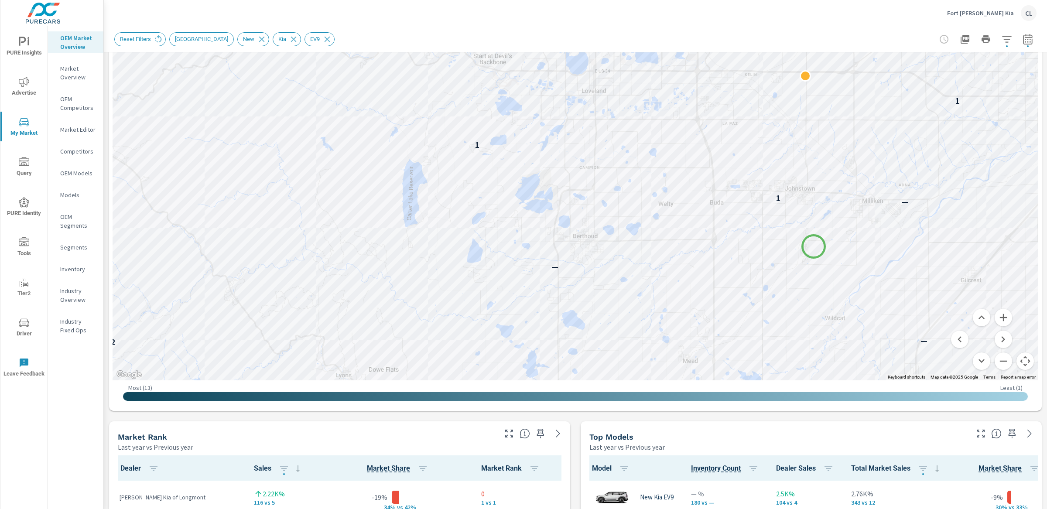
drag, startPoint x: 799, startPoint y: 143, endPoint x: 809, endPoint y: 277, distance: 133.9
click at [809, 276] on div "3 3 — 5 3 2 — 4 — — 1 2 2 2 2 — — — 1 1 1 1 1 1 1 1 1 1 1 1" at bounding box center [1008, 473] width 837 height 471
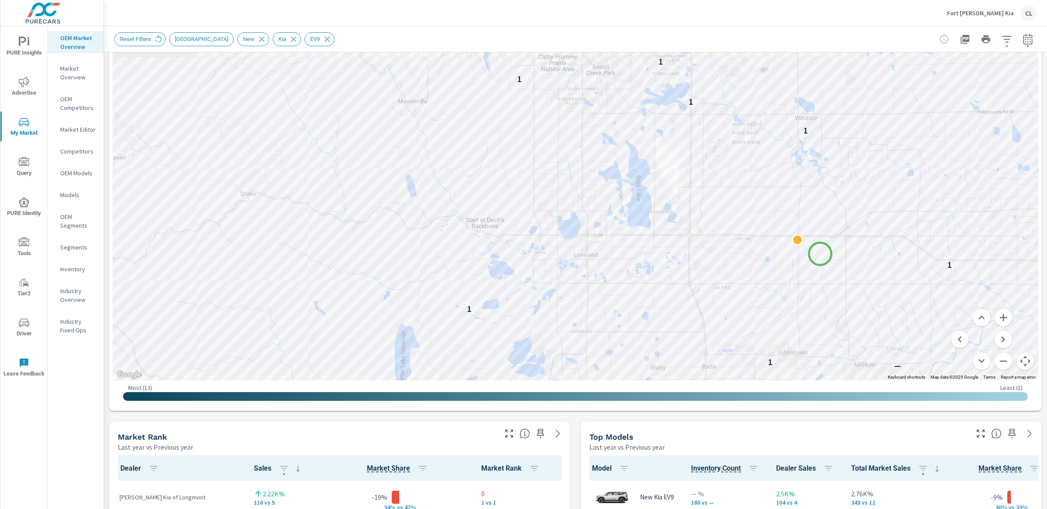
drag, startPoint x: 819, startPoint y: 145, endPoint x: 820, endPoint y: 254, distance: 109.0
click at [820, 254] on div "4 — — 1 2 2 2 2 — — — 1 1 1 1 1 1 1 1 1 1 1 1 1 —" at bounding box center [994, 480] width 837 height 471
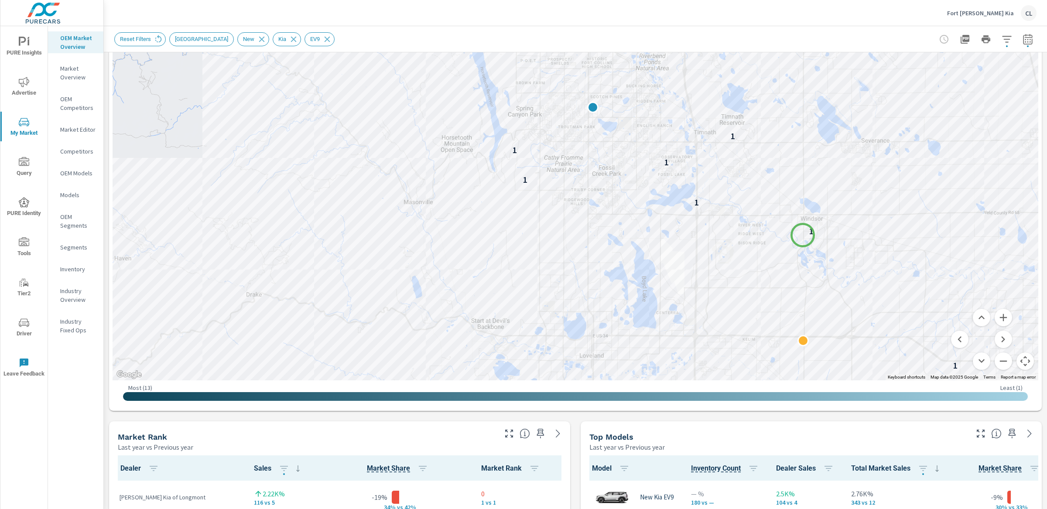
drag, startPoint x: 796, startPoint y: 127, endPoint x: 802, endPoint y: 240, distance: 113.1
click at [806, 237] on div "1" at bounding box center [811, 231] width 11 height 11
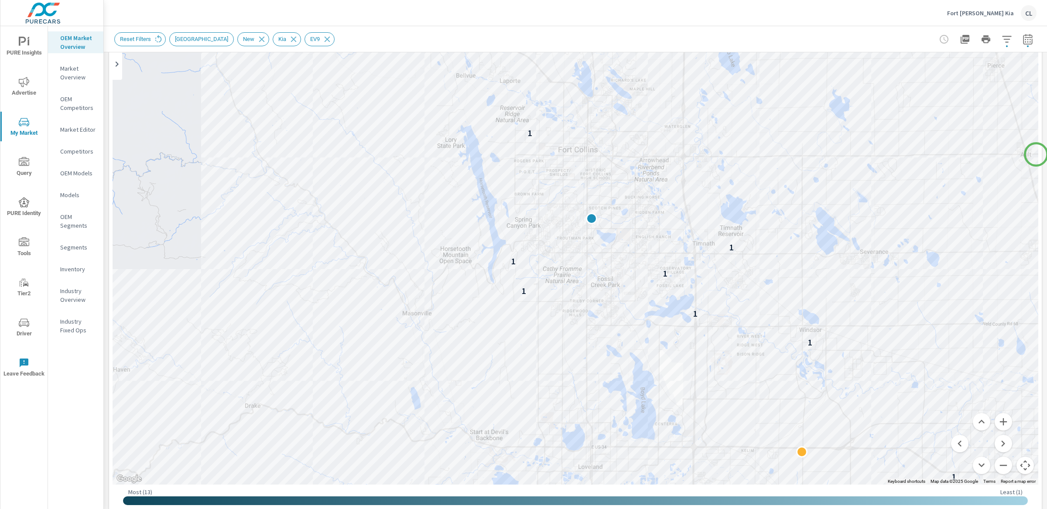
scroll to position [91, 0]
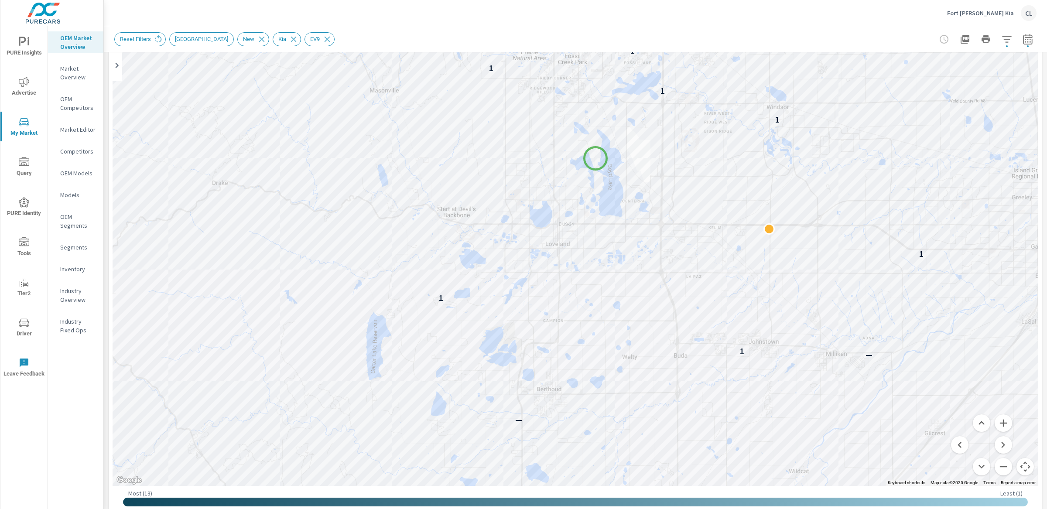
drag, startPoint x: 628, startPoint y: 387, endPoint x: 593, endPoint y: 138, distance: 251.9
click at [592, 140] on div "2 — — — 1 1 1 1 1 1 1 1 1 1 1 1 1 — 1 1" at bounding box center [961, 254] width 837 height 471
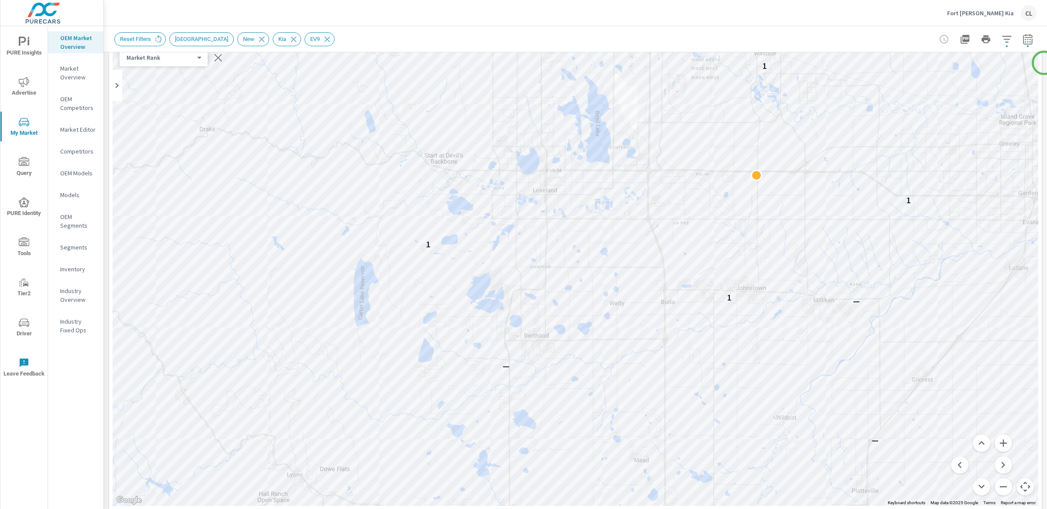
scroll to position [47, 0]
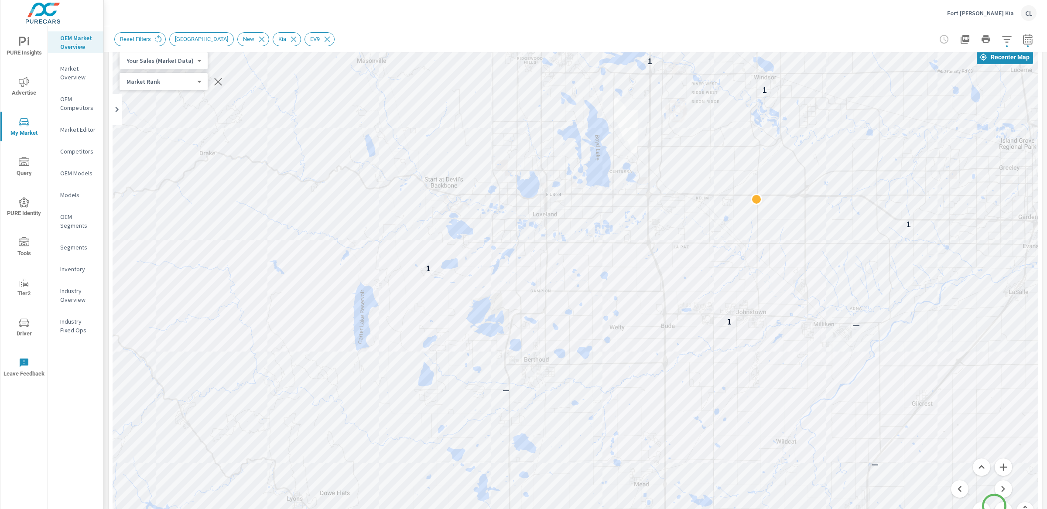
click at [994, 506] on button "Zoom out" at bounding box center [1002, 510] width 17 height 17
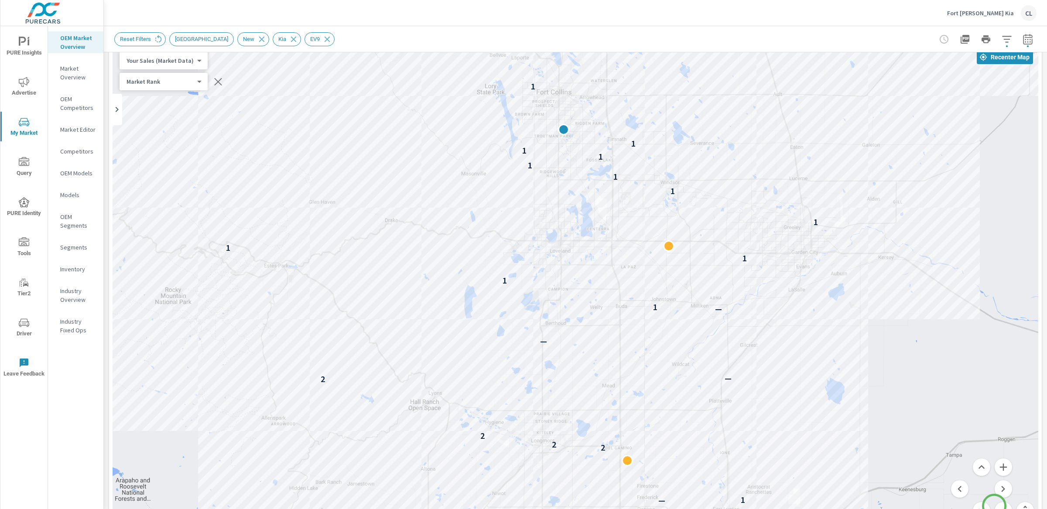
click at [994, 506] on button "Zoom out" at bounding box center [1002, 510] width 17 height 17
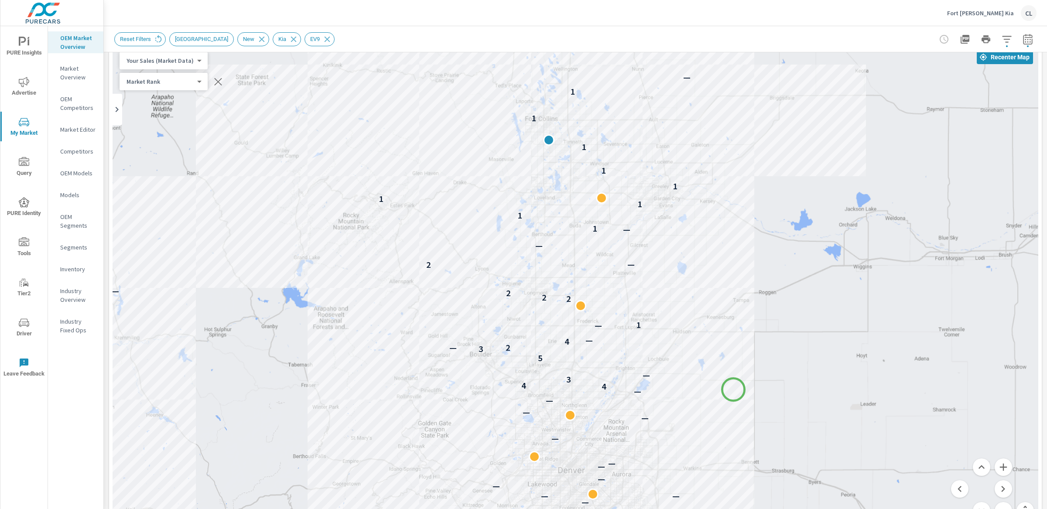
drag, startPoint x: 756, startPoint y: 461, endPoint x: 733, endPoint y: 389, distance: 74.6
click at [733, 389] on div "— — — — — — — — — — — — — — — — — — — — — — 4 4 3 — 5 3 2 — 4 — — 1 2 2 2 — 2 —…" at bounding box center [970, 451] width 837 height 471
click at [996, 466] on button "Zoom in" at bounding box center [1002, 466] width 17 height 17
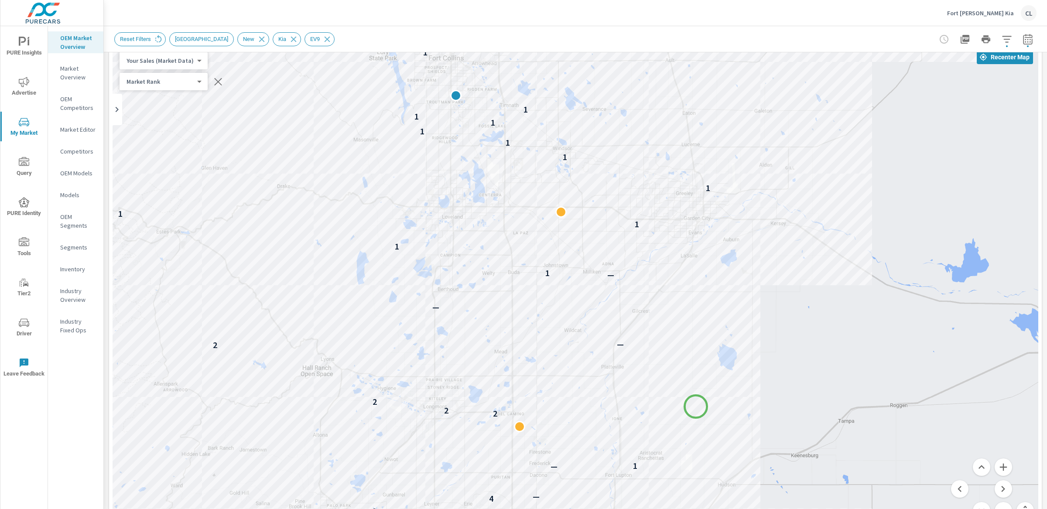
drag, startPoint x: 757, startPoint y: 300, endPoint x: 699, endPoint y: 393, distance: 109.1
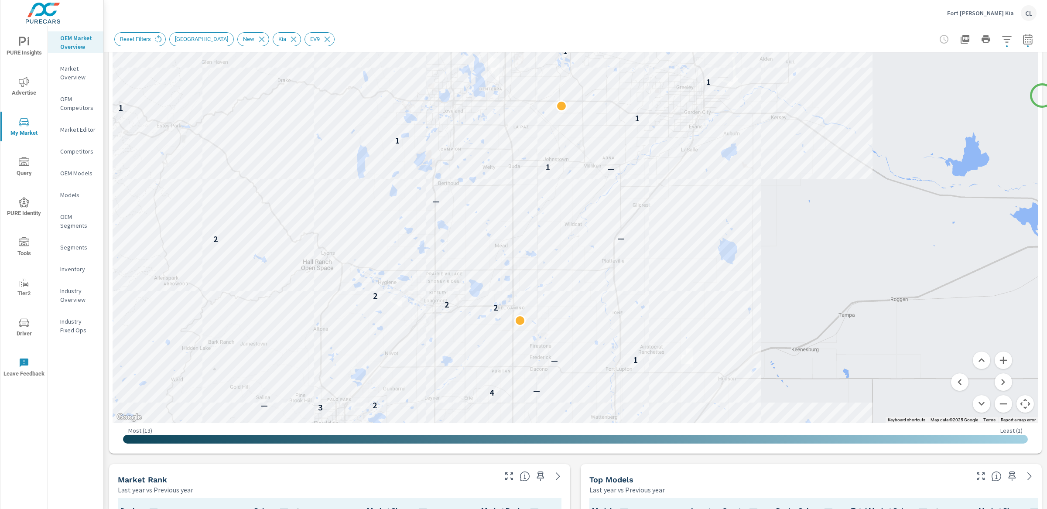
scroll to position [104, 0]
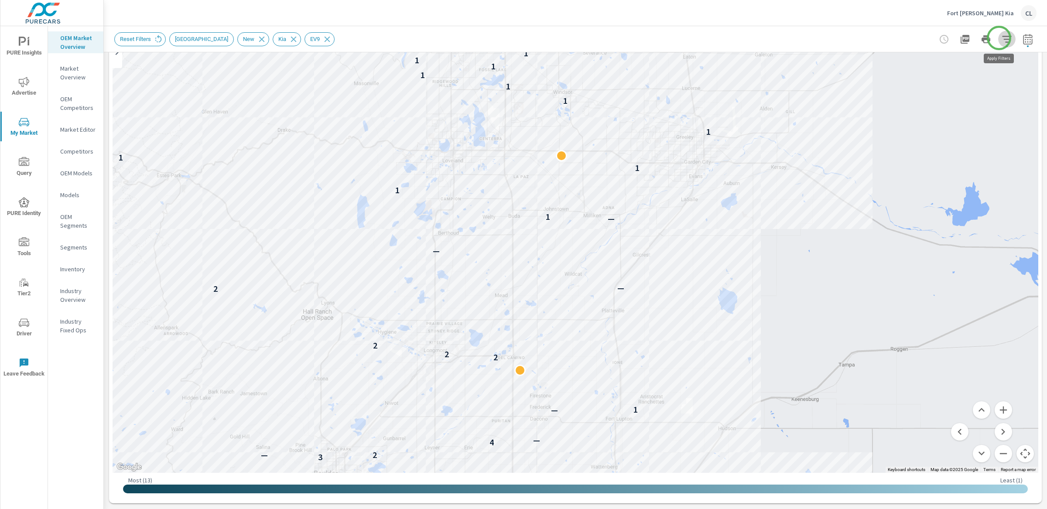
click at [1001, 38] on icon "button" at bounding box center [1006, 39] width 10 height 10
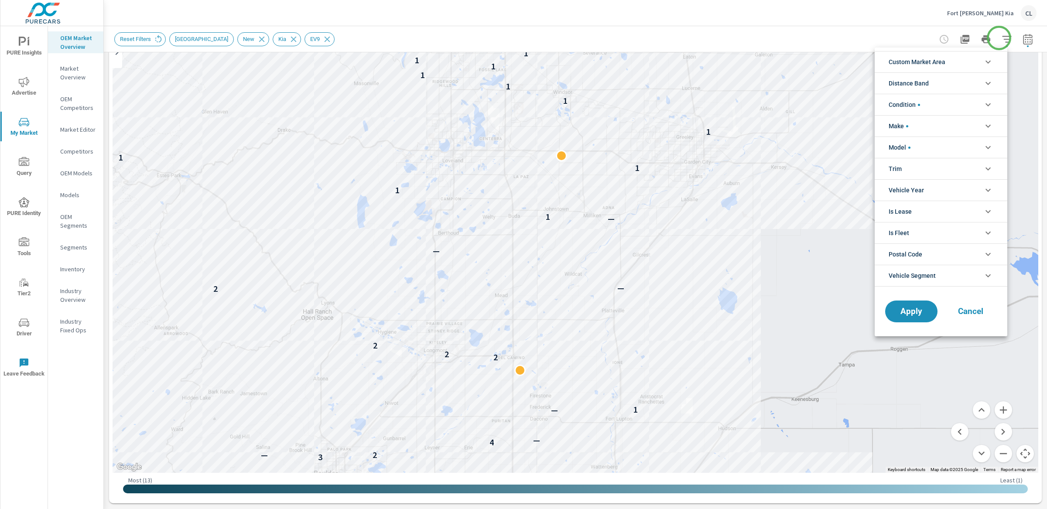
scroll to position [88, 0]
click at [961, 64] on li "Custom Market Area" at bounding box center [940, 61] width 133 height 21
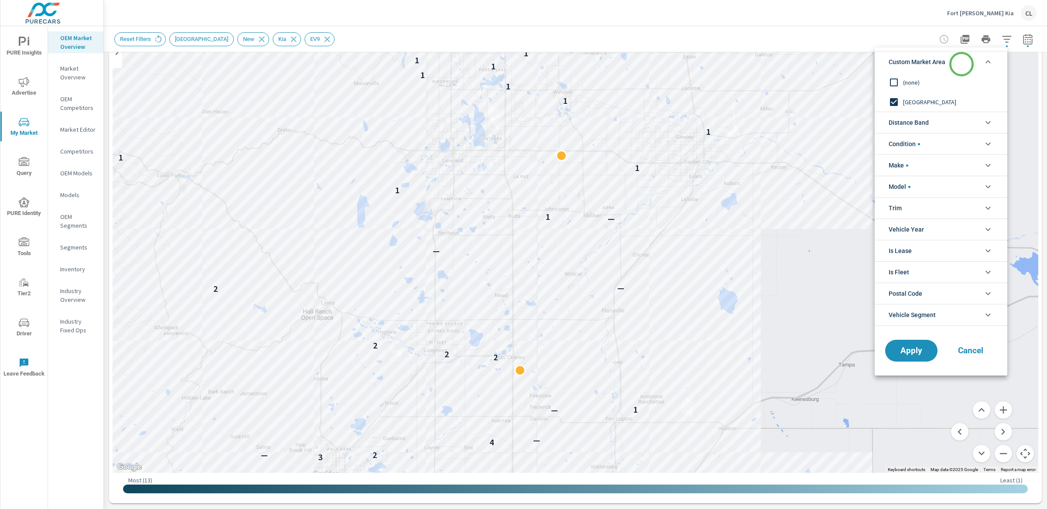
click at [961, 64] on li "Custom Market Area" at bounding box center [940, 61] width 133 height 21
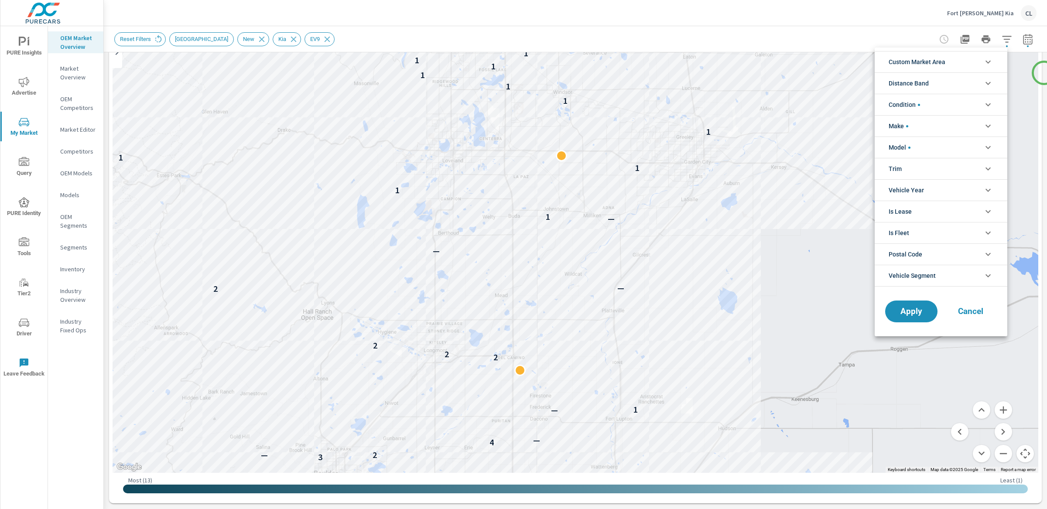
click at [1044, 73] on div at bounding box center [523, 254] width 1047 height 509
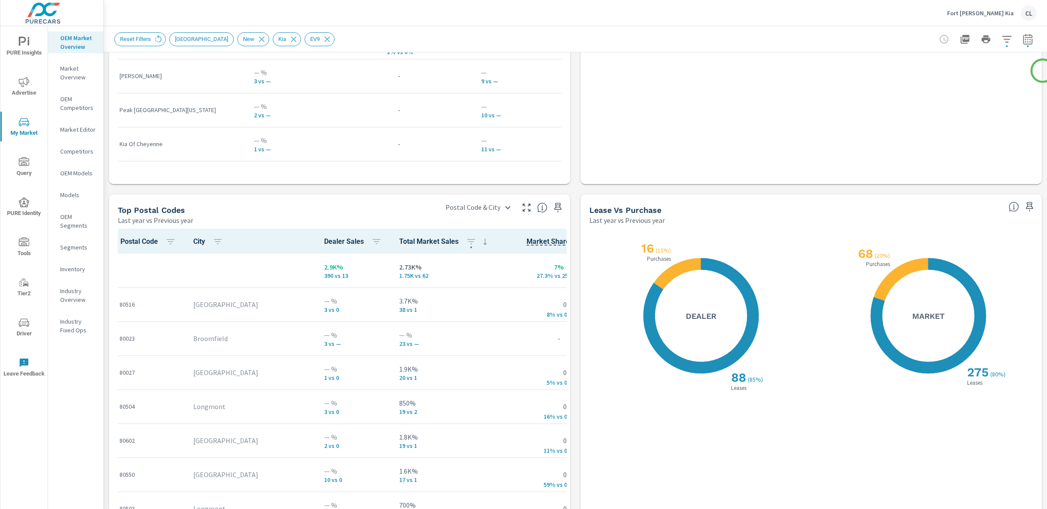
scroll to position [895, 0]
